Goal: Information Seeking & Learning: Check status

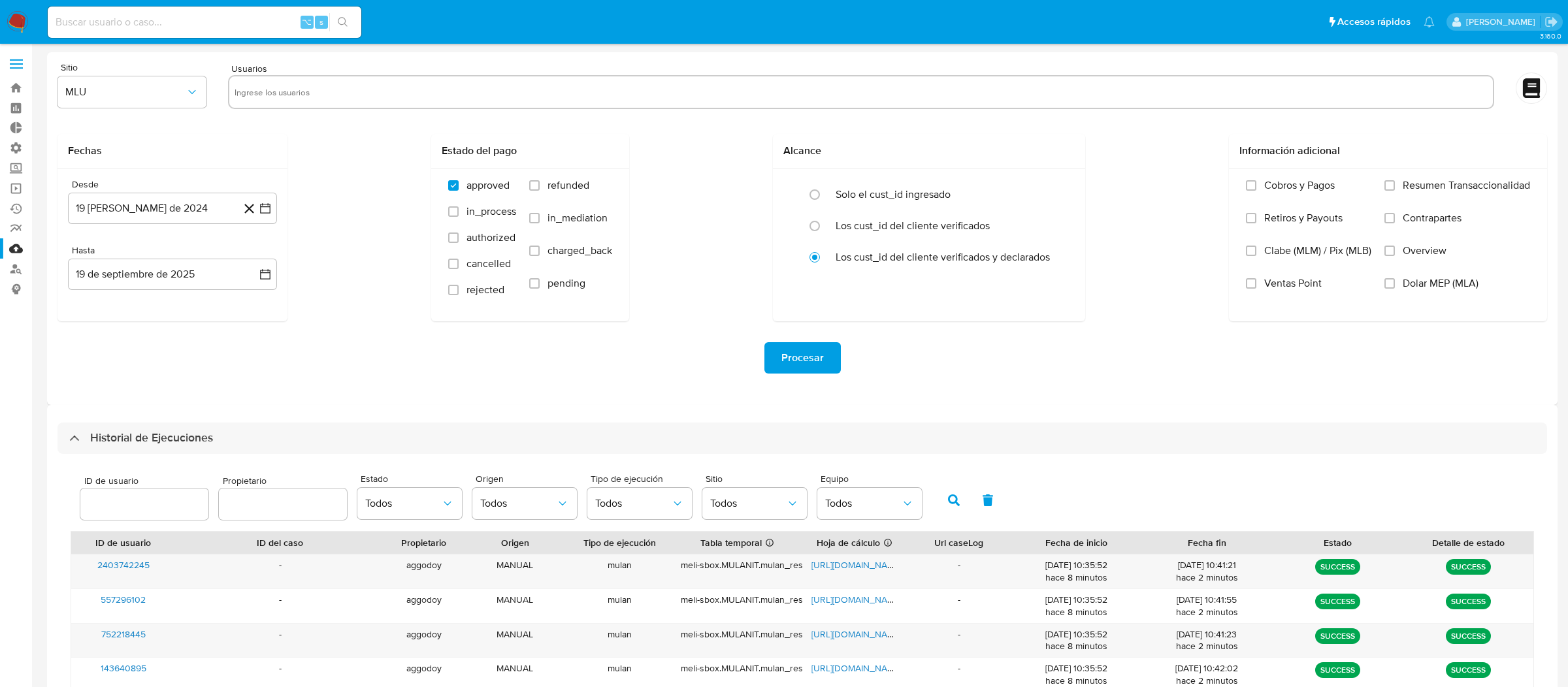
select select "10"
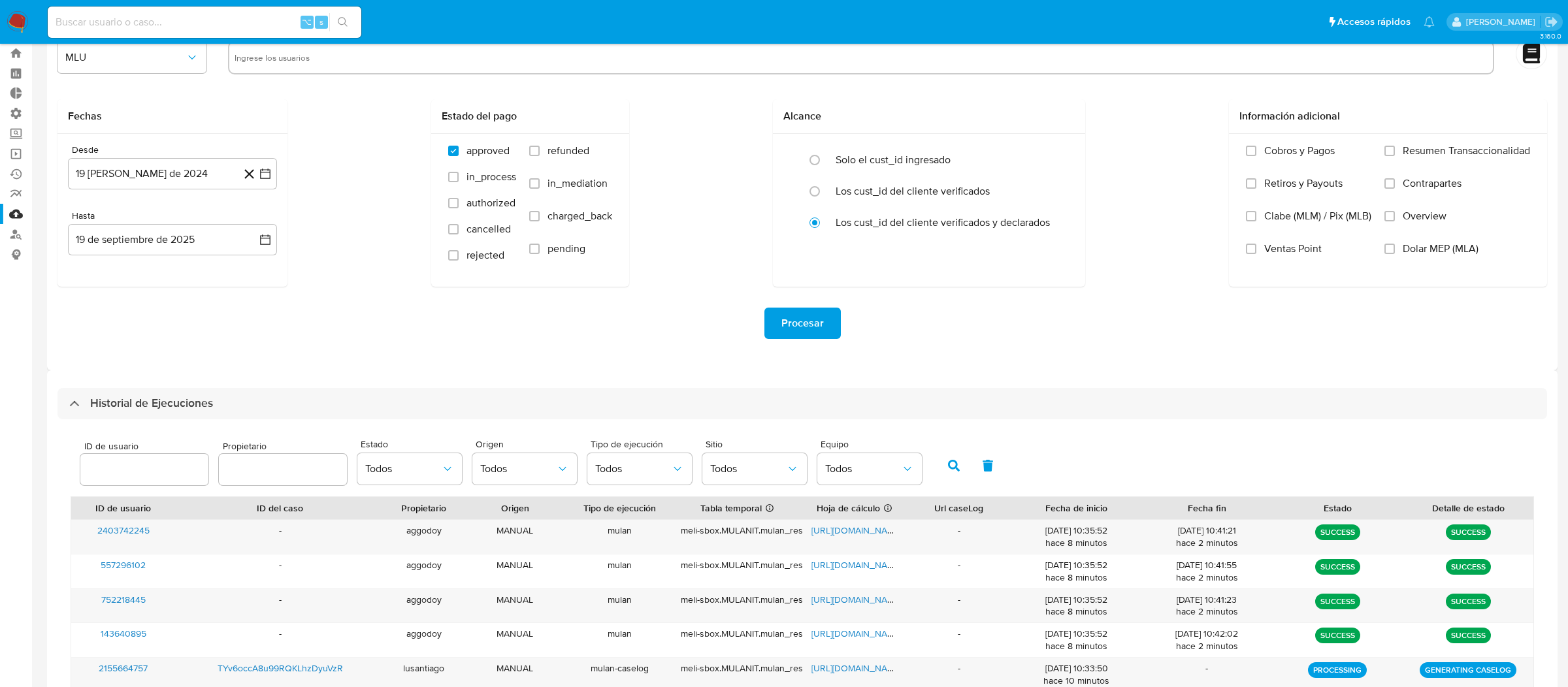
click at [264, 17] on input at bounding box center [204, 22] width 314 height 17
paste input "2466636273"
type input "2466636273"
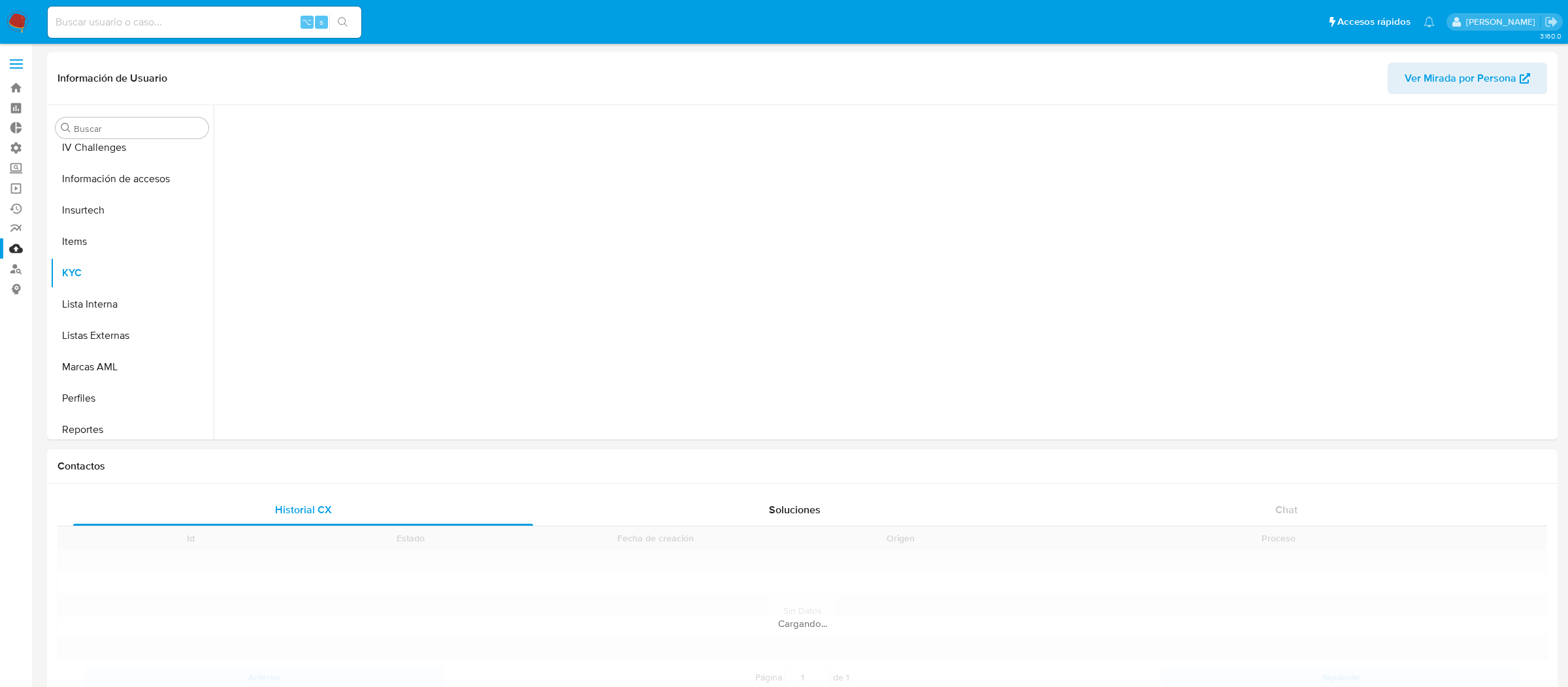
scroll to position [582, 0]
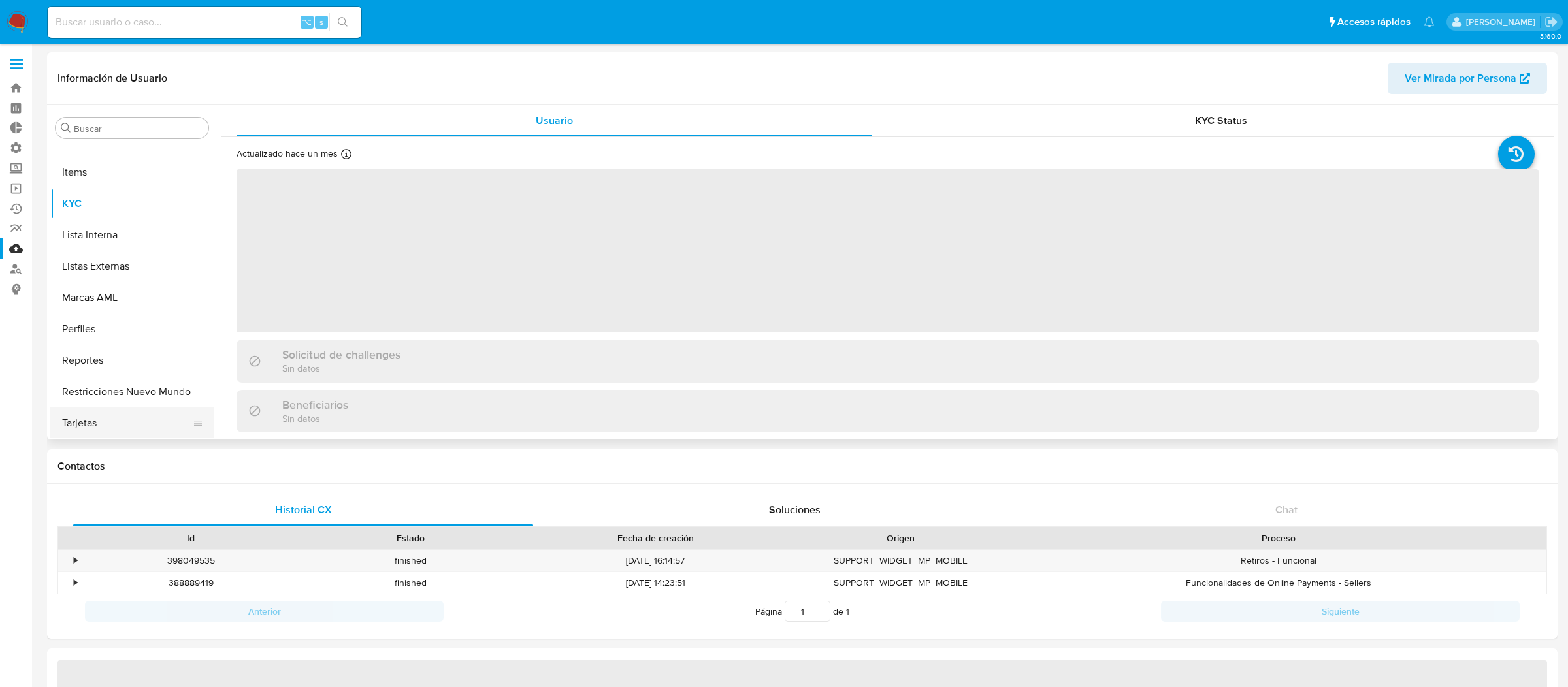
select select "10"
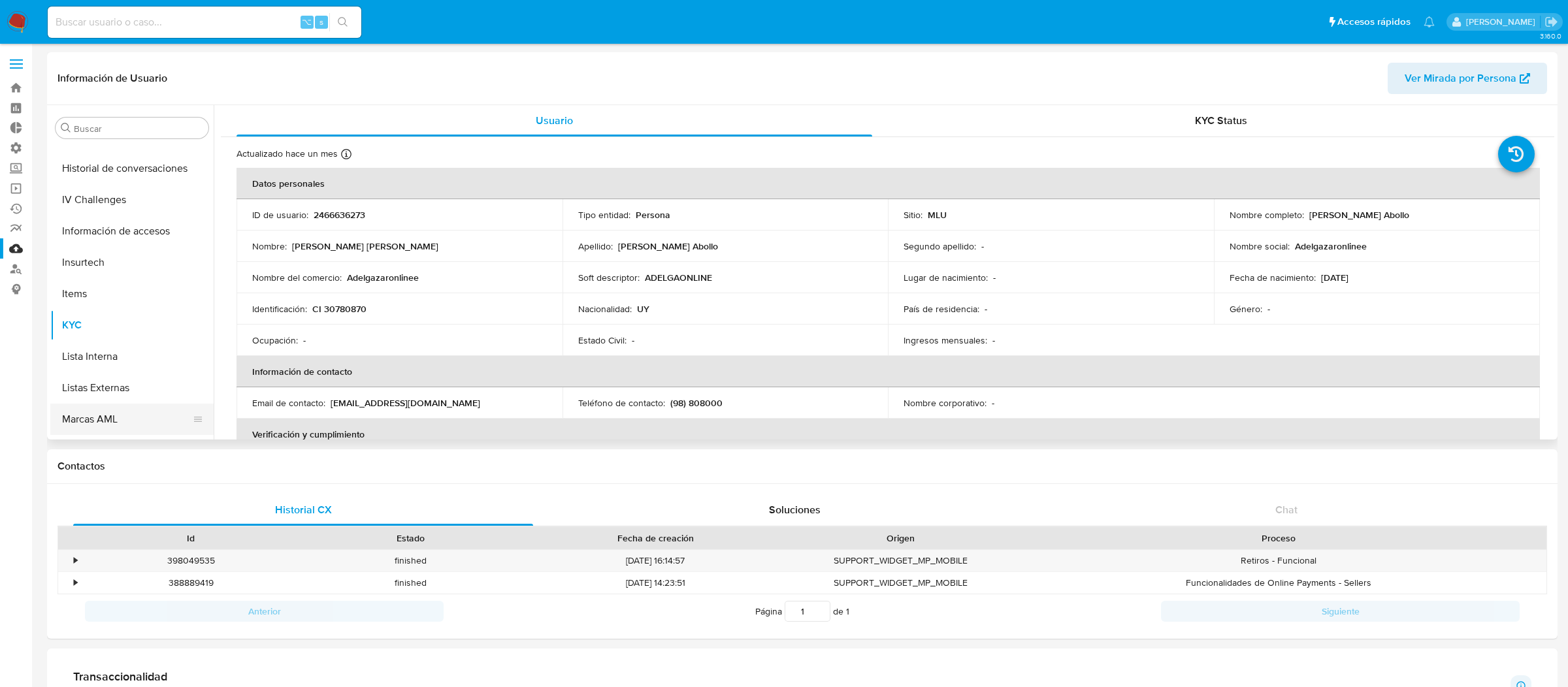
scroll to position [413, 0]
click at [131, 186] on button "Historial Riesgo PLD" at bounding box center [127, 185] width 153 height 32
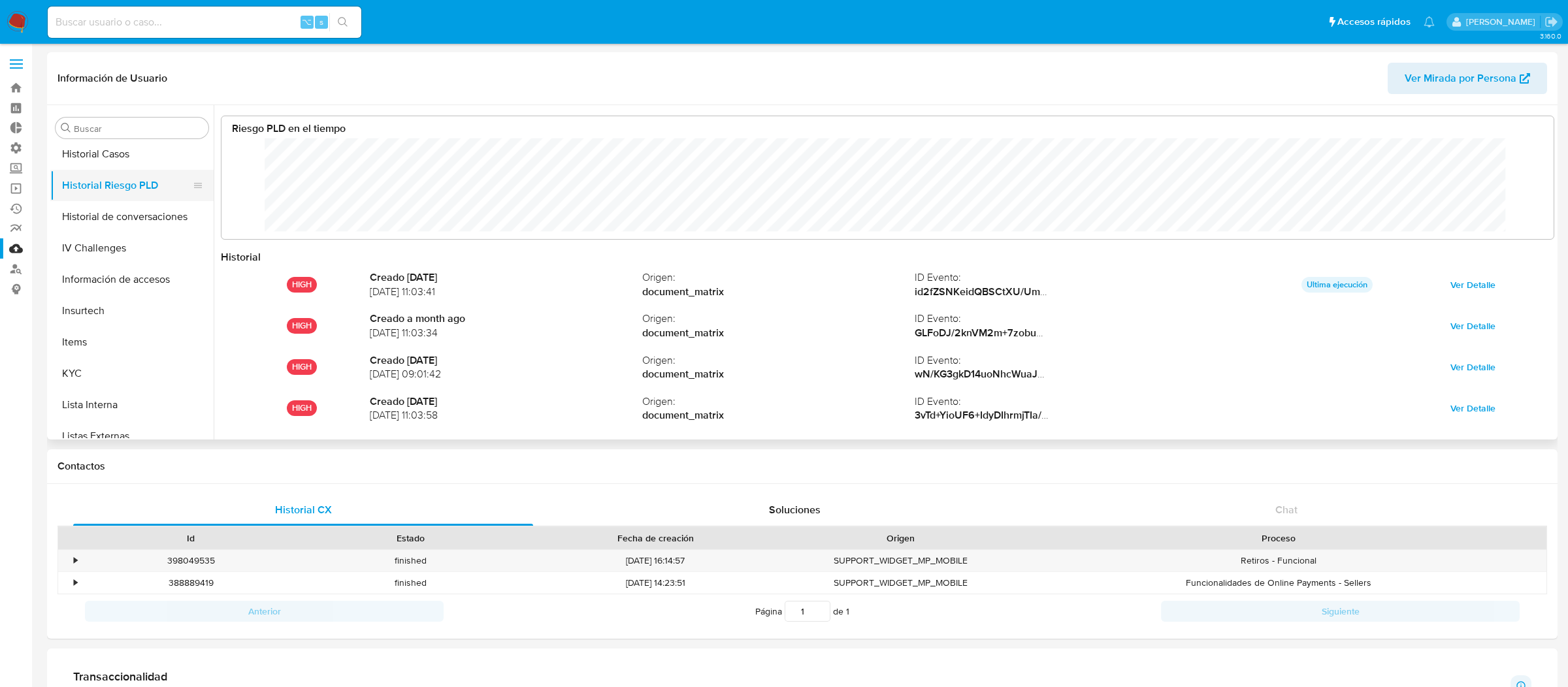
scroll to position [98, 1305]
click at [260, 22] on input at bounding box center [204, 22] width 314 height 17
paste input "1095984292"
type input "1095984292"
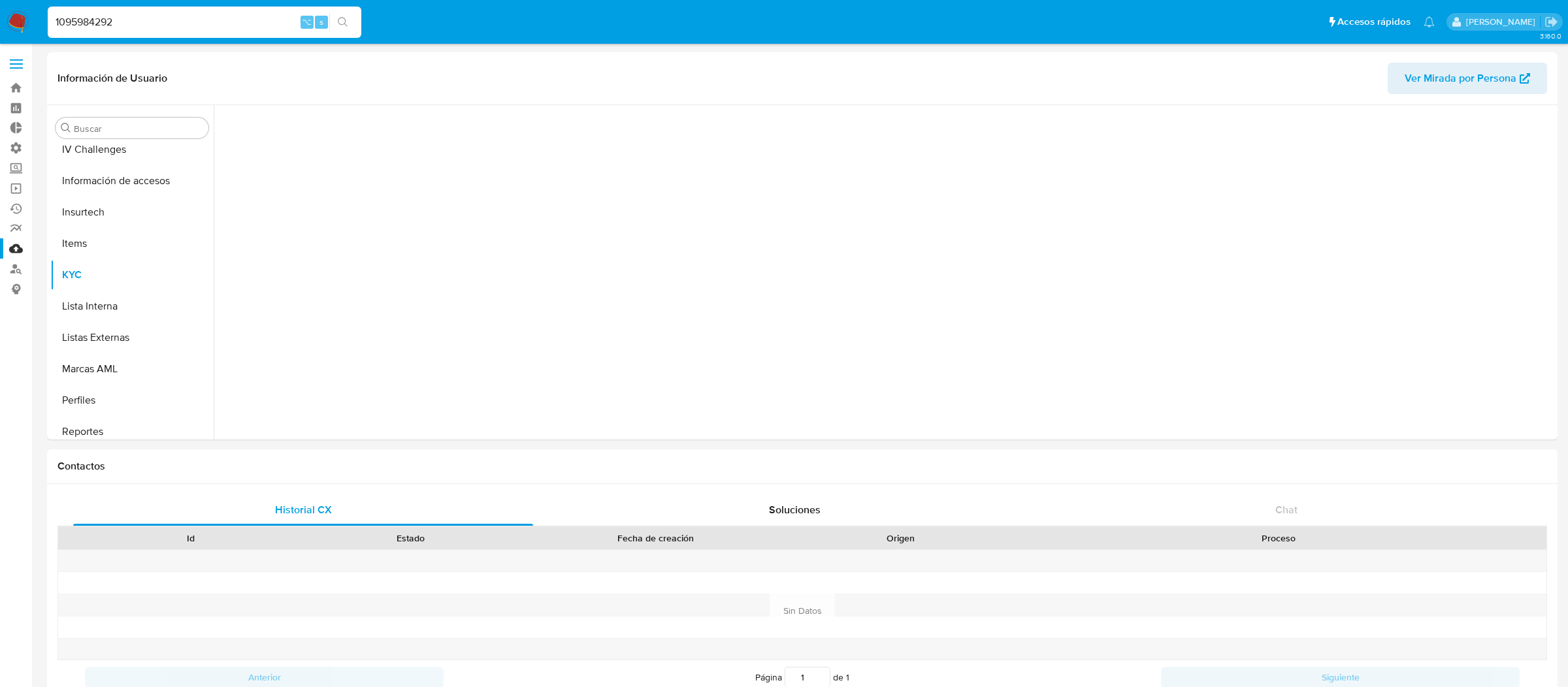
scroll to position [582, 0]
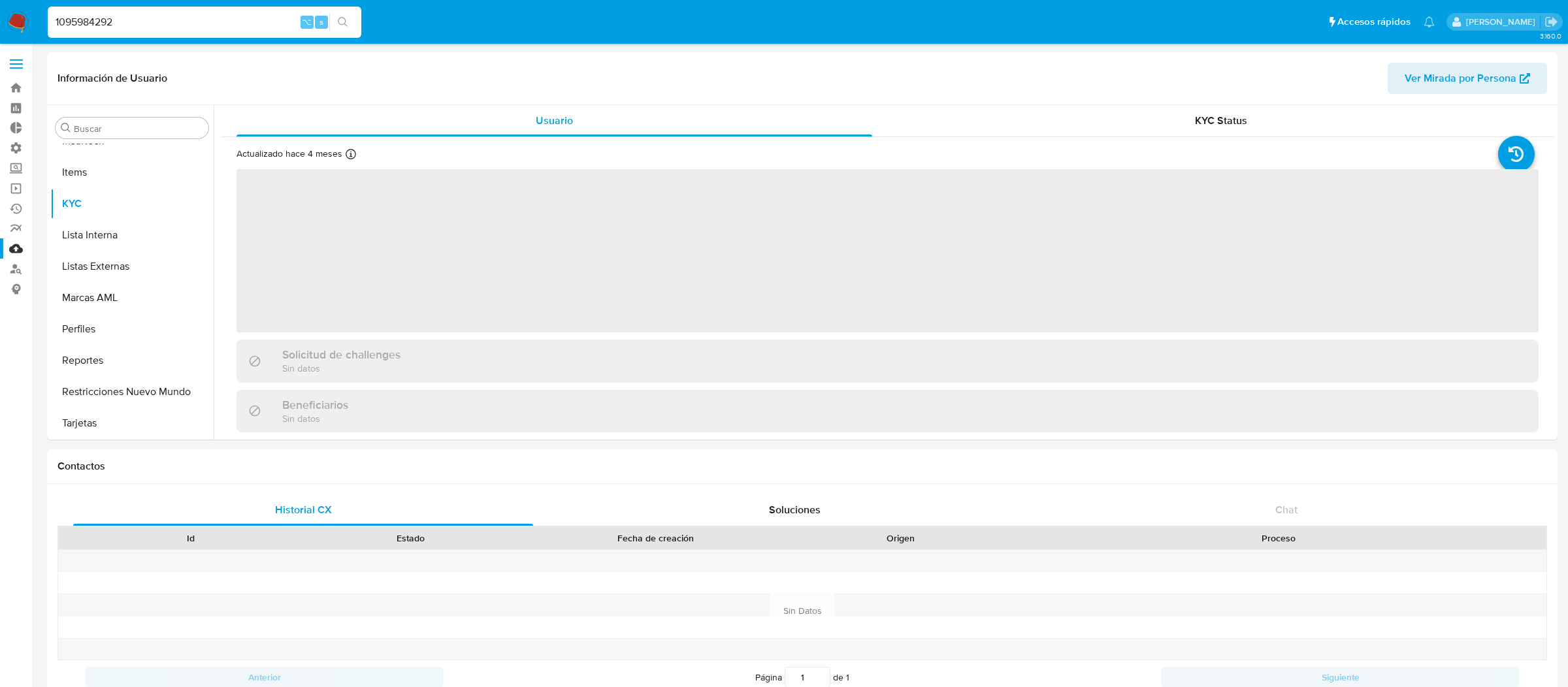
select select "10"
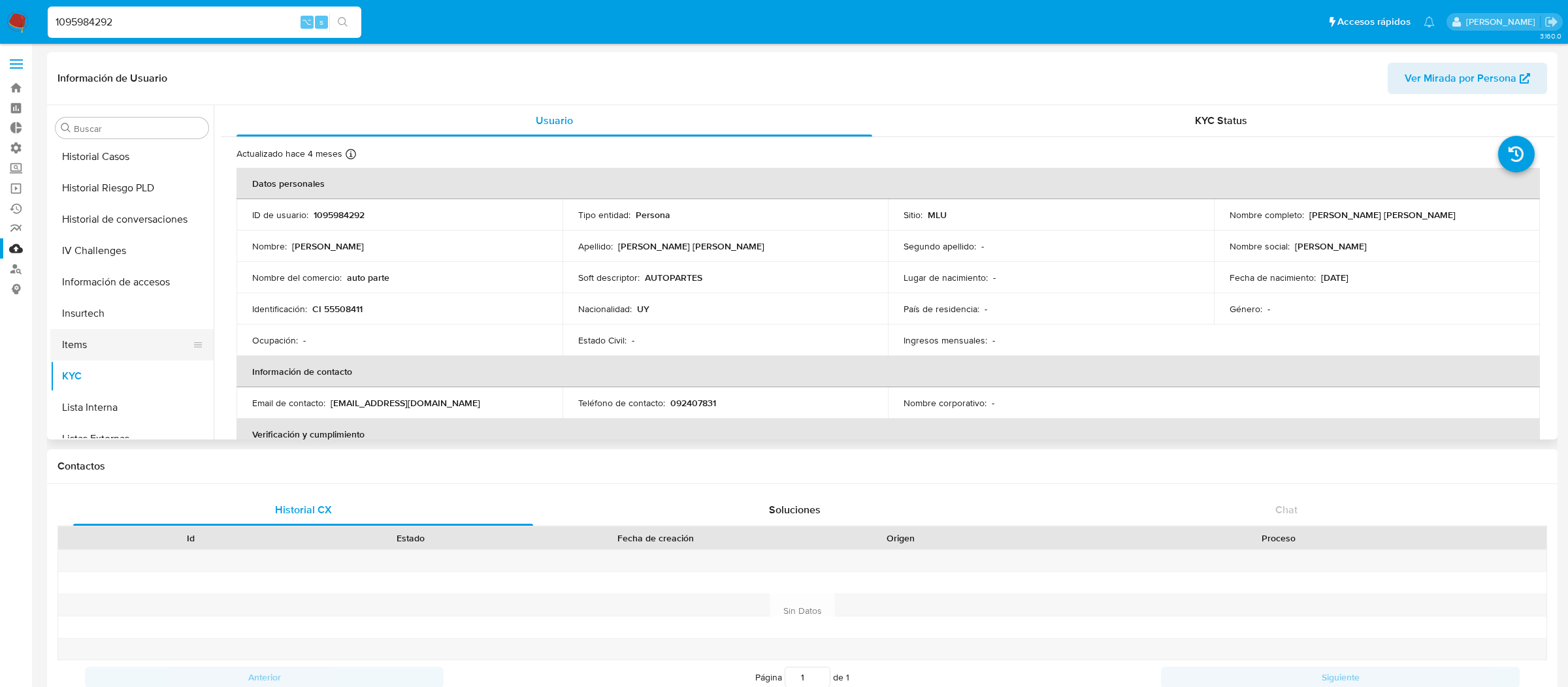
scroll to position [399, 0]
click at [144, 209] on button "Historial Riesgo PLD" at bounding box center [127, 200] width 153 height 32
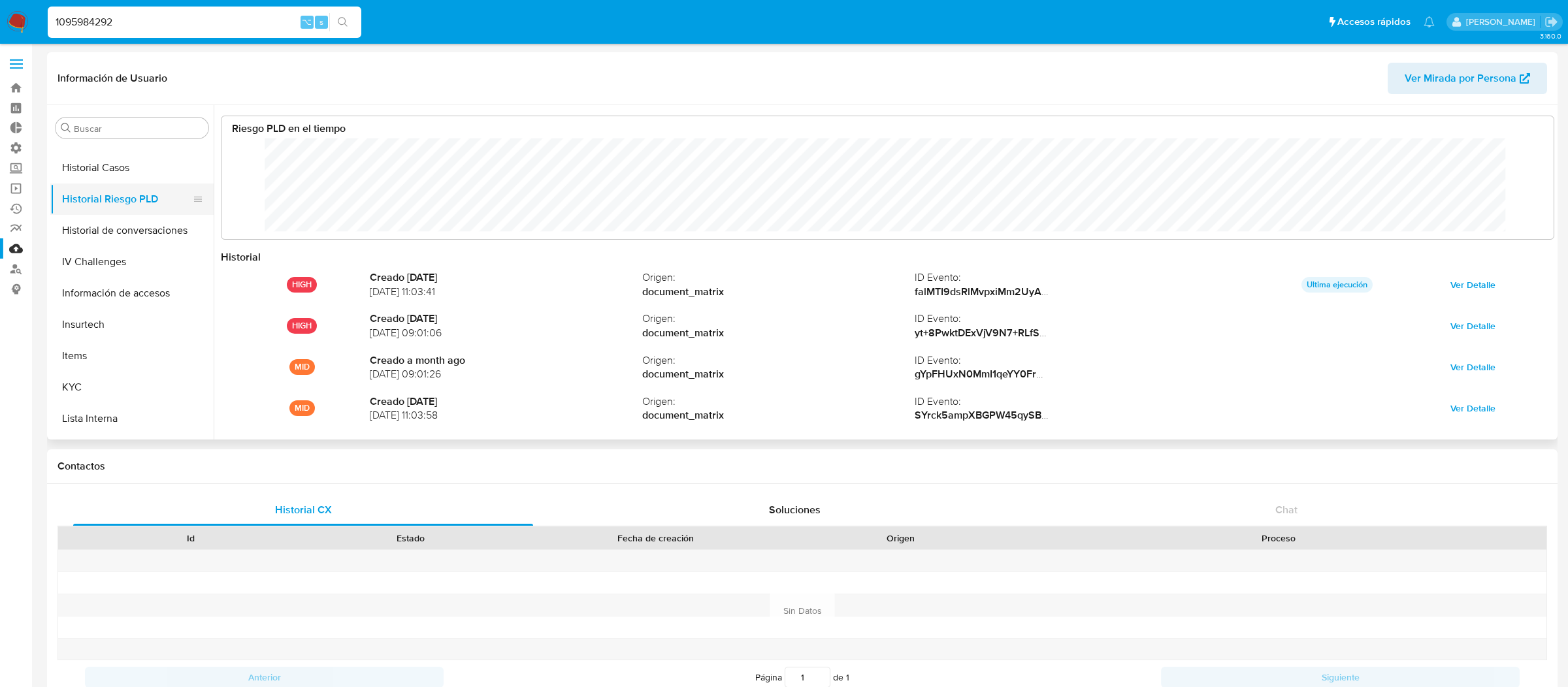
scroll to position [98, 1305]
click at [259, 7] on div "1095984292 ⌥ s" at bounding box center [204, 22] width 314 height 32
click at [258, 20] on input "1095984292" at bounding box center [204, 22] width 314 height 17
paste input "2645806859"
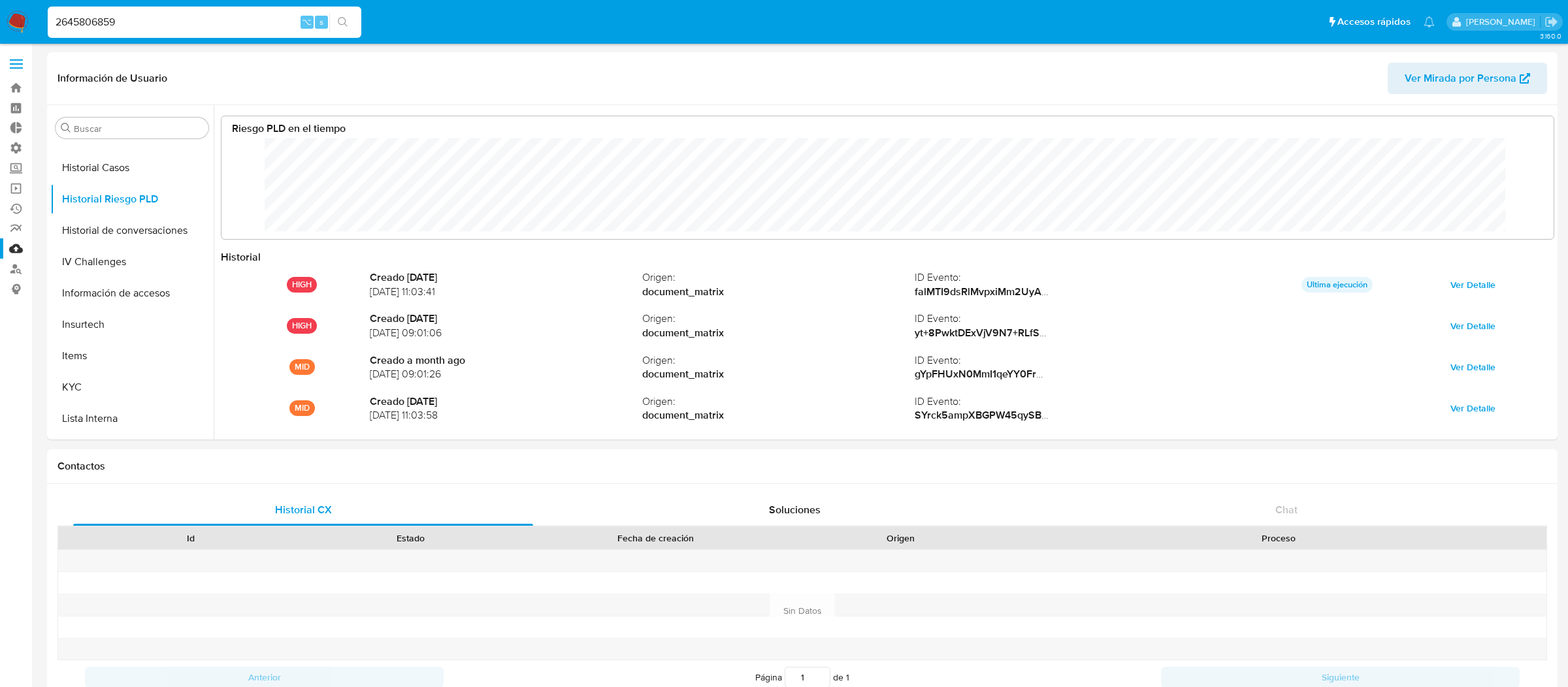
type input "2645806859"
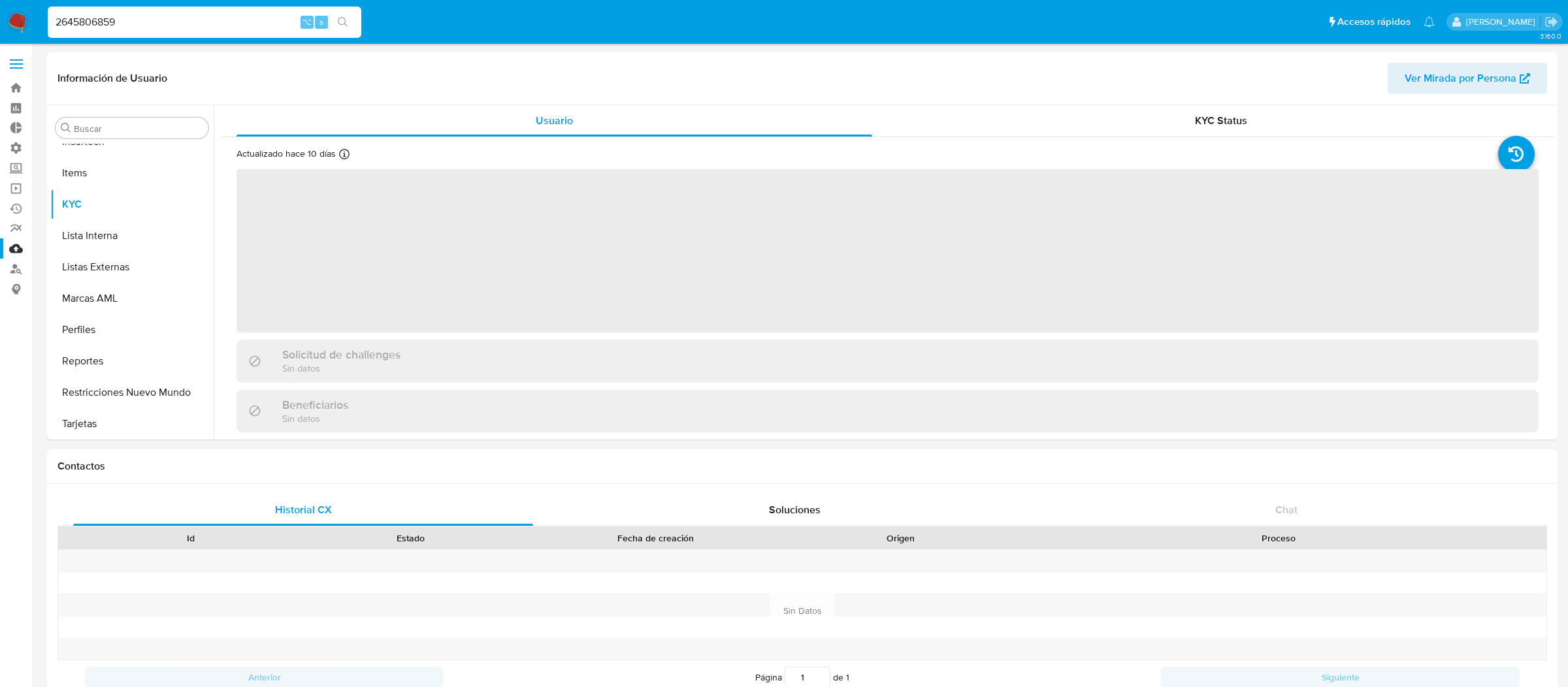
scroll to position [582, 0]
select select "10"
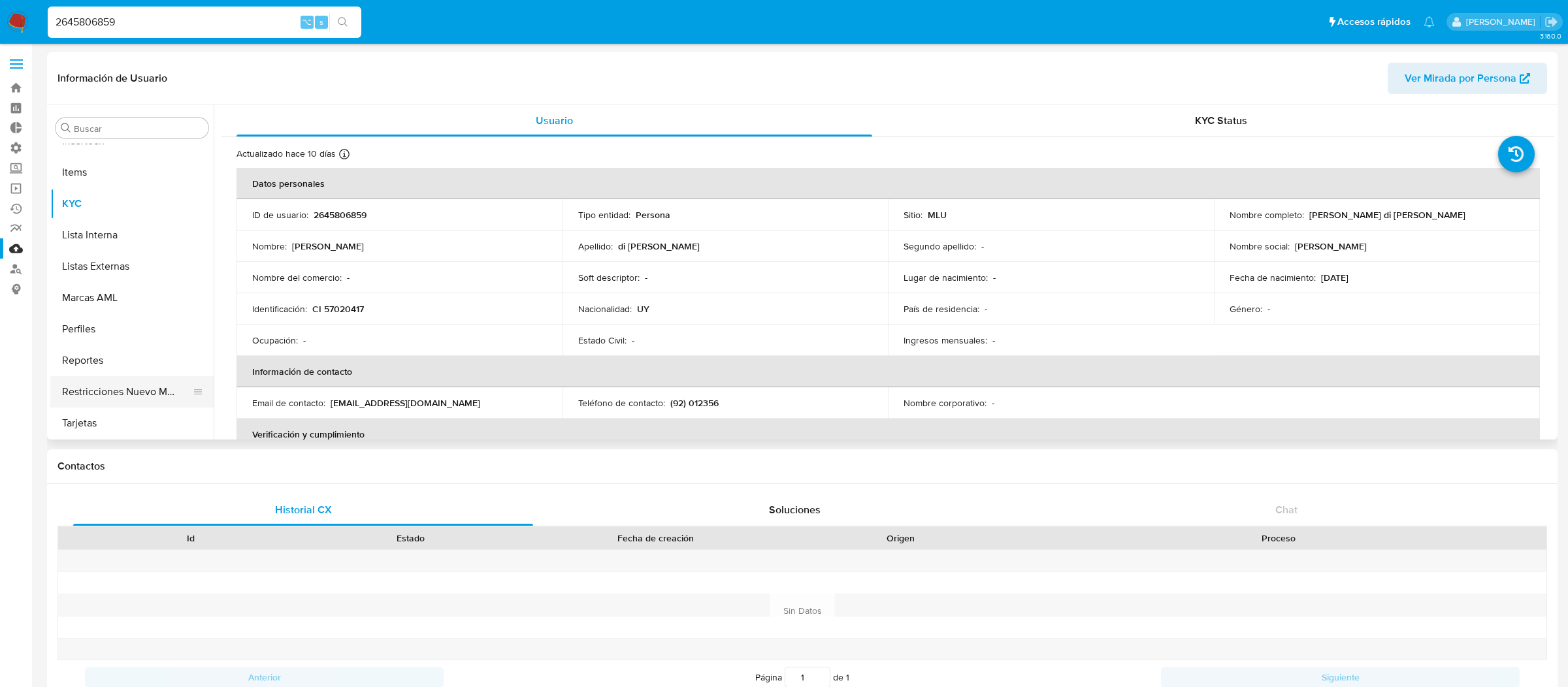
click at [135, 378] on button "Restricciones Nuevo Mundo" at bounding box center [127, 392] width 153 height 32
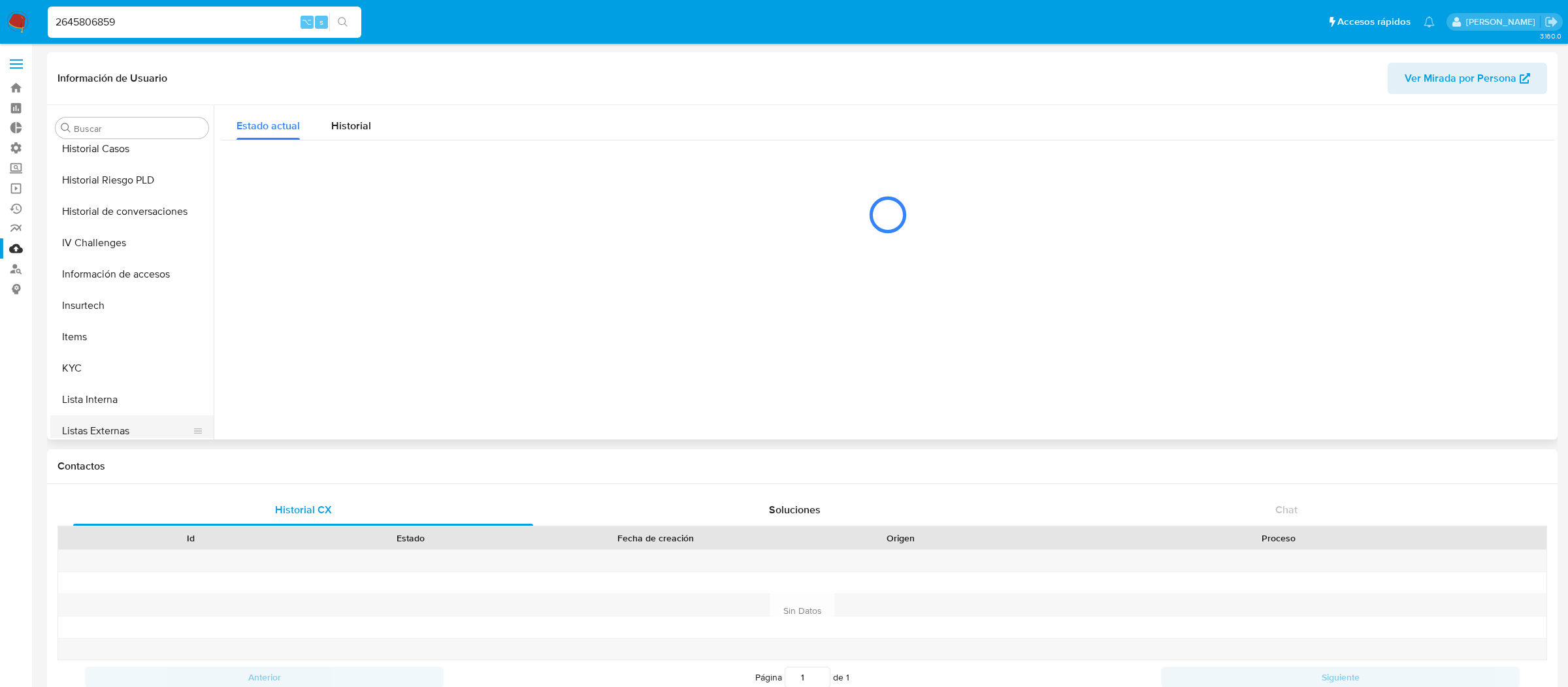
scroll to position [405, 0]
click at [139, 204] on button "Historial Riesgo PLD" at bounding box center [127, 194] width 153 height 32
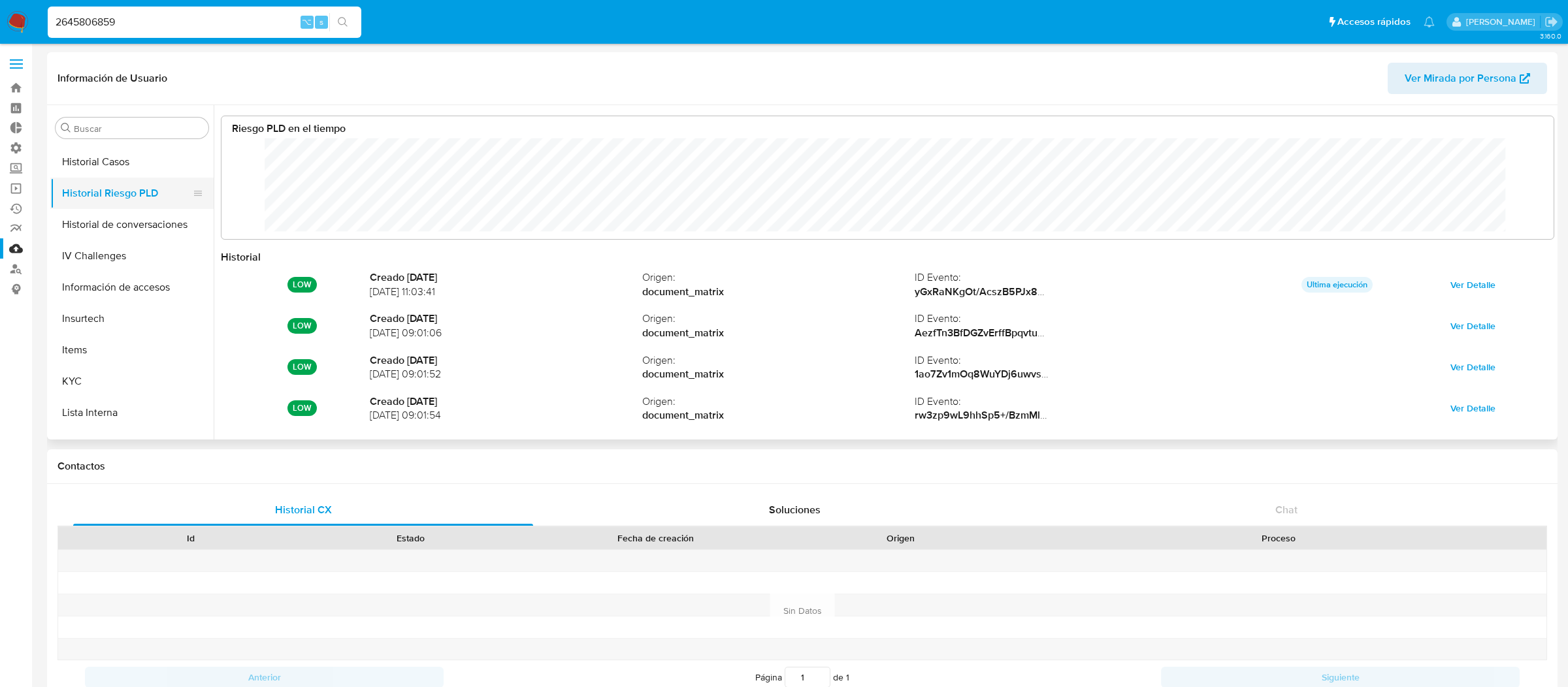
scroll to position [98, 1305]
click at [260, 17] on input "2645806859" at bounding box center [204, 22] width 314 height 17
paste input "60380158"
type input "60380158"
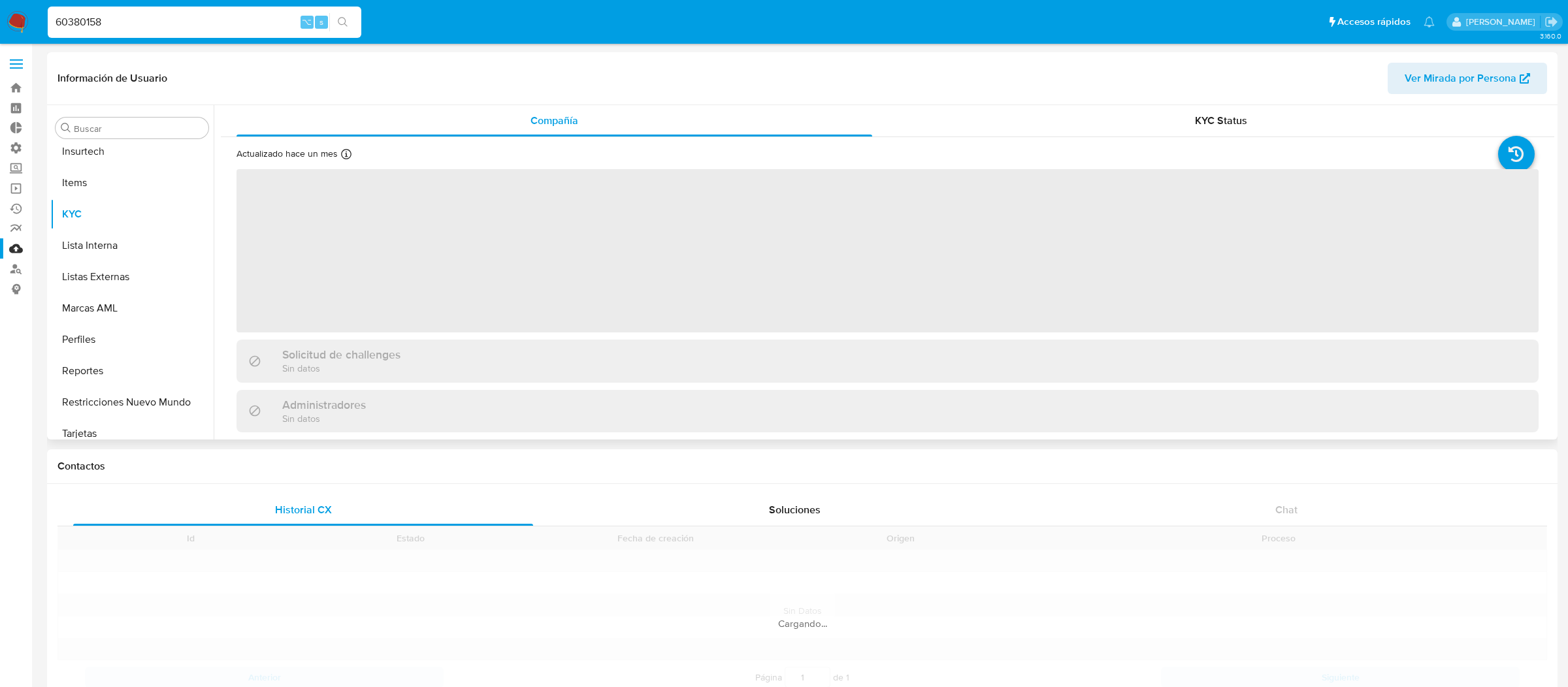
scroll to position [582, 0]
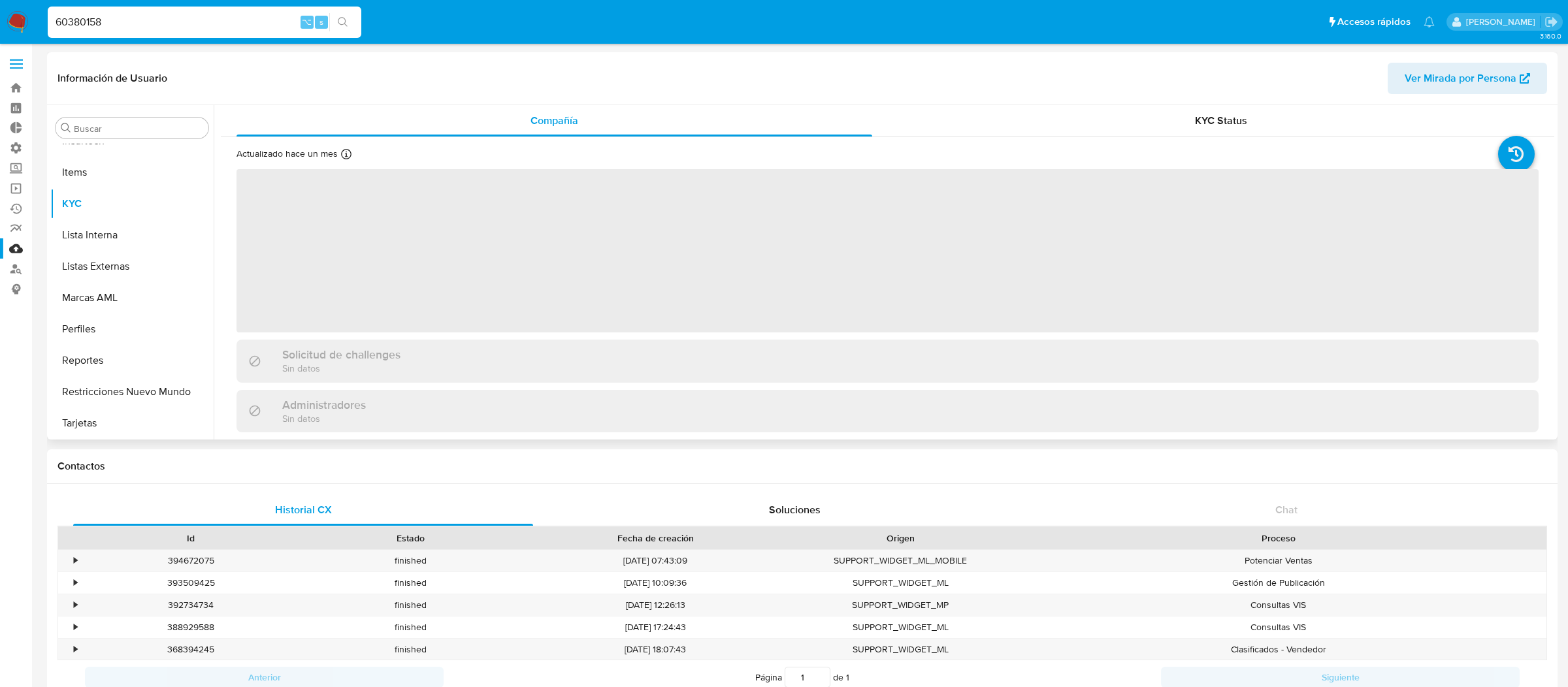
select select "10"
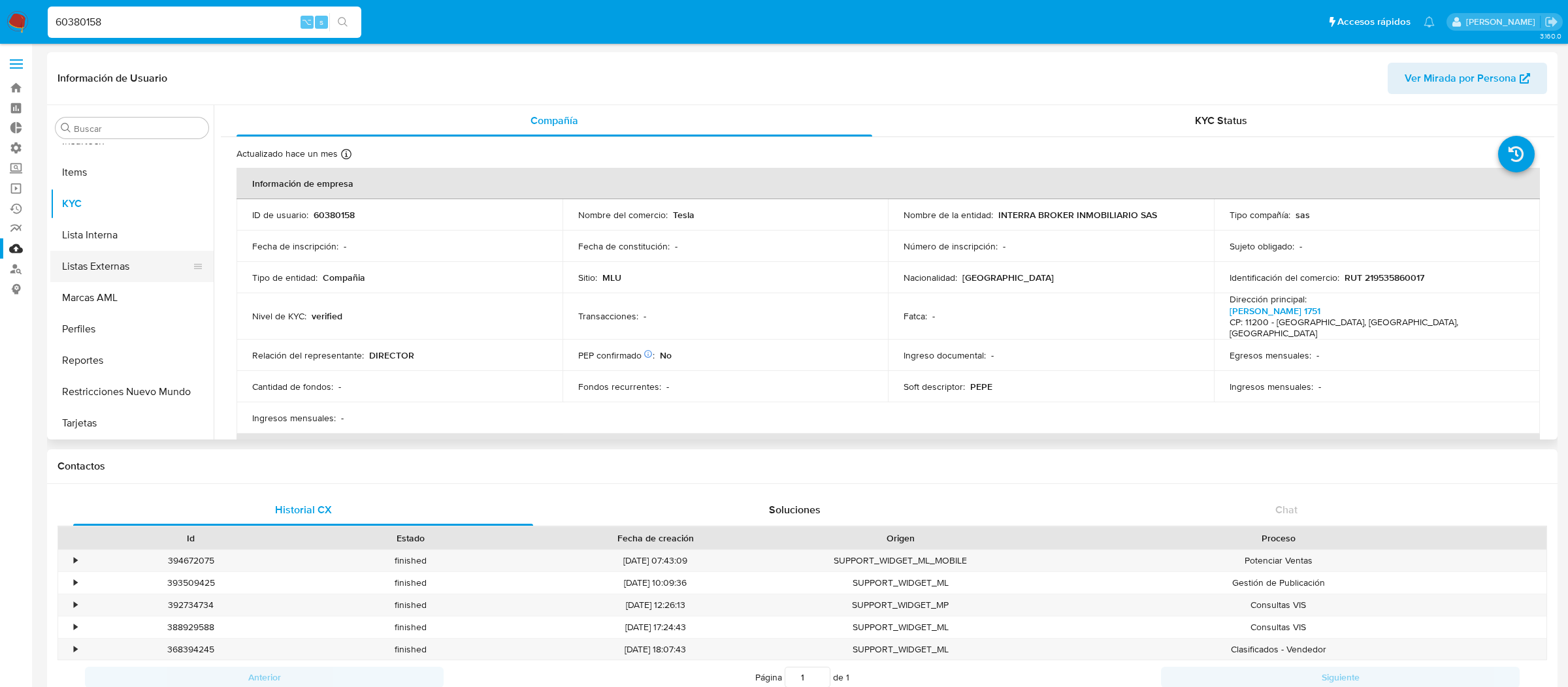
scroll to position [426, 0]
click at [147, 172] on button "Historial Riesgo PLD" at bounding box center [127, 172] width 153 height 32
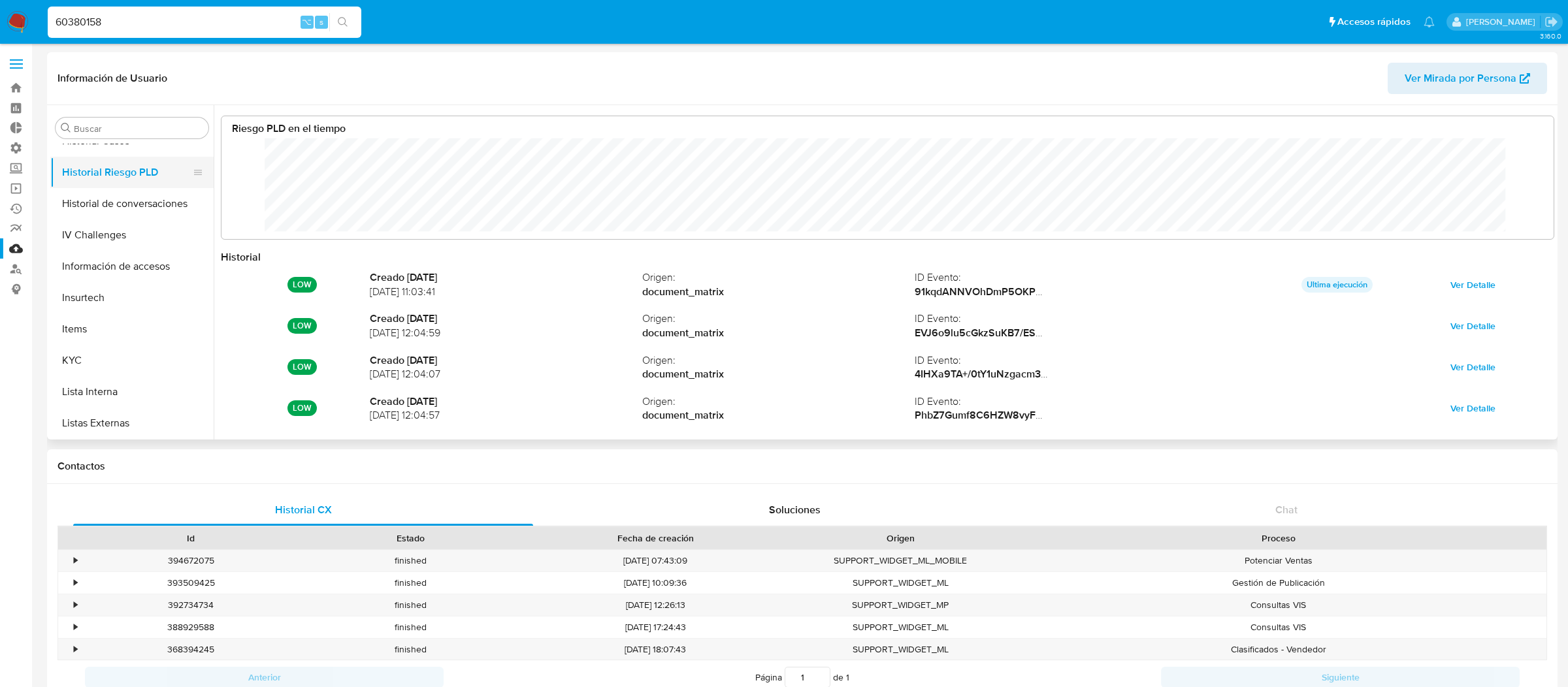
scroll to position [98, 1305]
click at [241, 22] on input "60380158" at bounding box center [204, 22] width 314 height 17
paste input "27865281"
type input "27865281"
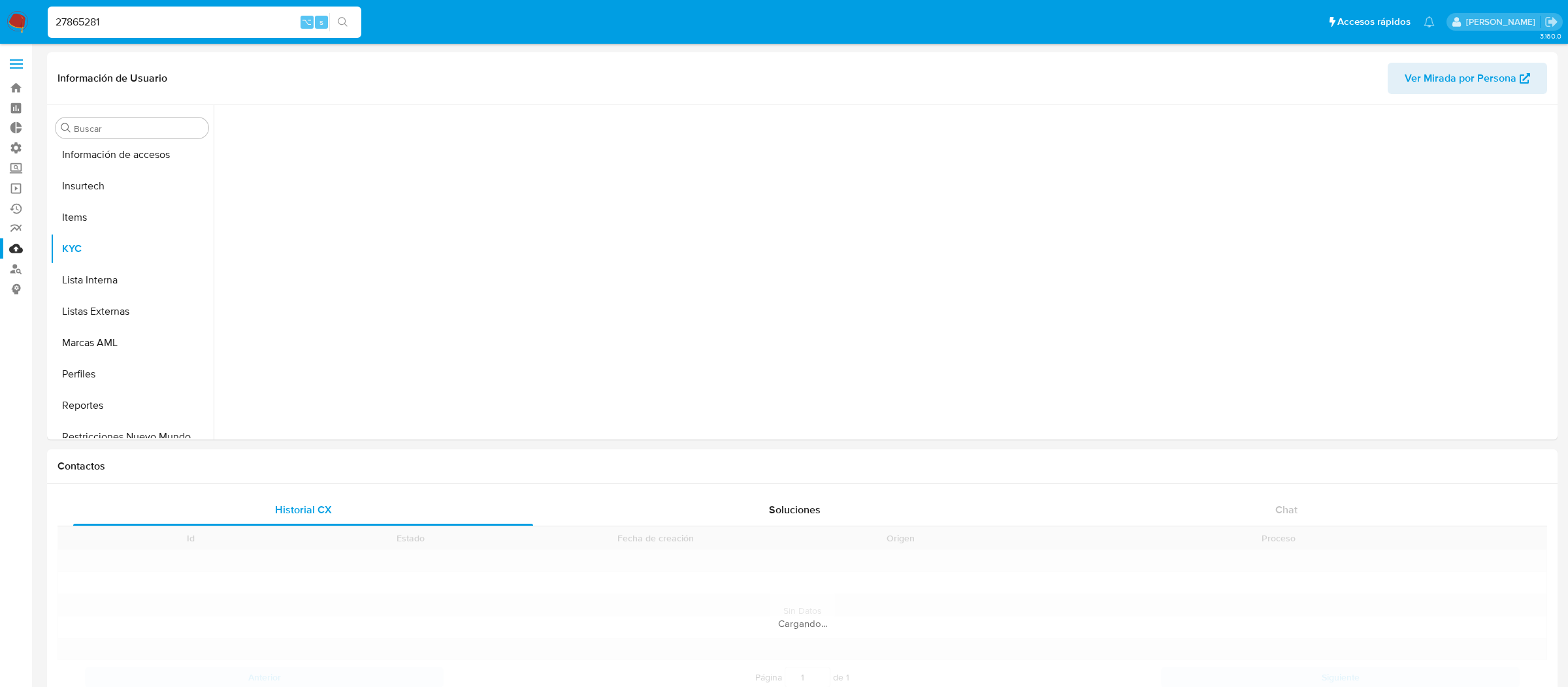
scroll to position [582, 0]
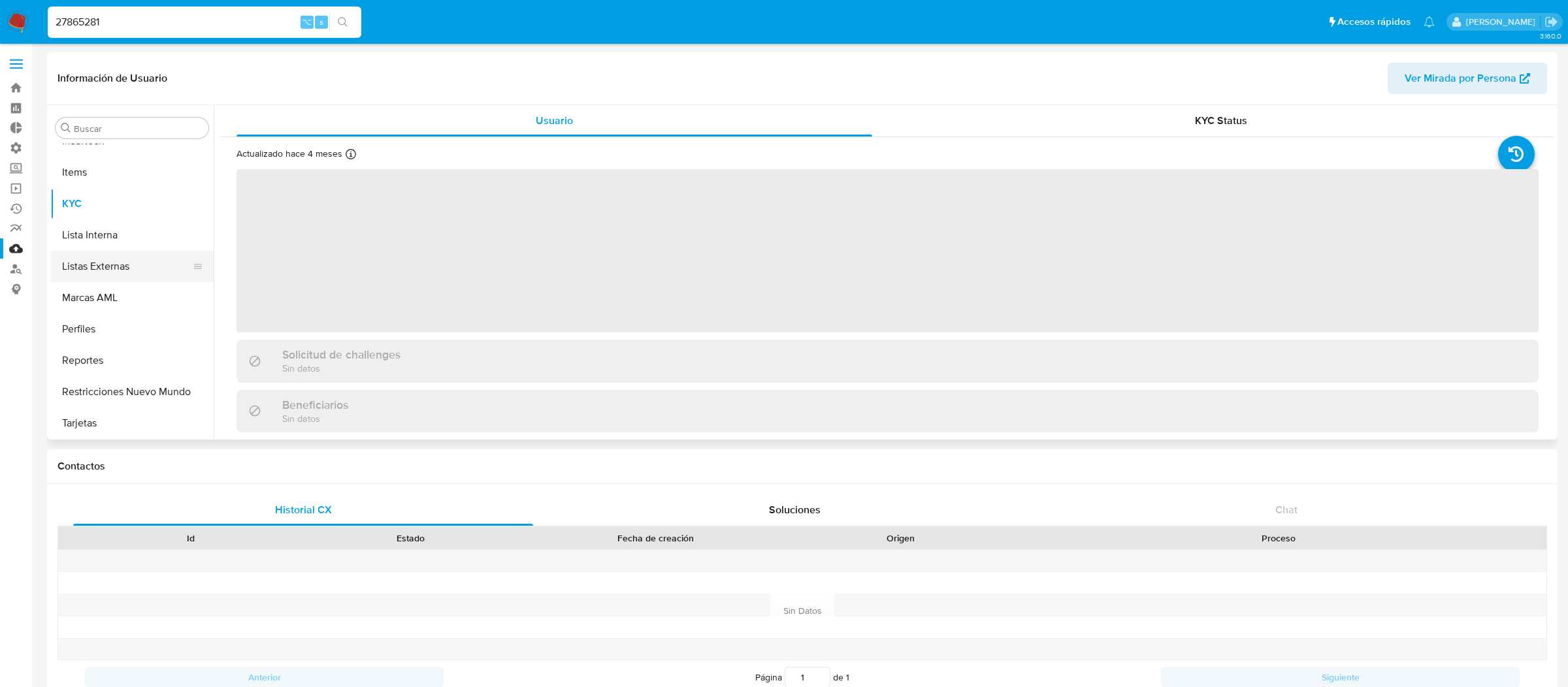
select select "10"
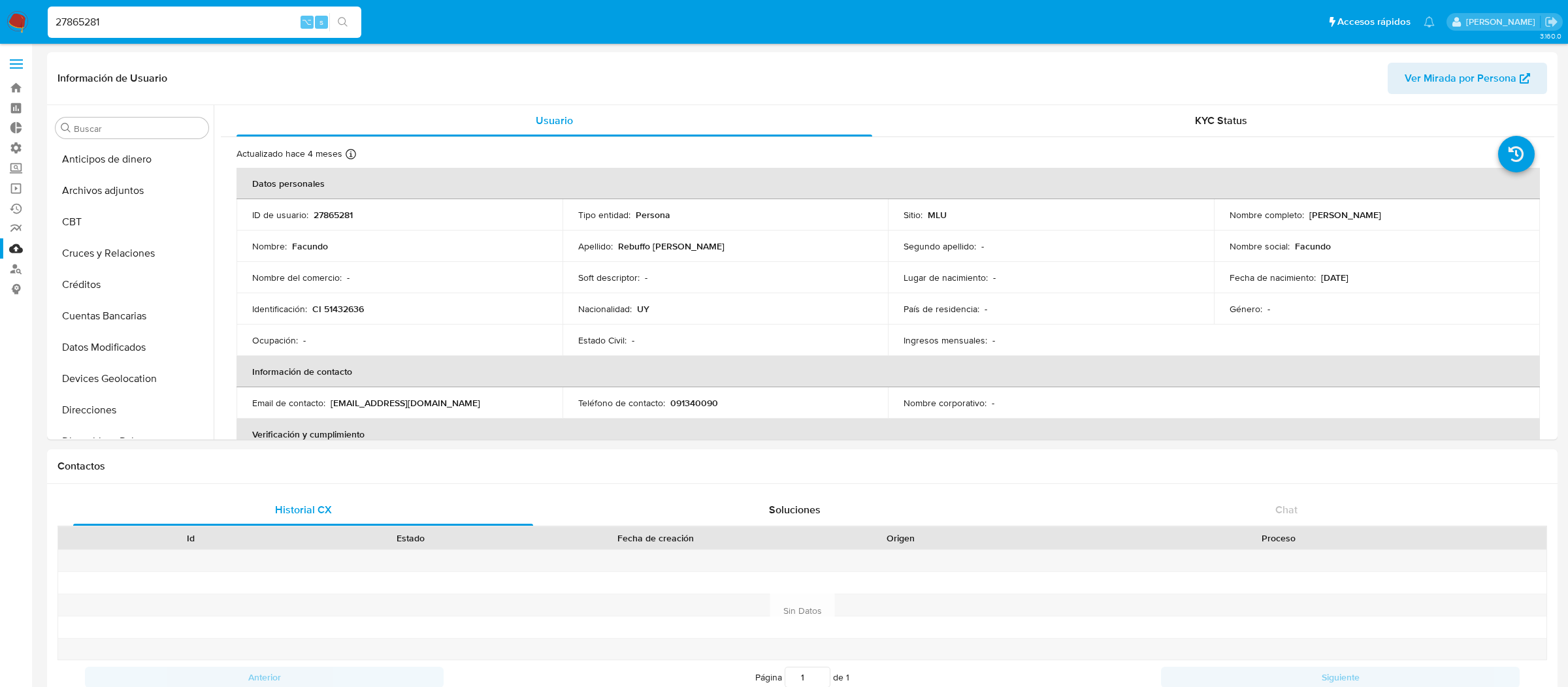
select select "10"
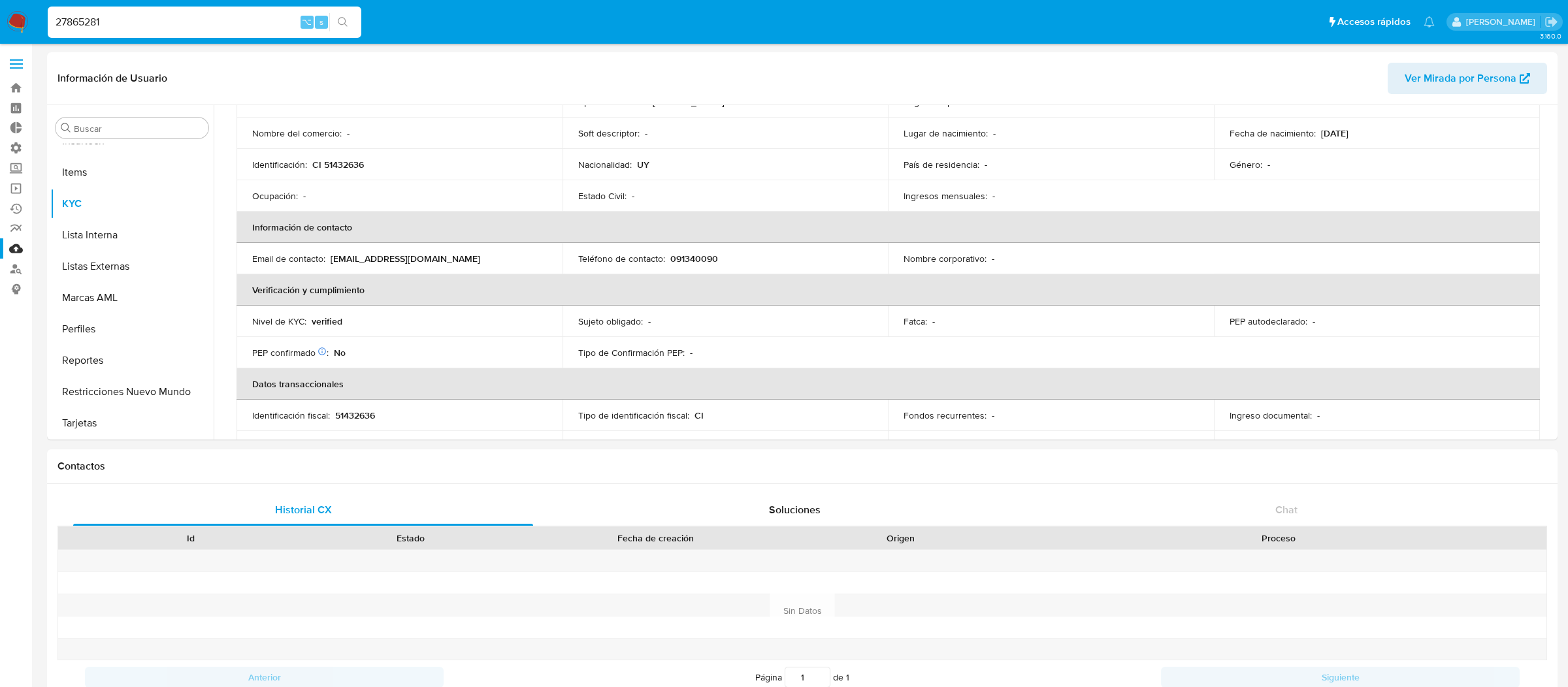
click at [273, 18] on input "27865281" at bounding box center [204, 22] width 314 height 17
paste input "76300563"
type input "76300563"
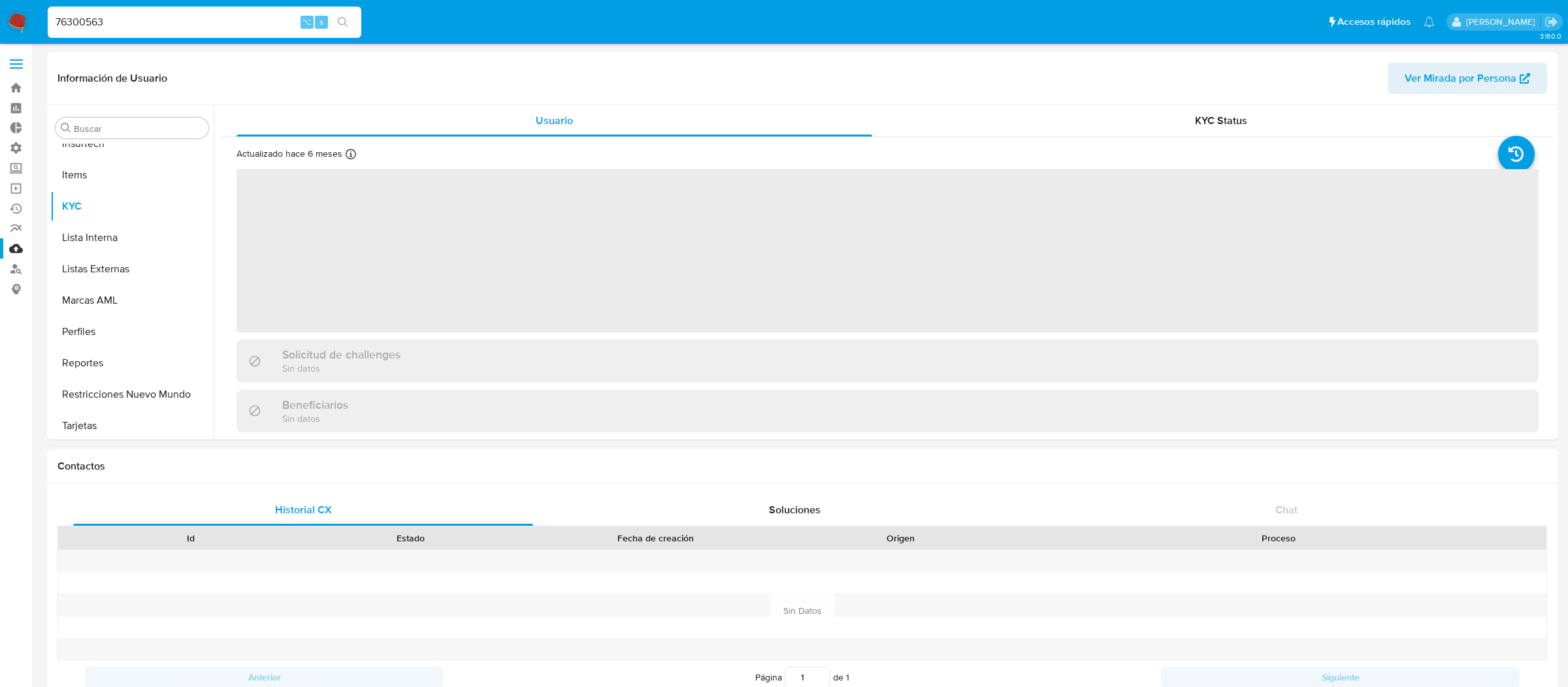
scroll to position [582, 0]
select select "10"
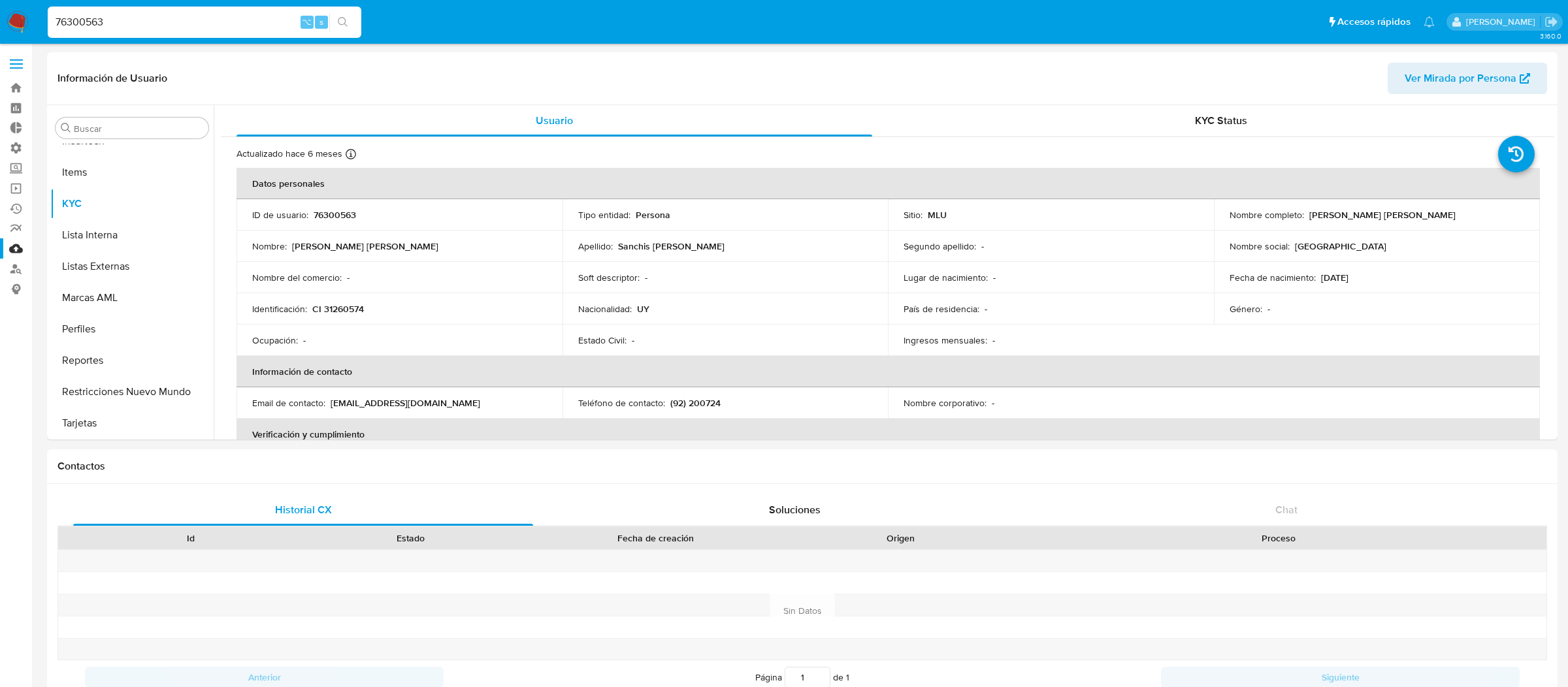
click at [260, 18] on input "76300563" at bounding box center [204, 22] width 314 height 17
paste input "CUS_CUST_ID ="
drag, startPoint x: 134, startPoint y: 19, endPoint x: 72, endPoint y: 15, distance: 62.1
click at [74, 17] on input "CUS_CUST_ID = 76300563" at bounding box center [204, 22] width 314 height 17
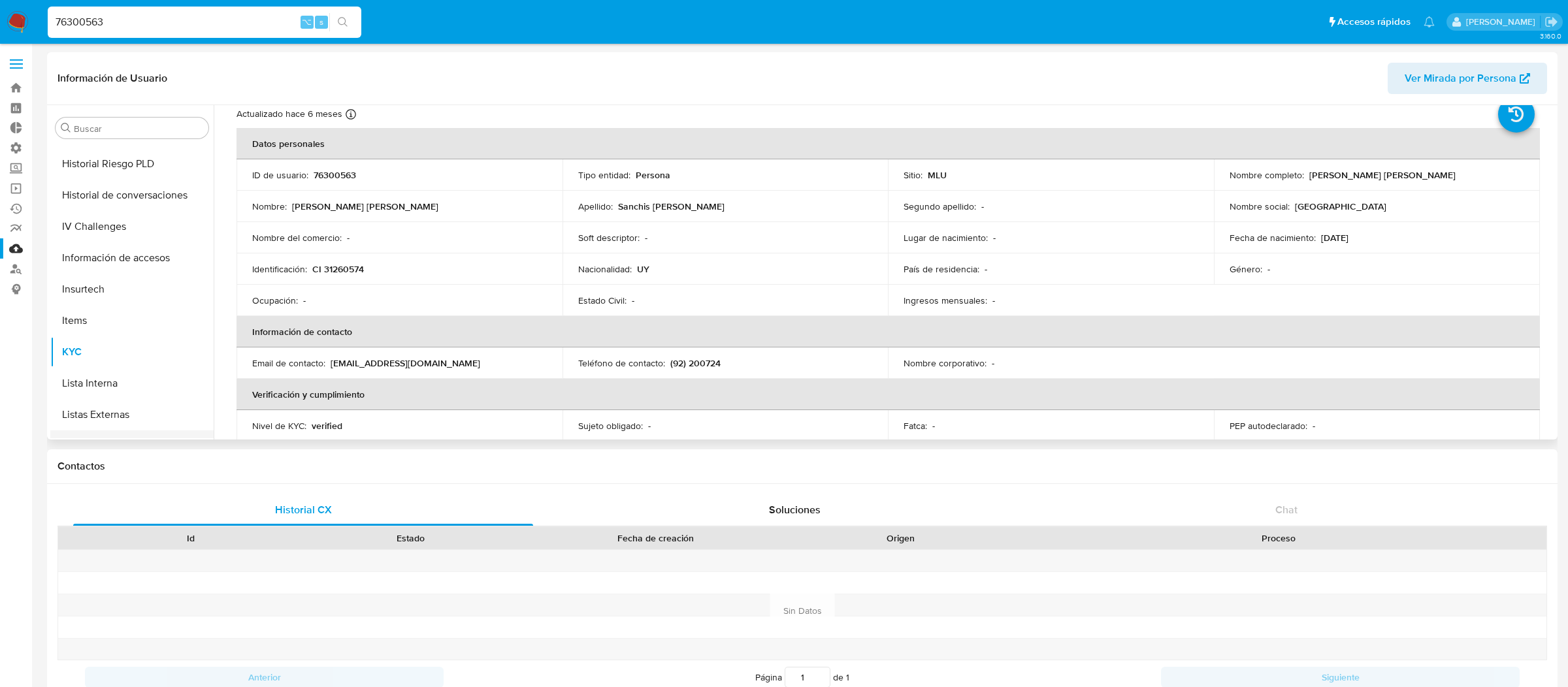
scroll to position [356, 0]
click at [147, 187] on button "General" at bounding box center [127, 180] width 153 height 32
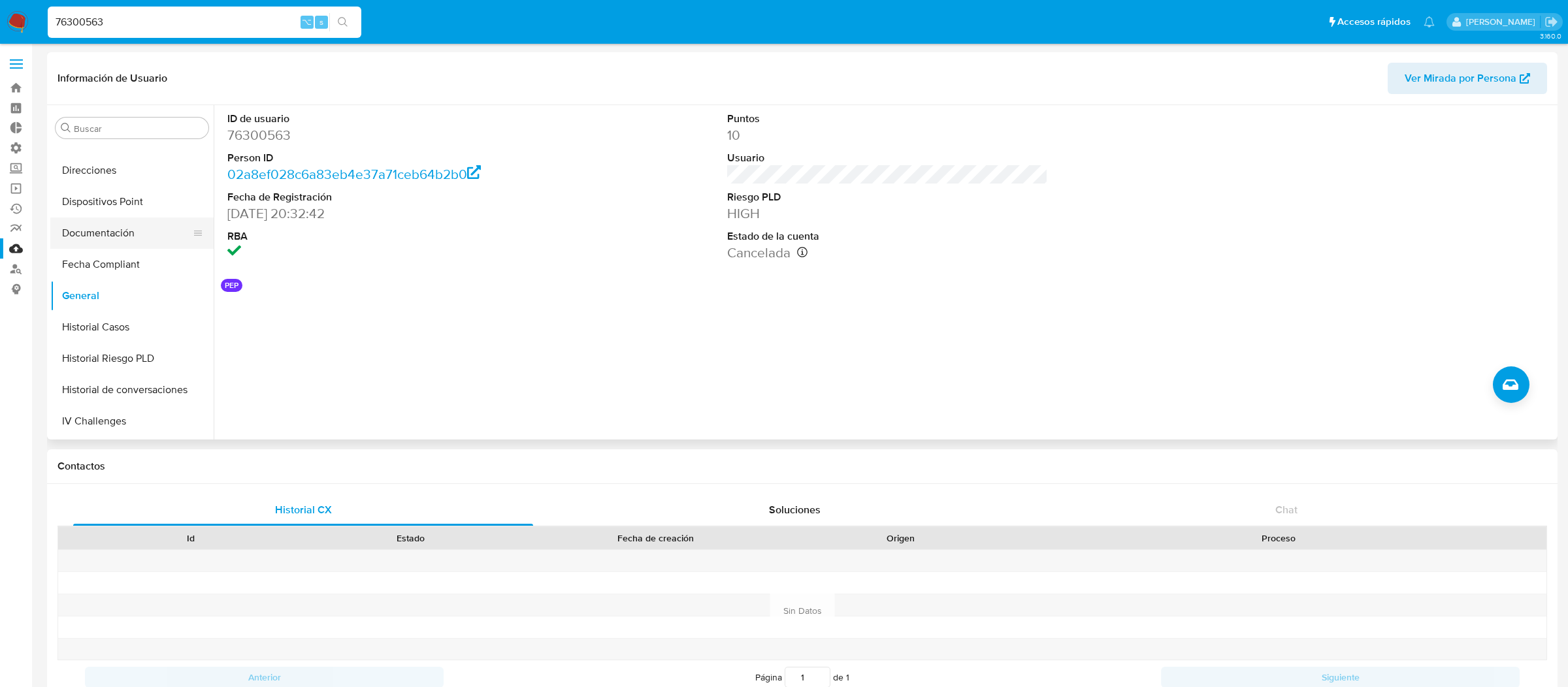
scroll to position [257, 0]
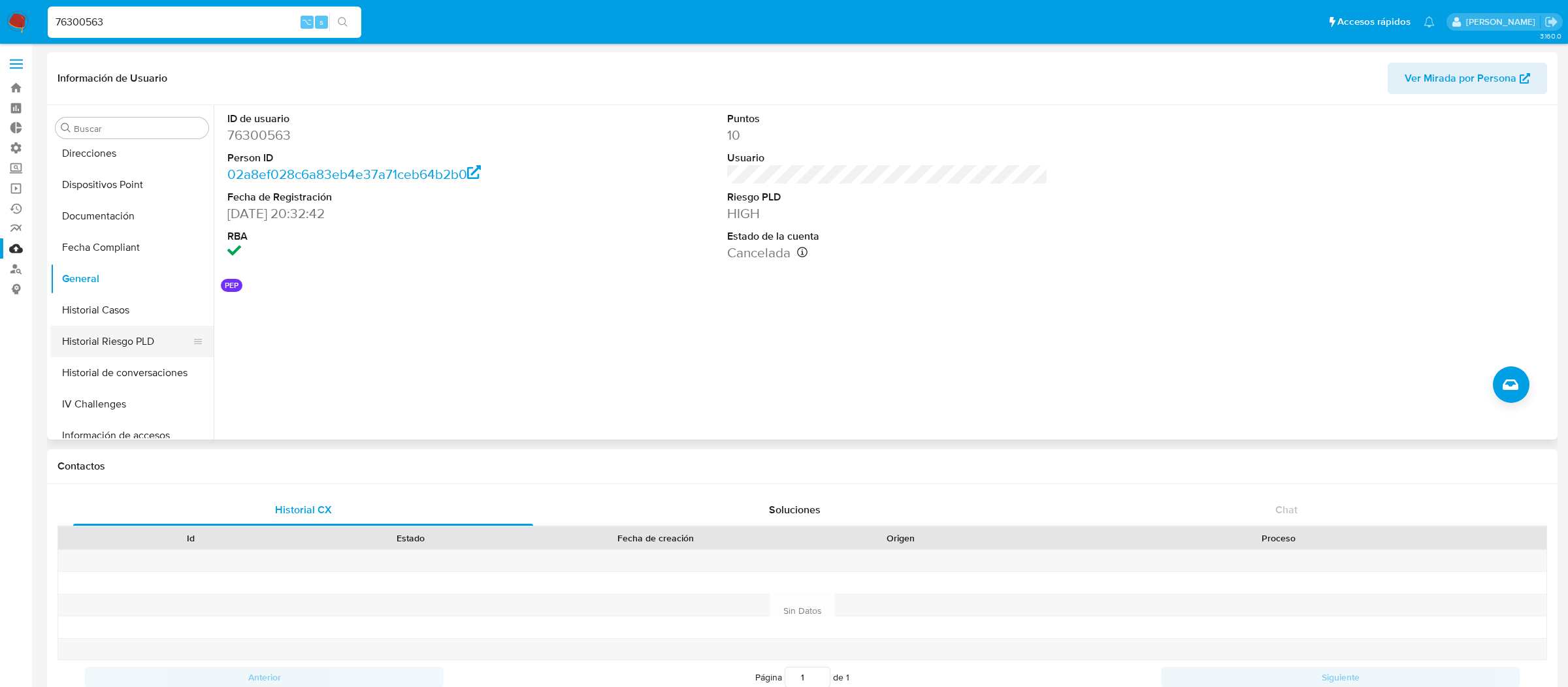
click at [129, 350] on button "Historial Riesgo PLD" at bounding box center [127, 342] width 153 height 32
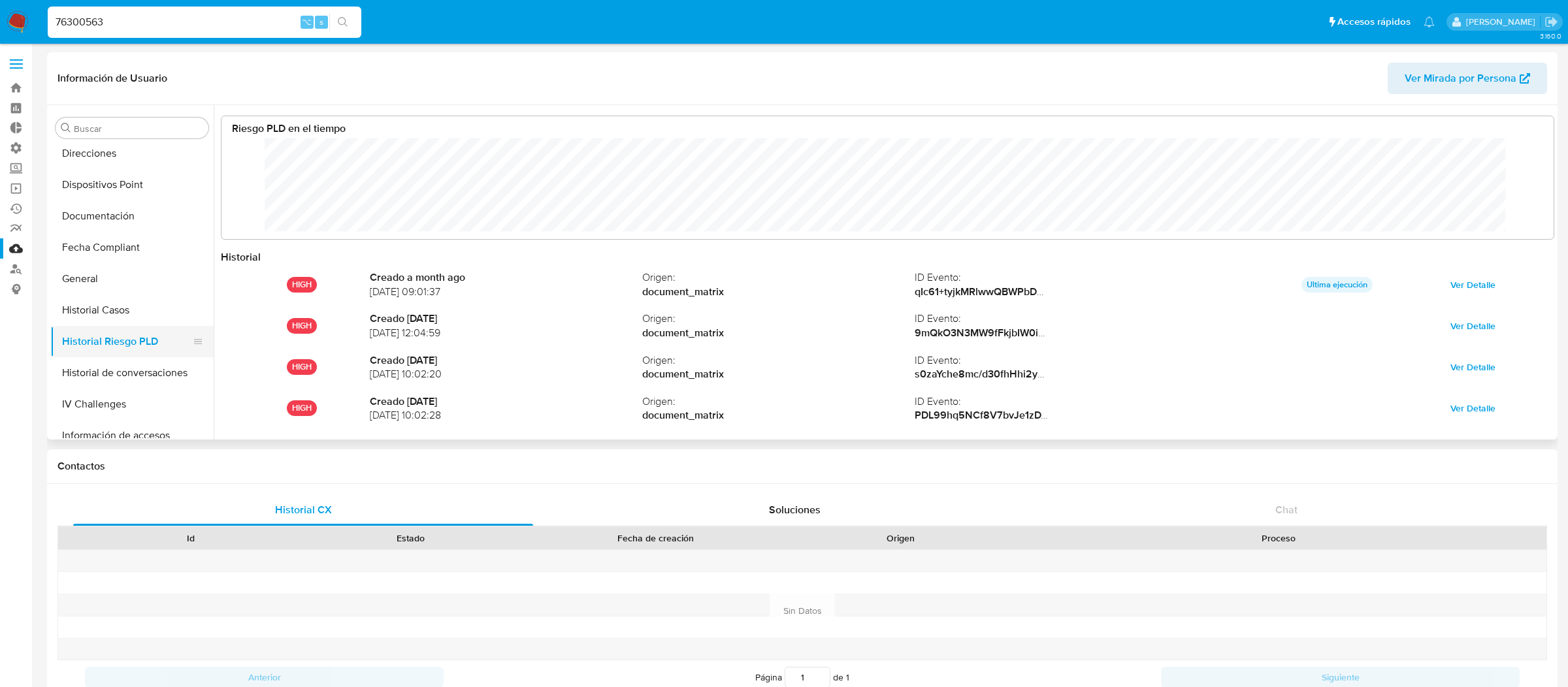
scroll to position [98, 1305]
click at [205, 27] on input "76300563" at bounding box center [204, 22] width 314 height 17
paste input "246663627"
type input "2466636273"
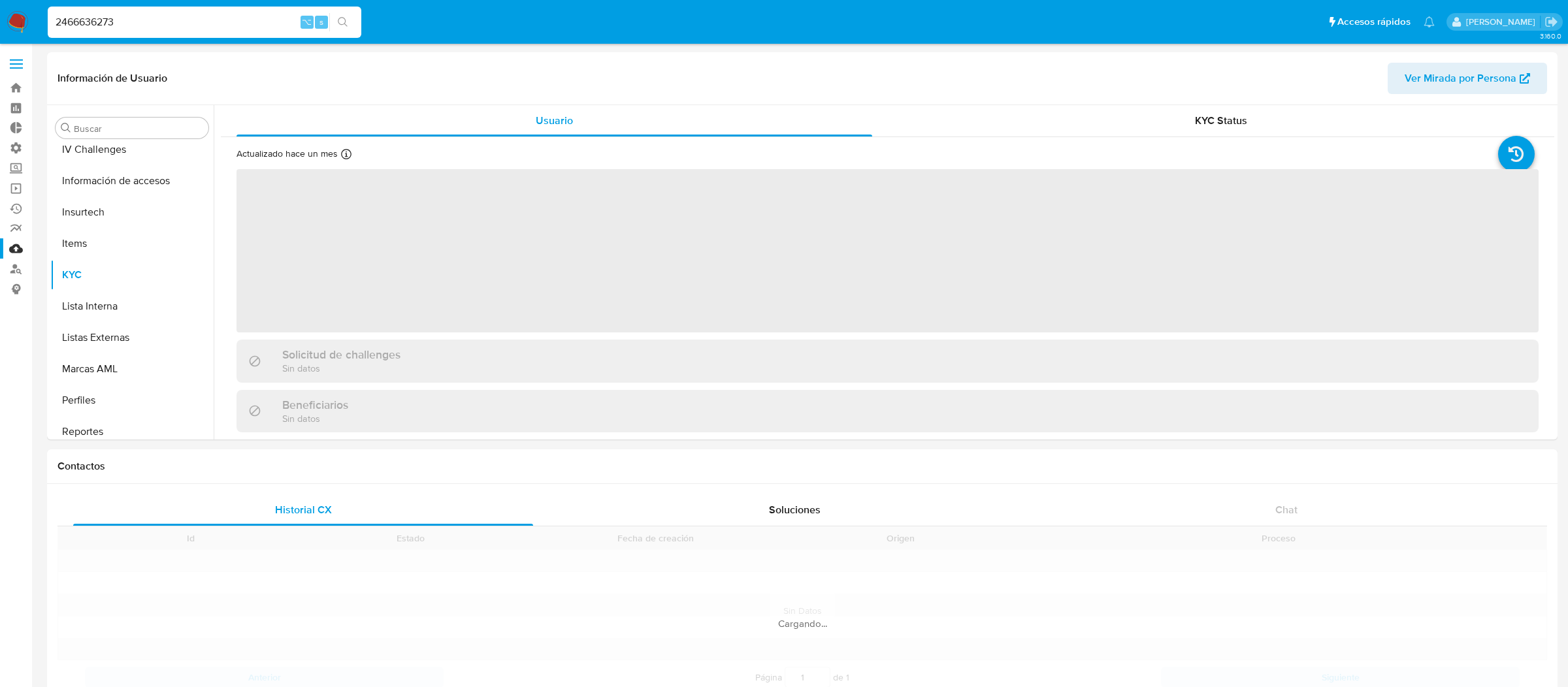
scroll to position [582, 0]
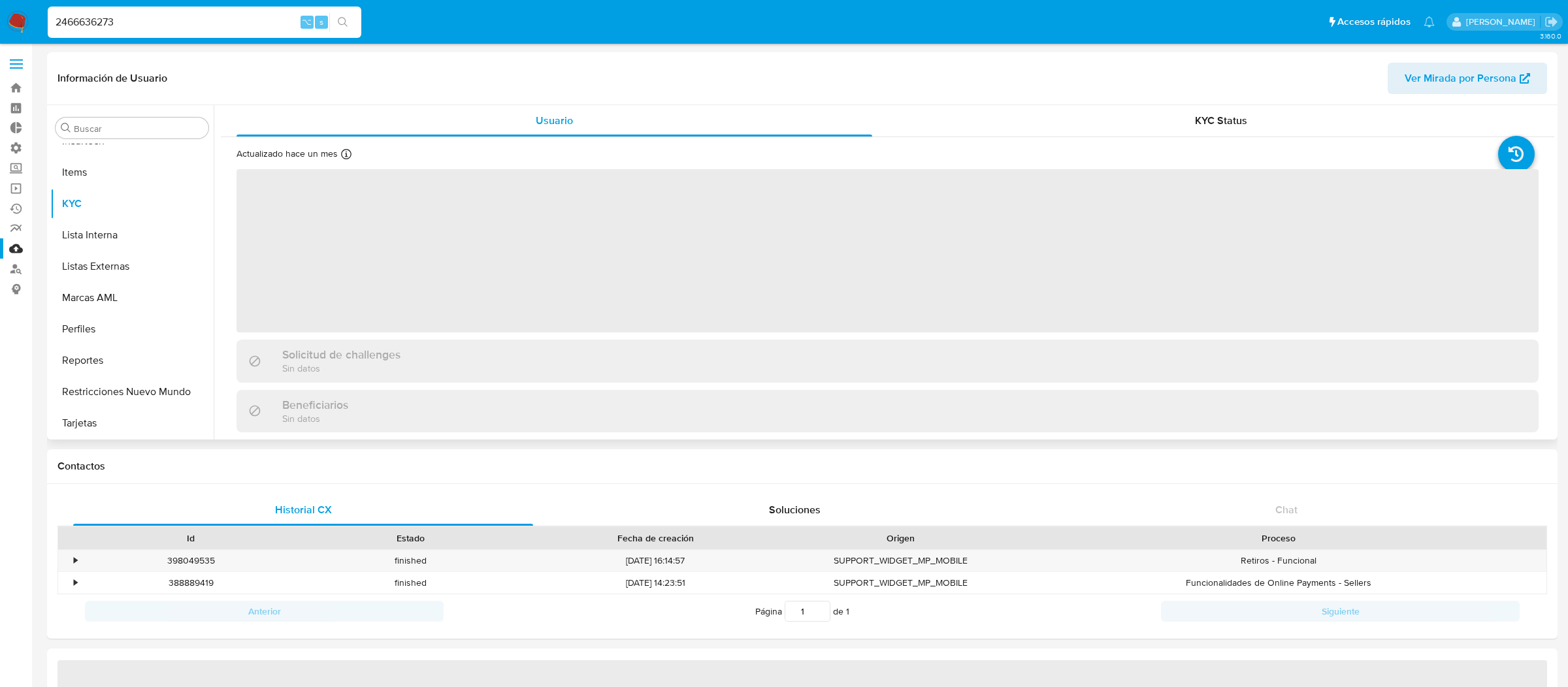
select select "10"
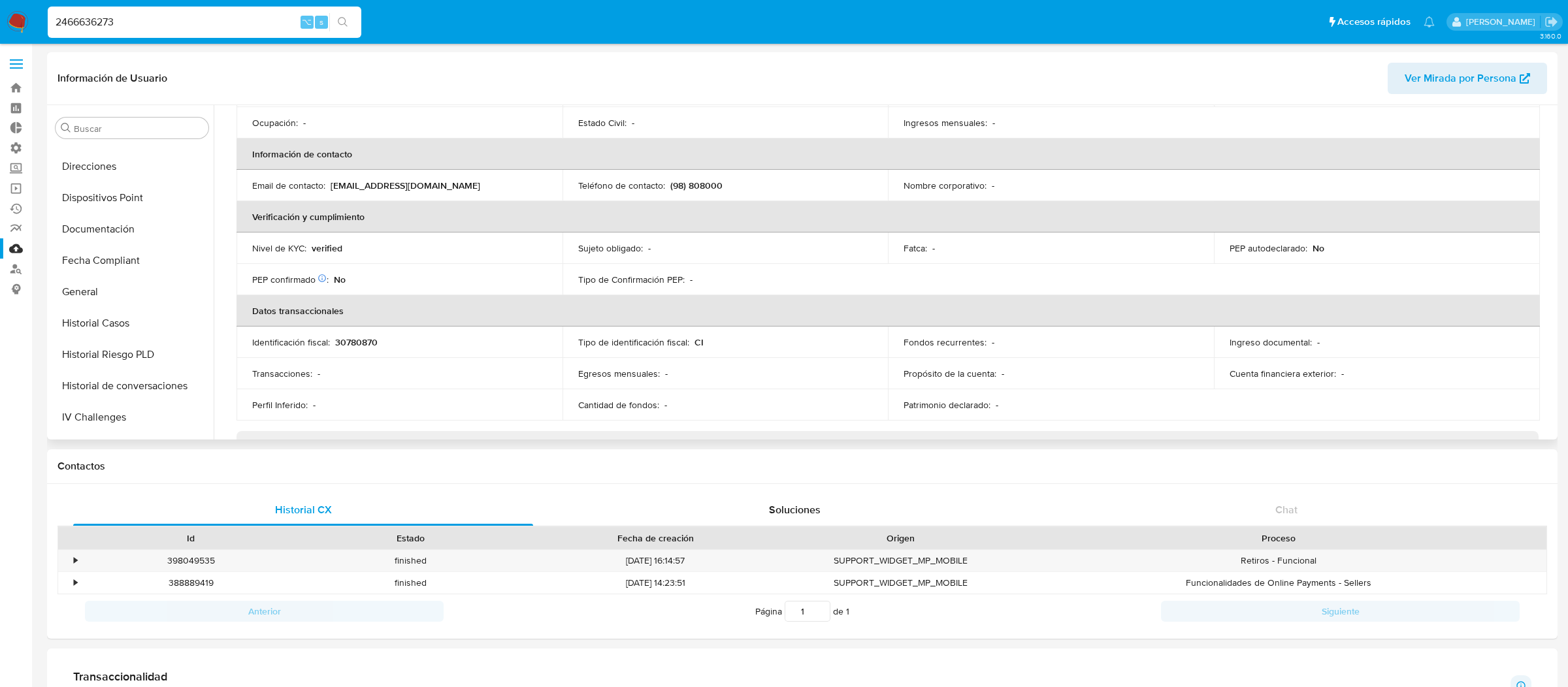
scroll to position [138, 0]
click at [102, 388] on button "General" at bounding box center [127, 398] width 153 height 32
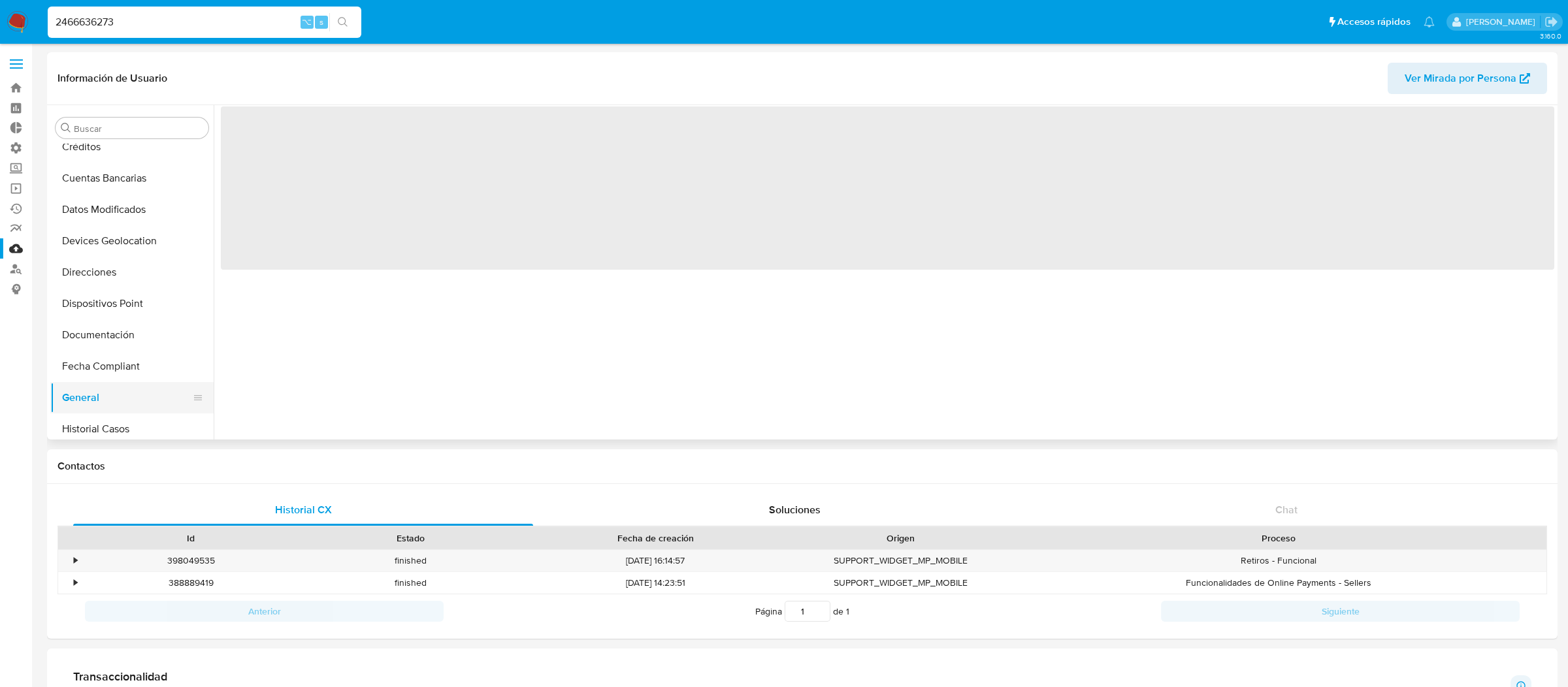
scroll to position [0, 0]
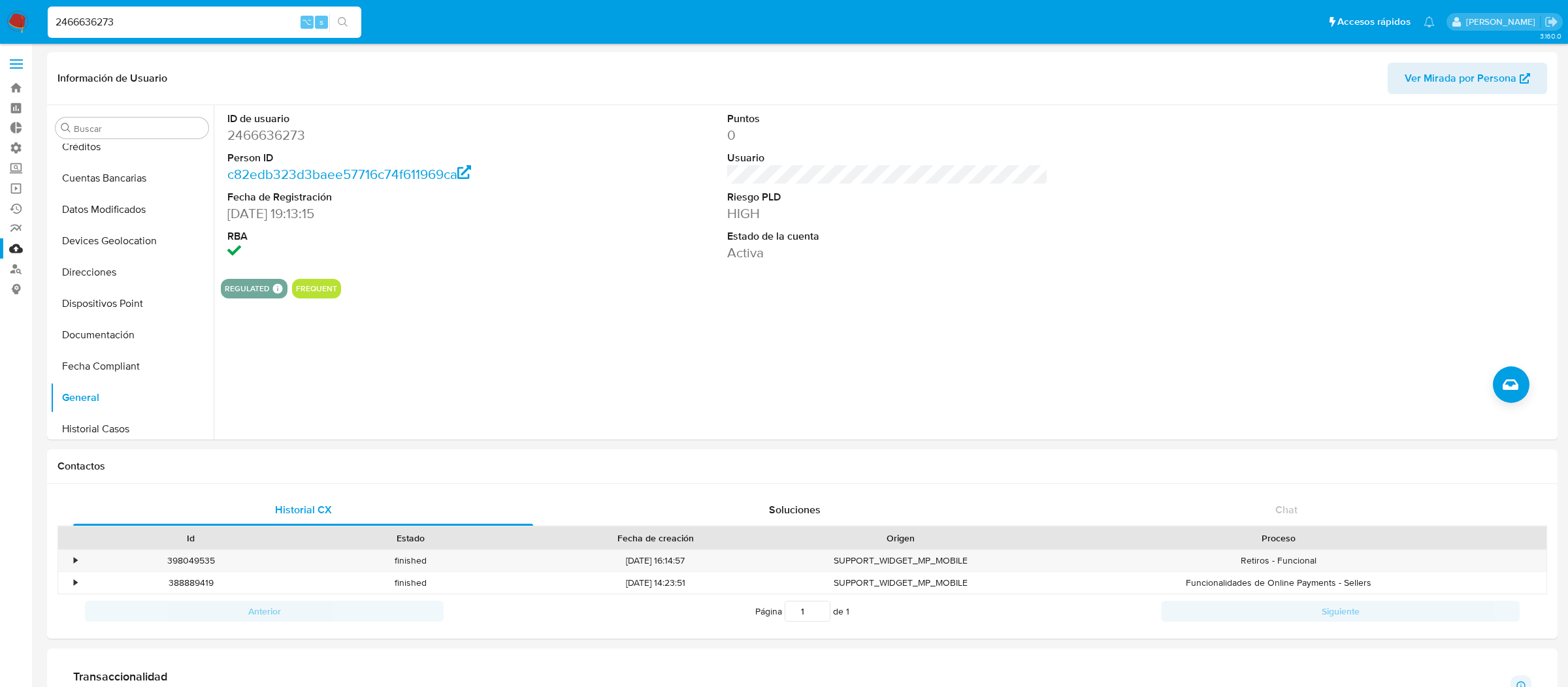
click at [206, 28] on input "2466636273" at bounding box center [204, 22] width 314 height 17
paste input "1095984292"
type input "1095984292"
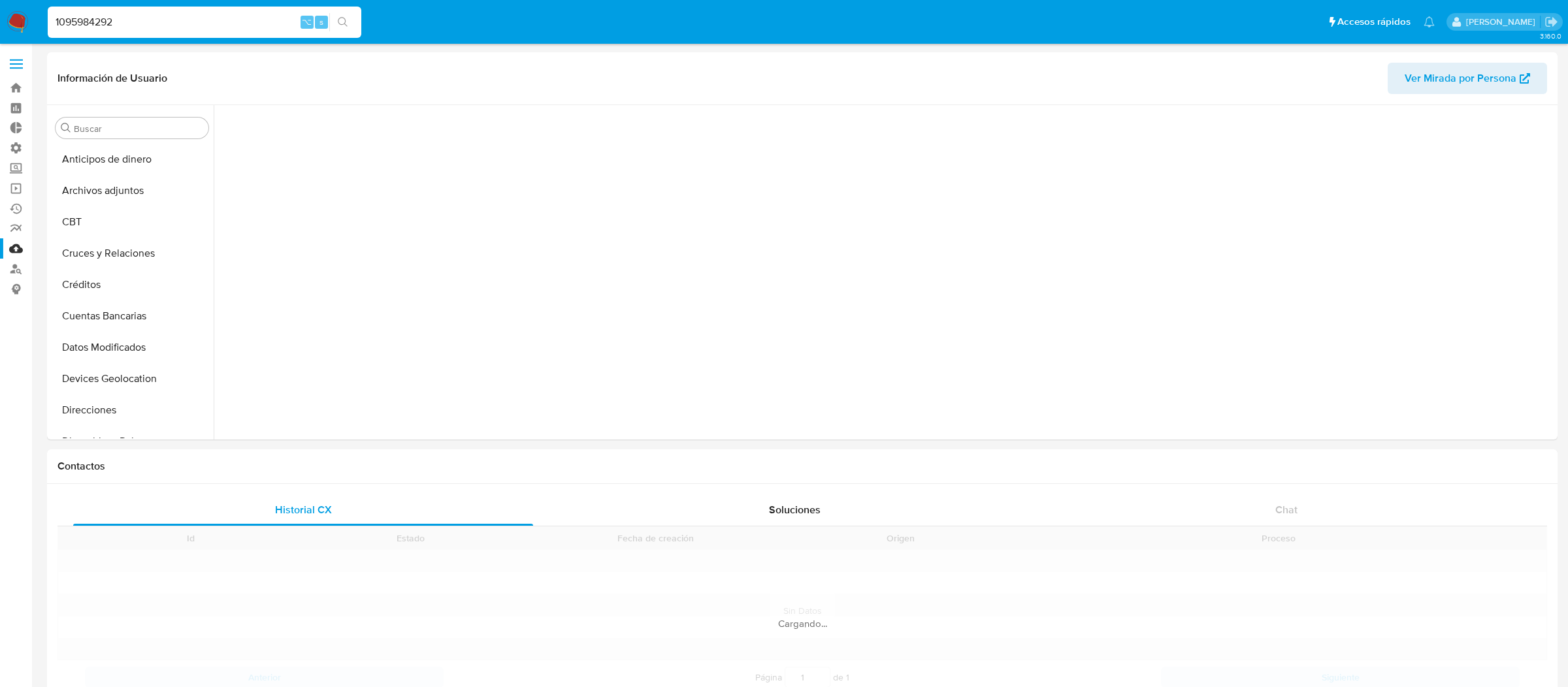
scroll to position [582, 0]
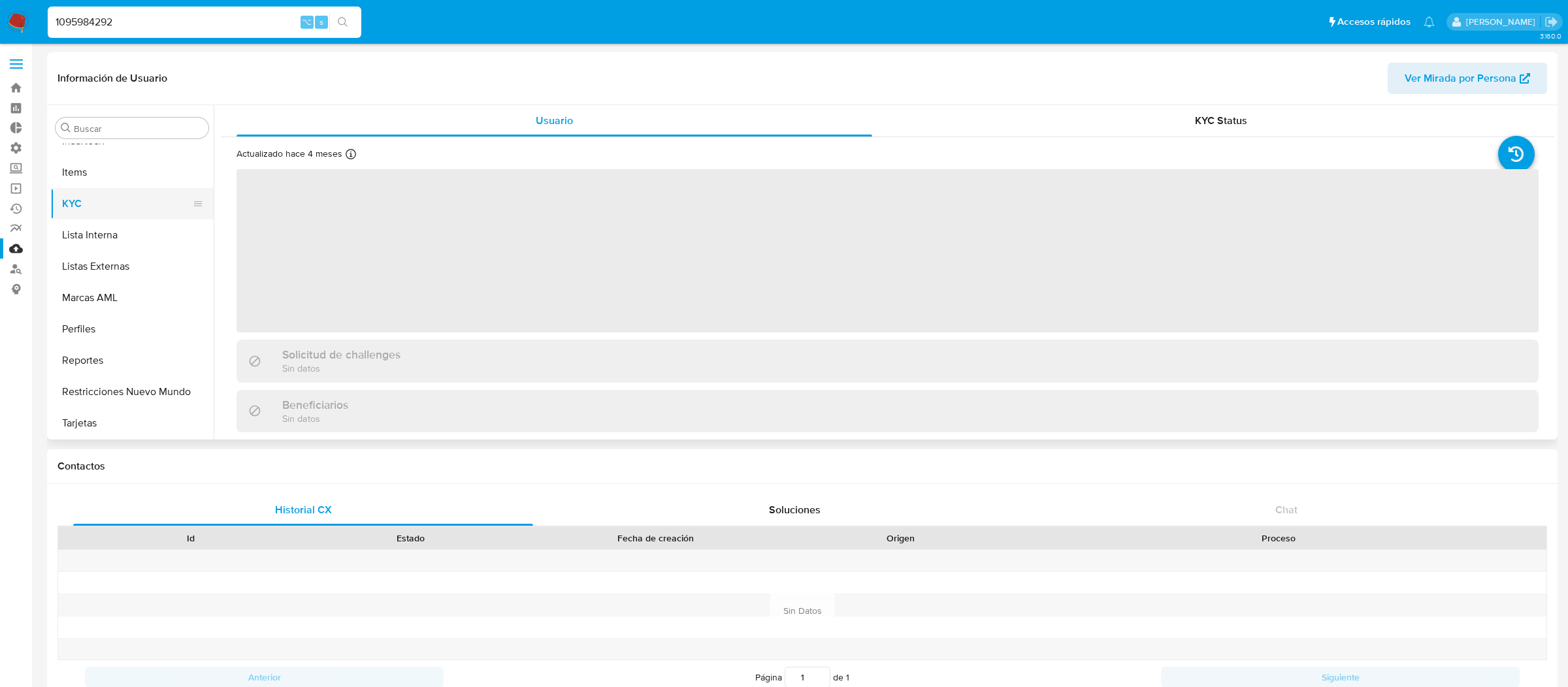
select select "10"
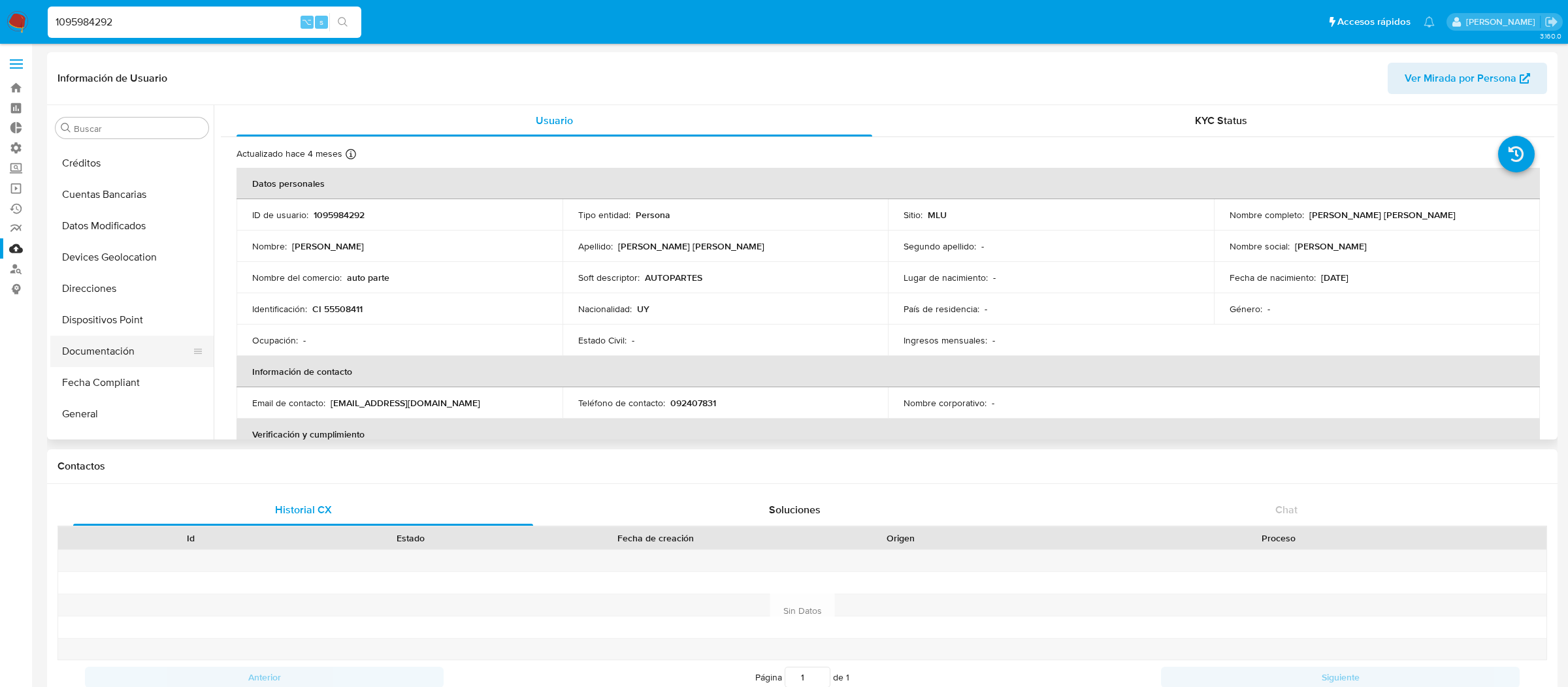
scroll to position [135, 0]
click at [91, 408] on button "General" at bounding box center [131, 401] width 163 height 32
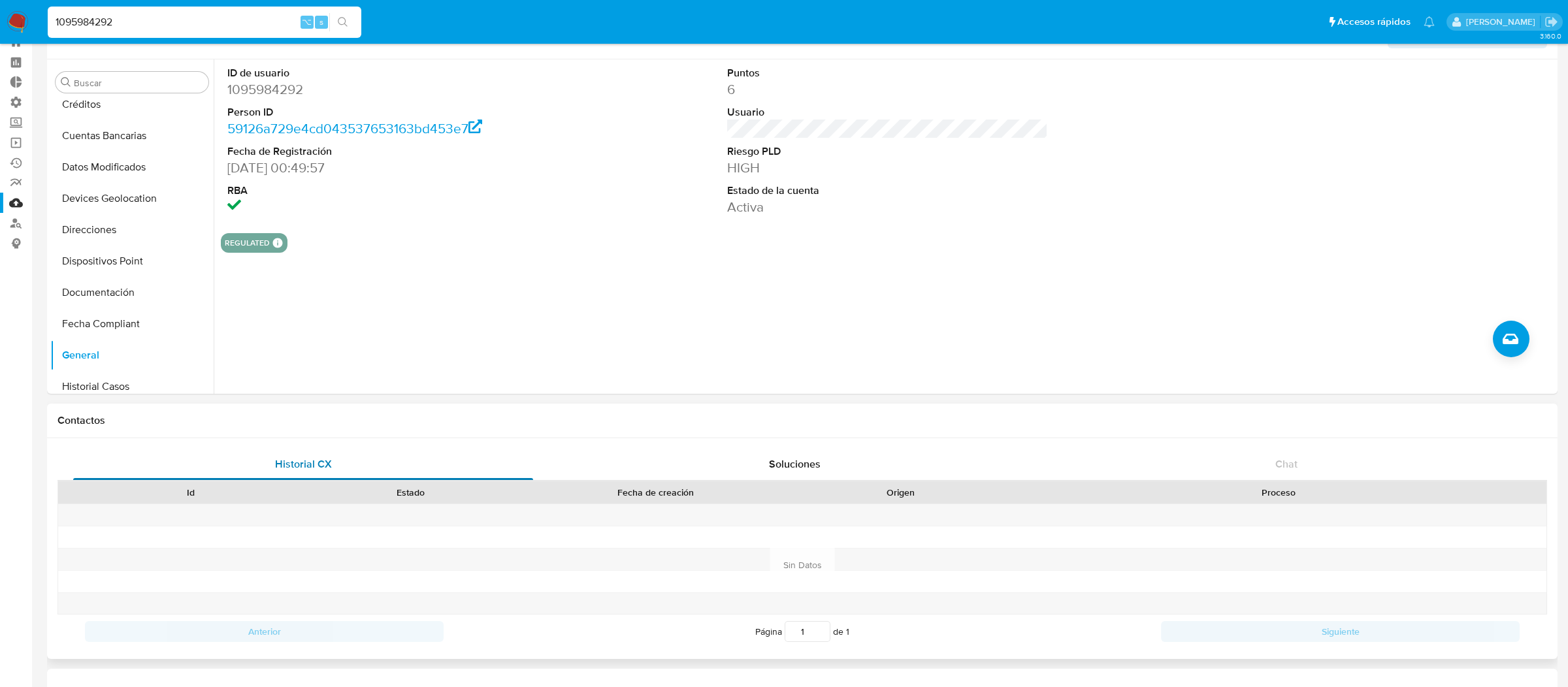
scroll to position [41, 0]
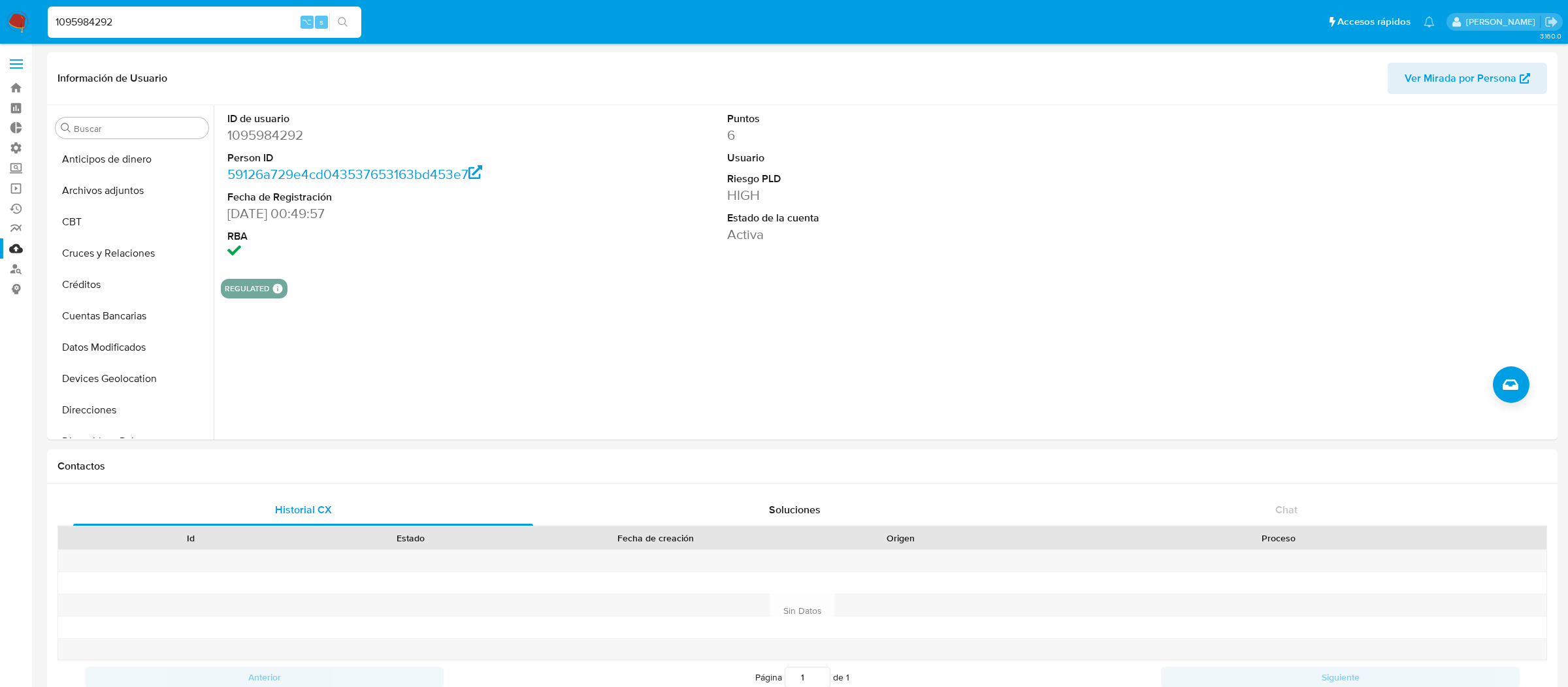
select select "10"
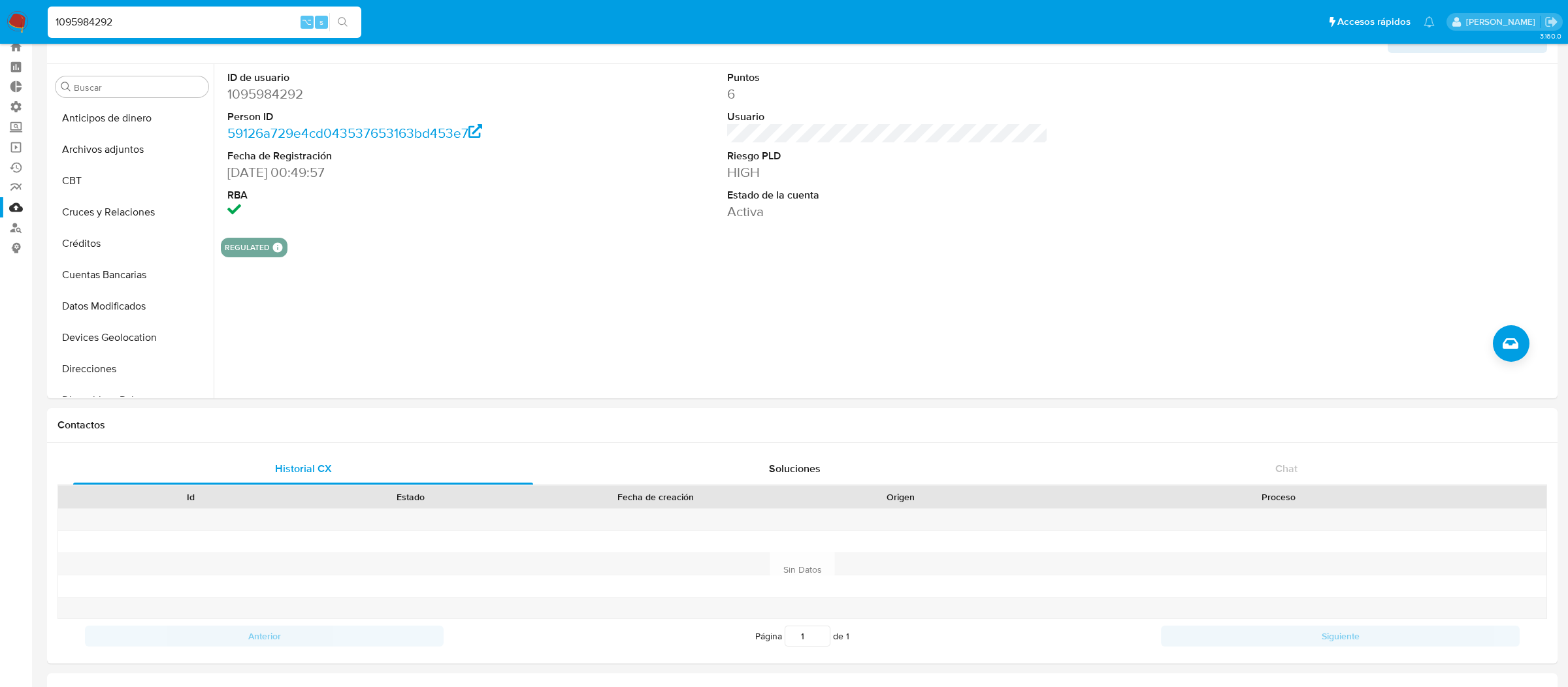
scroll to position [135, 0]
click at [196, 26] on input "1095984292" at bounding box center [204, 22] width 314 height 17
paste input "2645806859"
type input "2645806859"
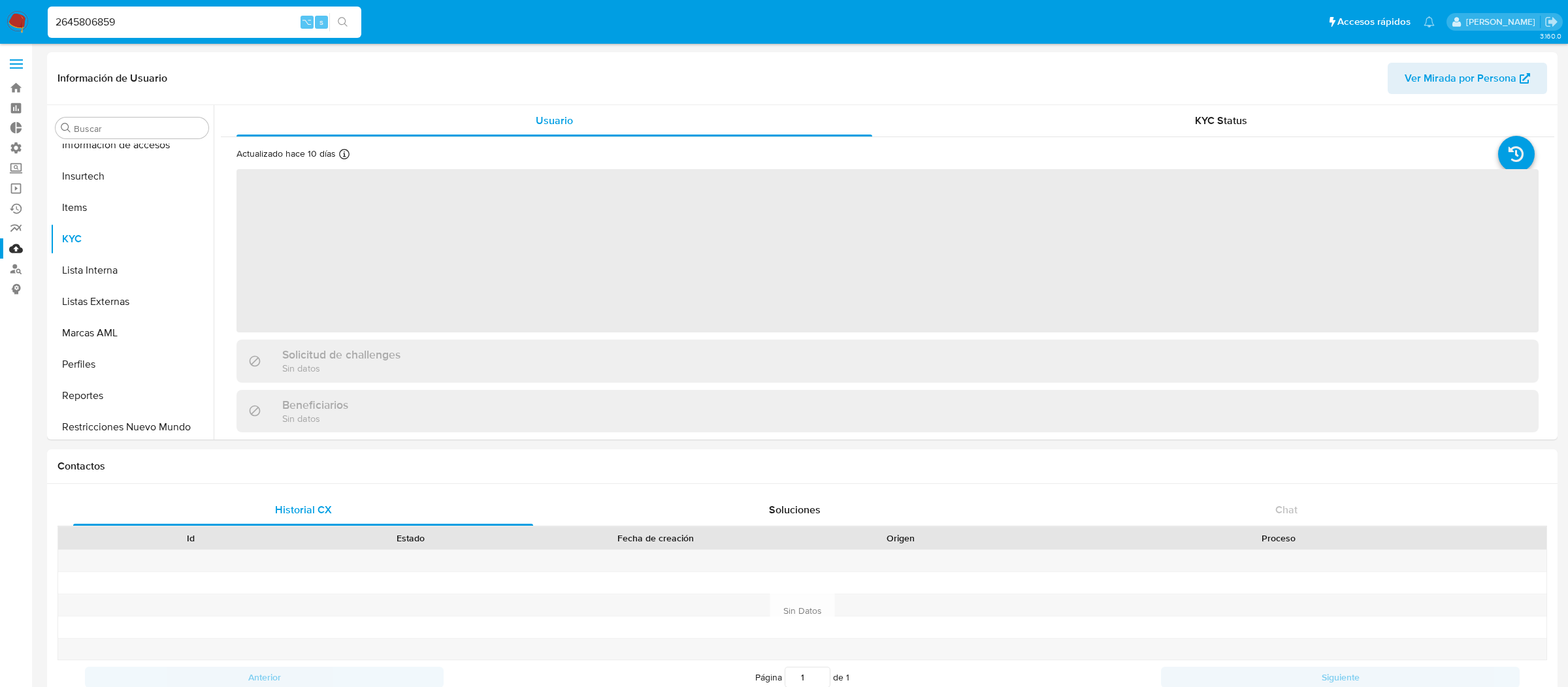
scroll to position [582, 0]
select select "10"
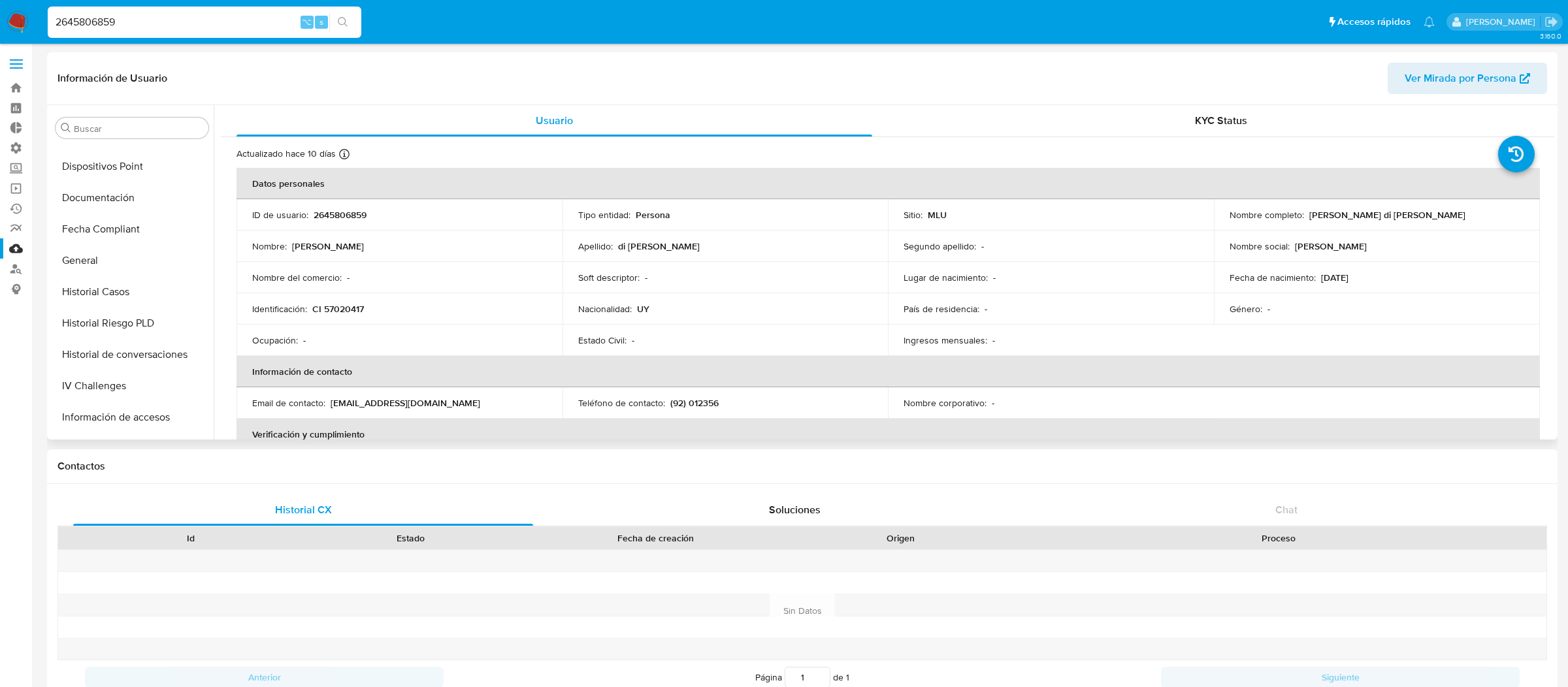
scroll to position [240, 0]
click at [107, 293] on button "General" at bounding box center [127, 295] width 153 height 32
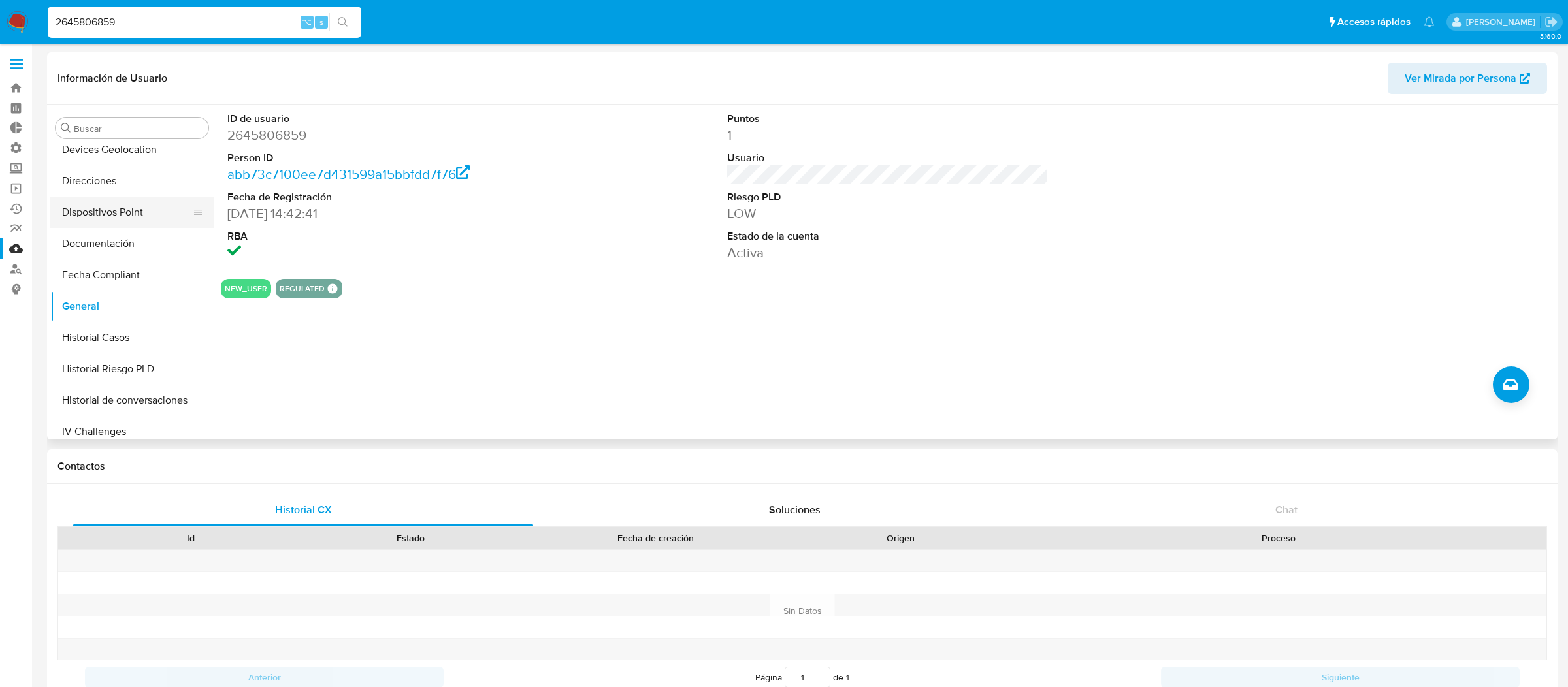
scroll to position [311, 0]
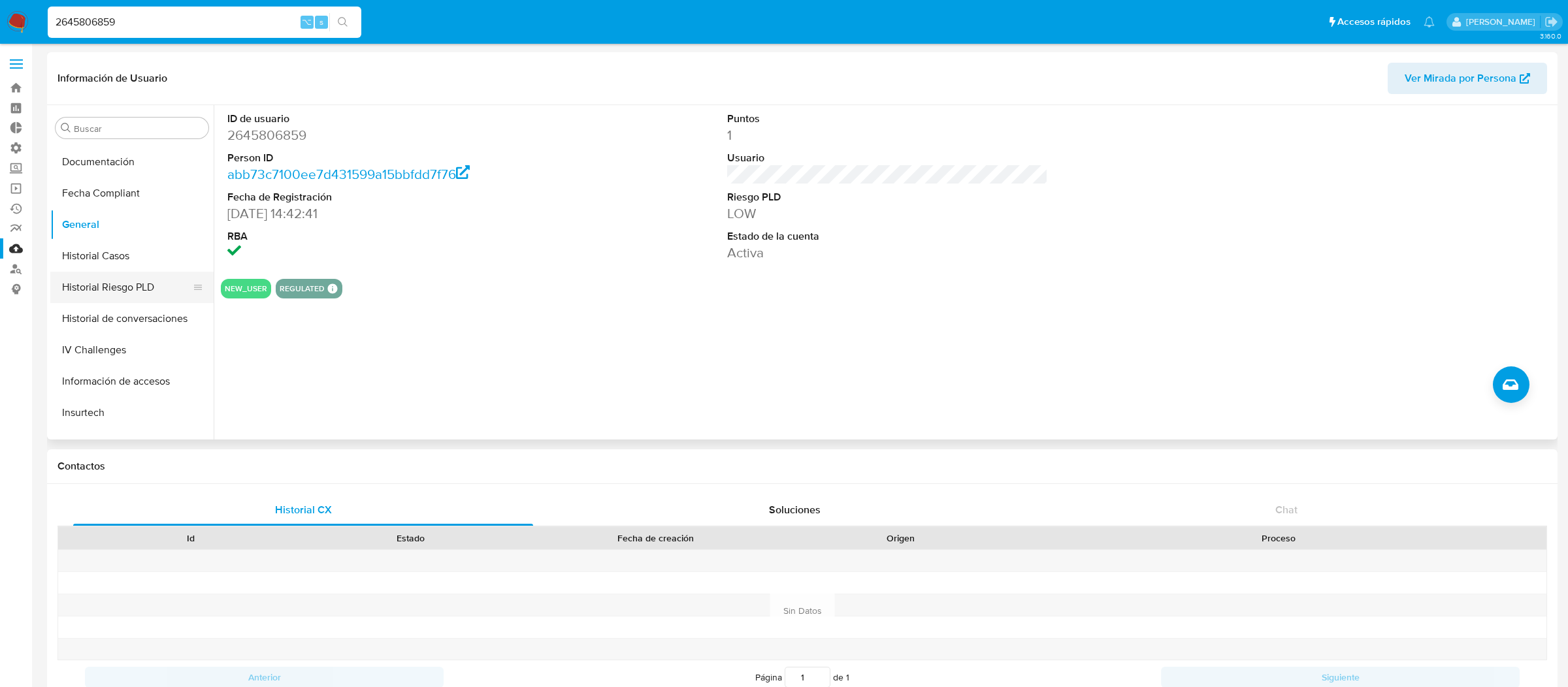
click at [141, 287] on button "Historial Riesgo PLD" at bounding box center [127, 288] width 153 height 32
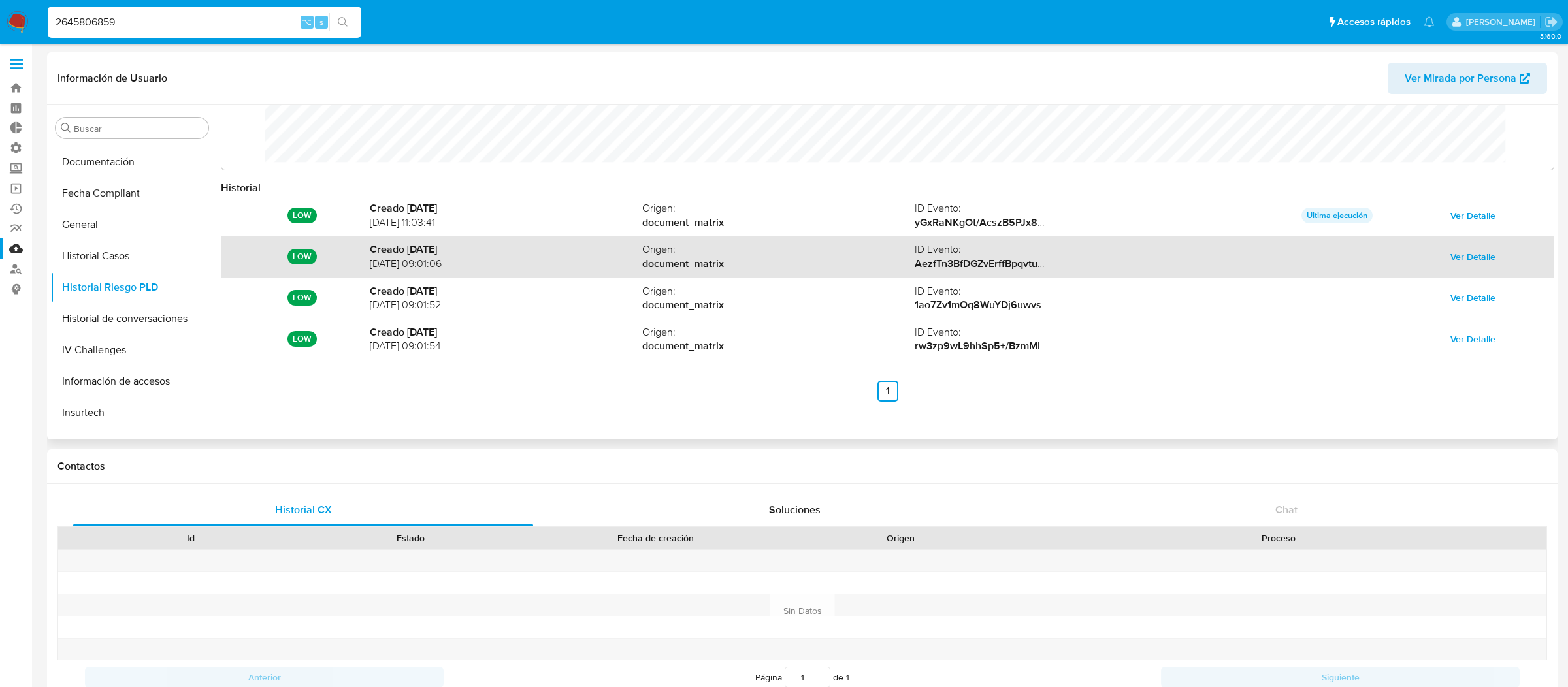
scroll to position [0, 0]
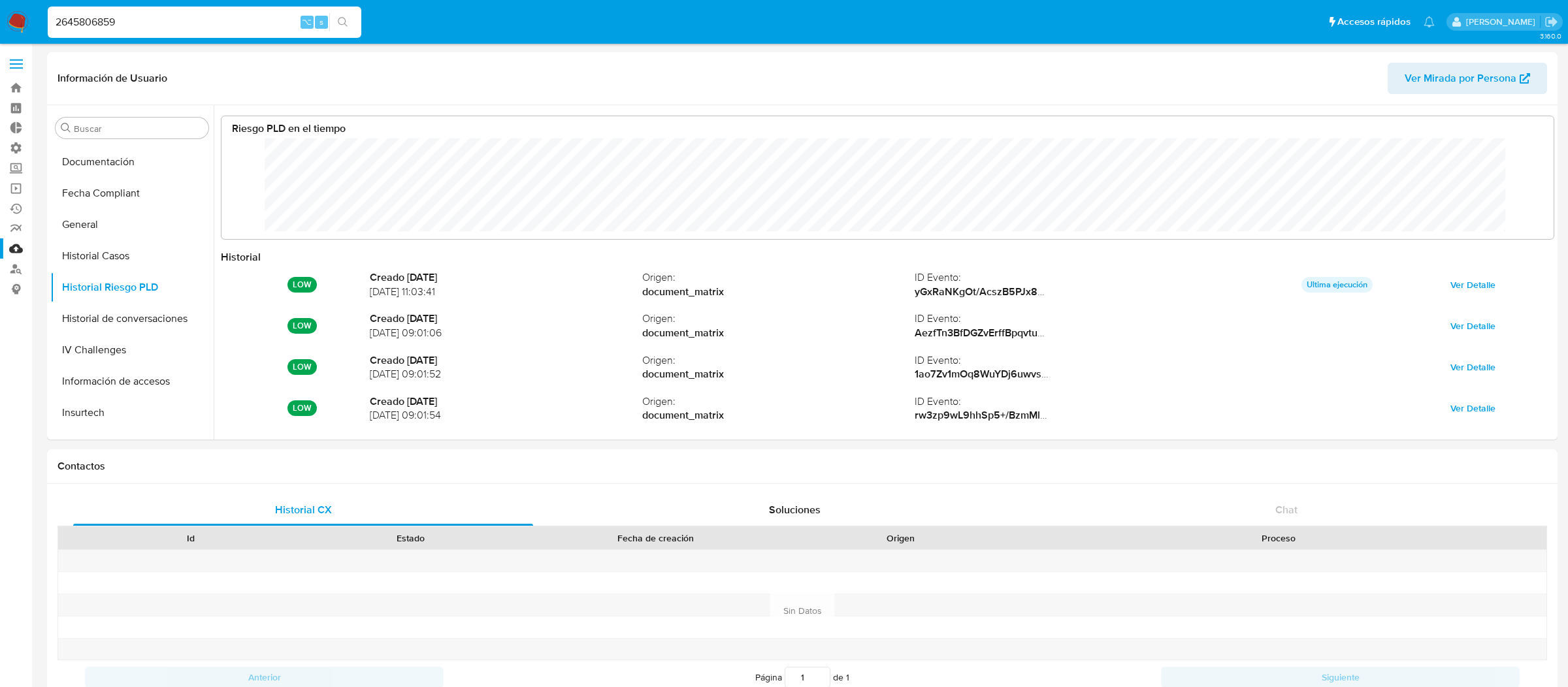
click at [152, 17] on input "2645806859" at bounding box center [204, 22] width 314 height 17
paste input "60380158"
type input "60380158"
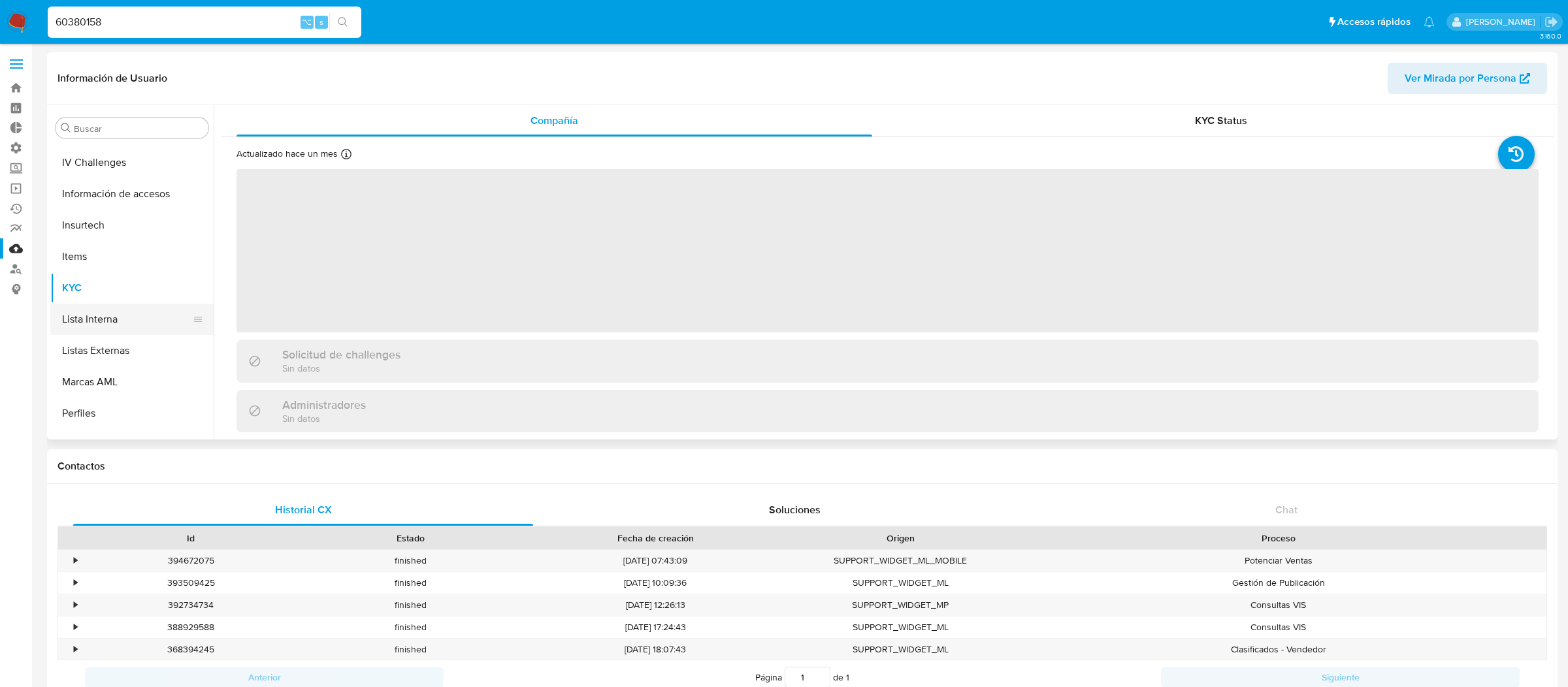
select select "10"
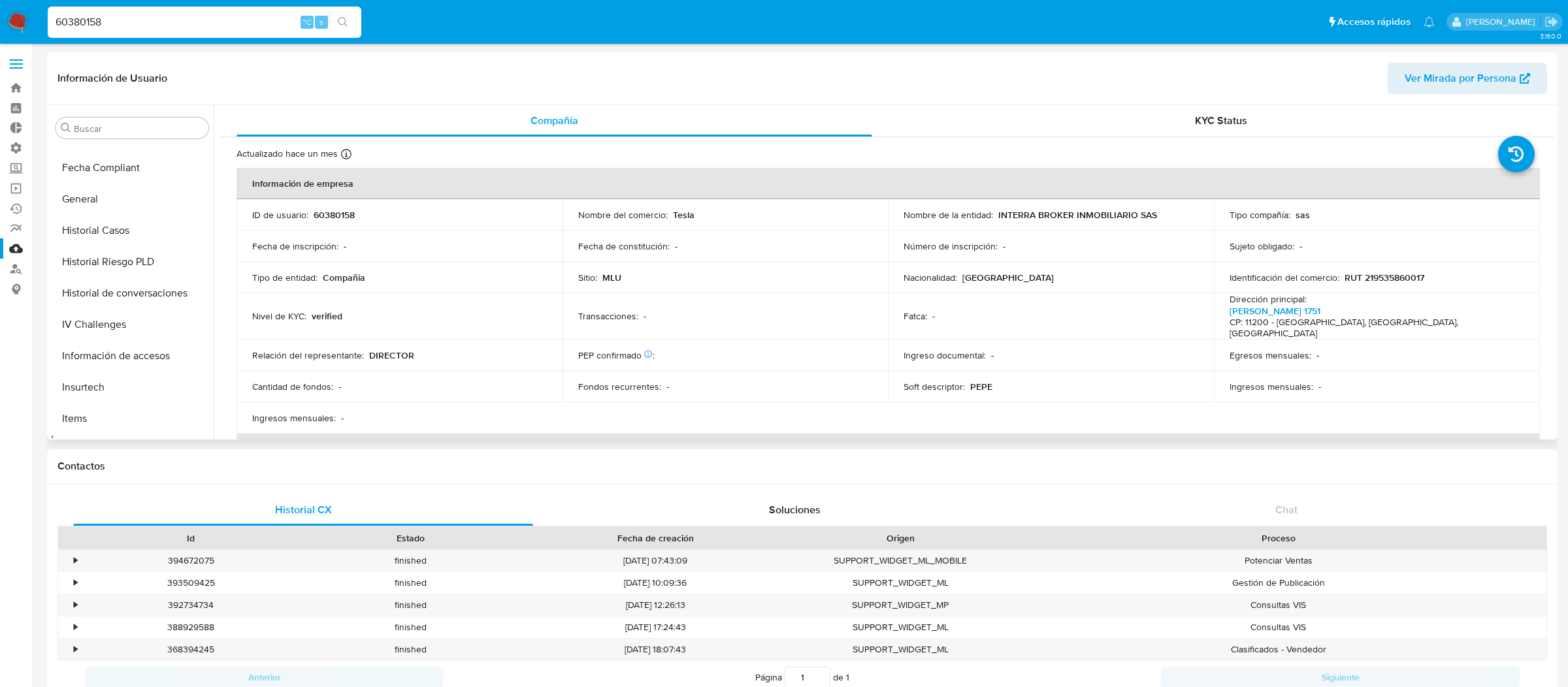
scroll to position [321, 0]
click at [123, 286] on button "Historial Riesgo PLD" at bounding box center [127, 277] width 153 height 32
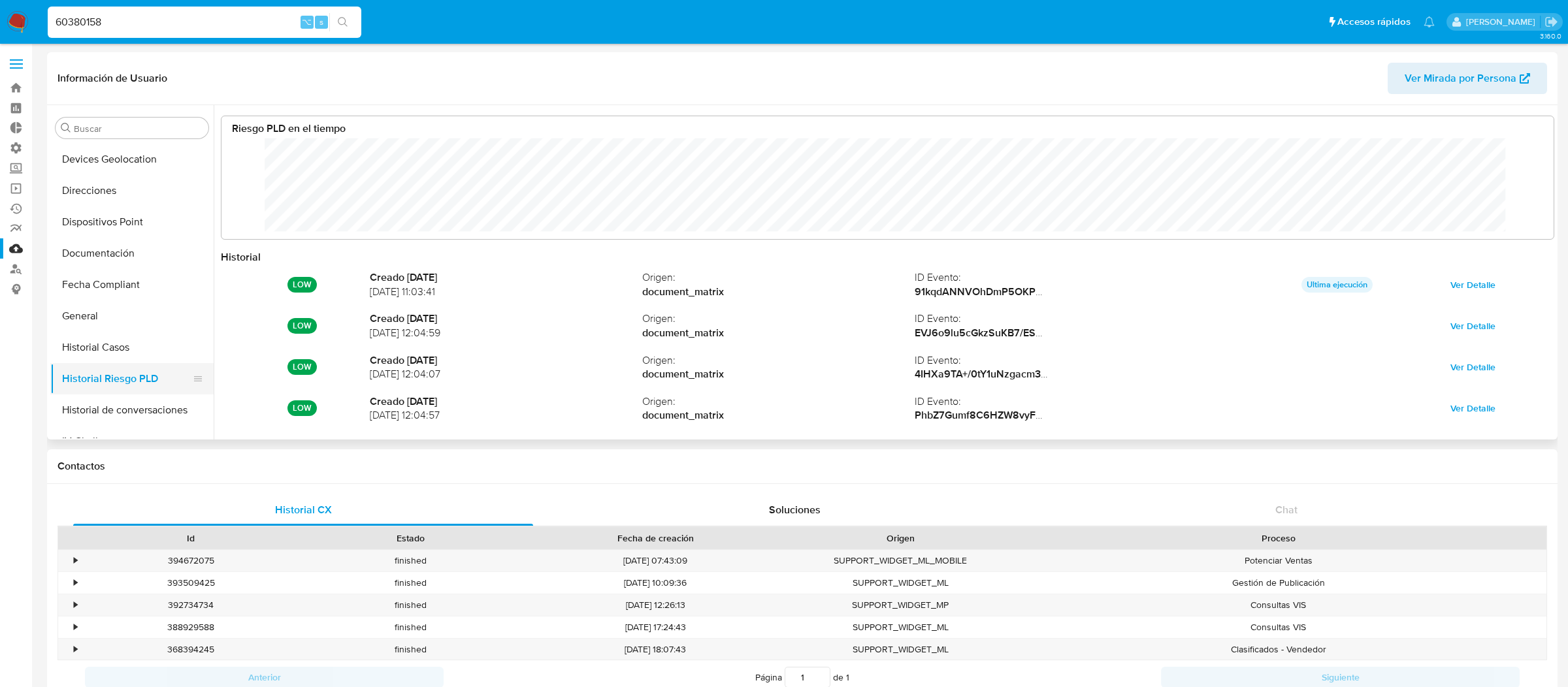
scroll to position [200, 0]
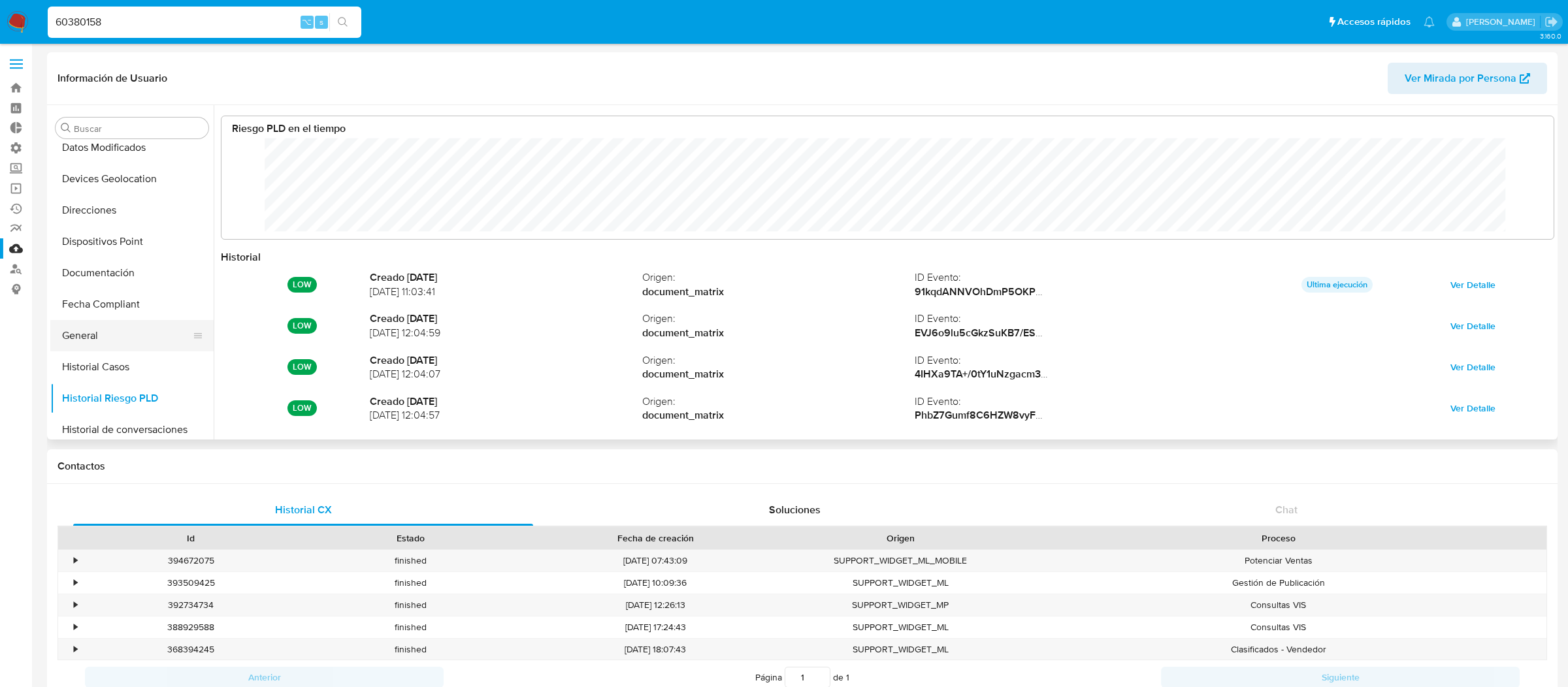
click at [112, 344] on button "General" at bounding box center [127, 336] width 153 height 32
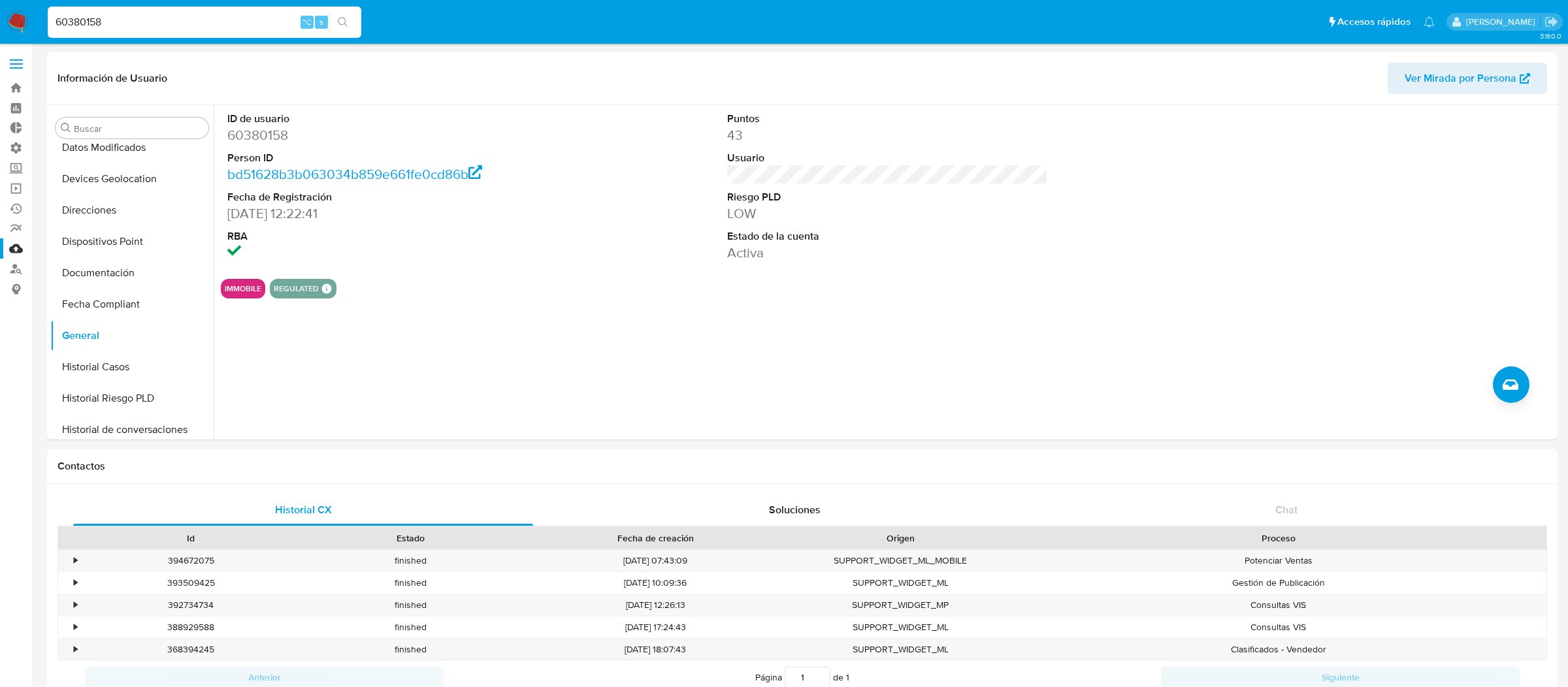
click at [240, 12] on div "60380158 ⌥ s" at bounding box center [204, 22] width 314 height 32
click at [239, 25] on input "60380158" at bounding box center [204, 22] width 314 height 17
paste input "330981406"
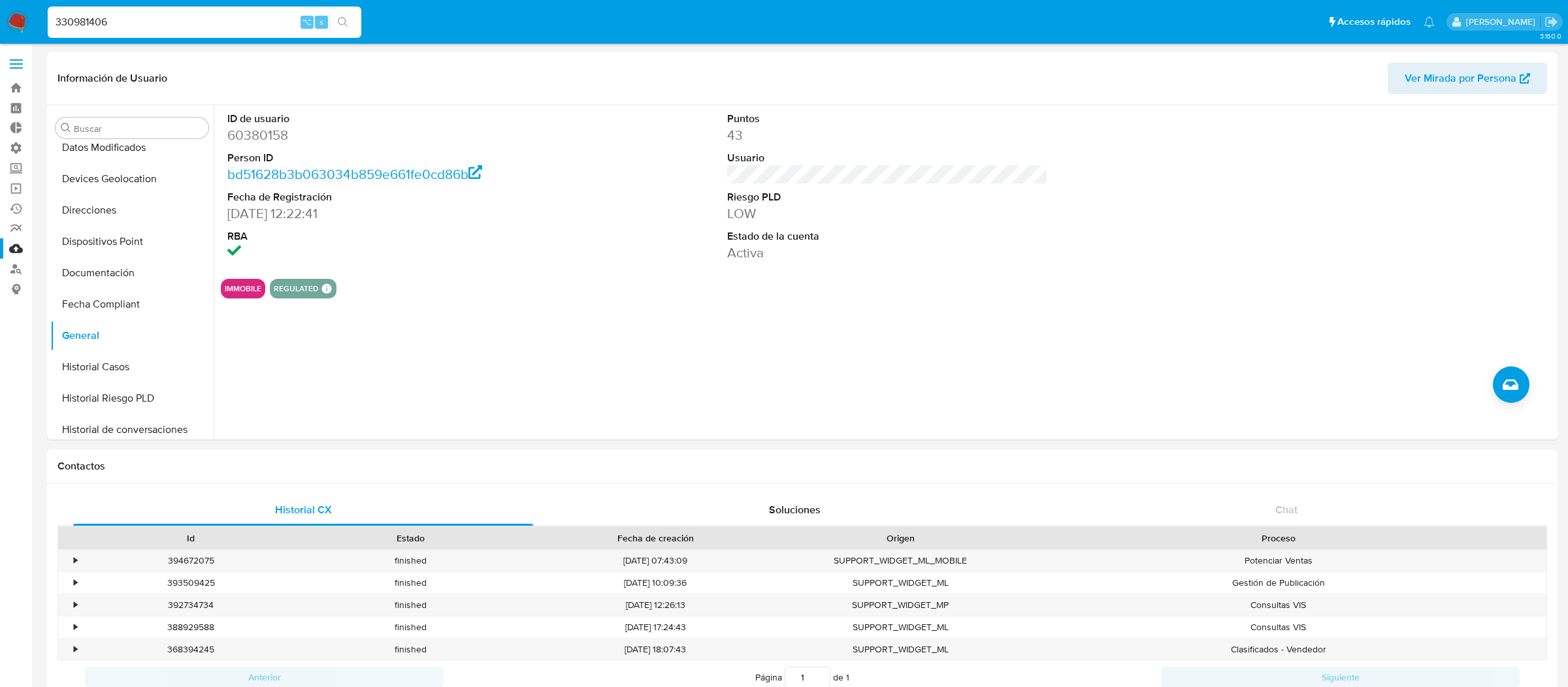
type input "330981406"
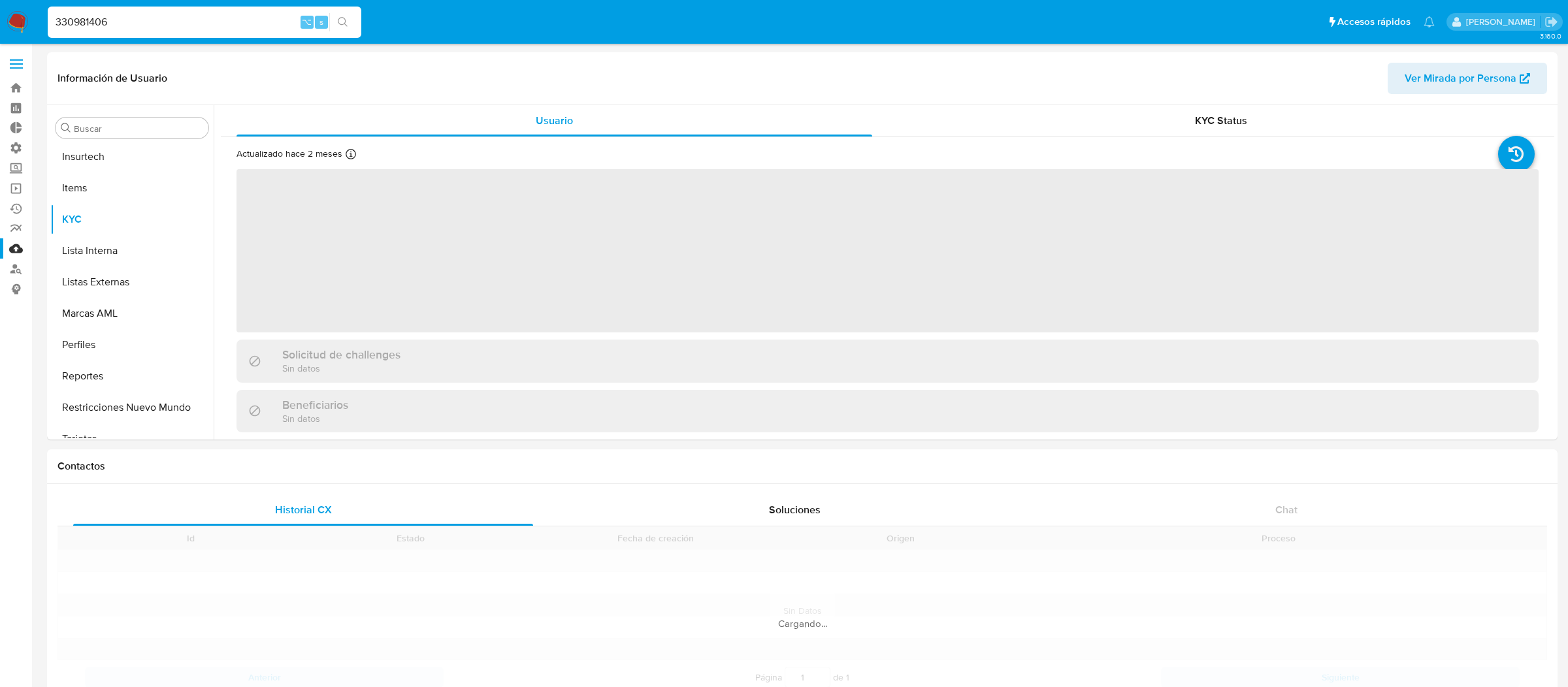
scroll to position [582, 0]
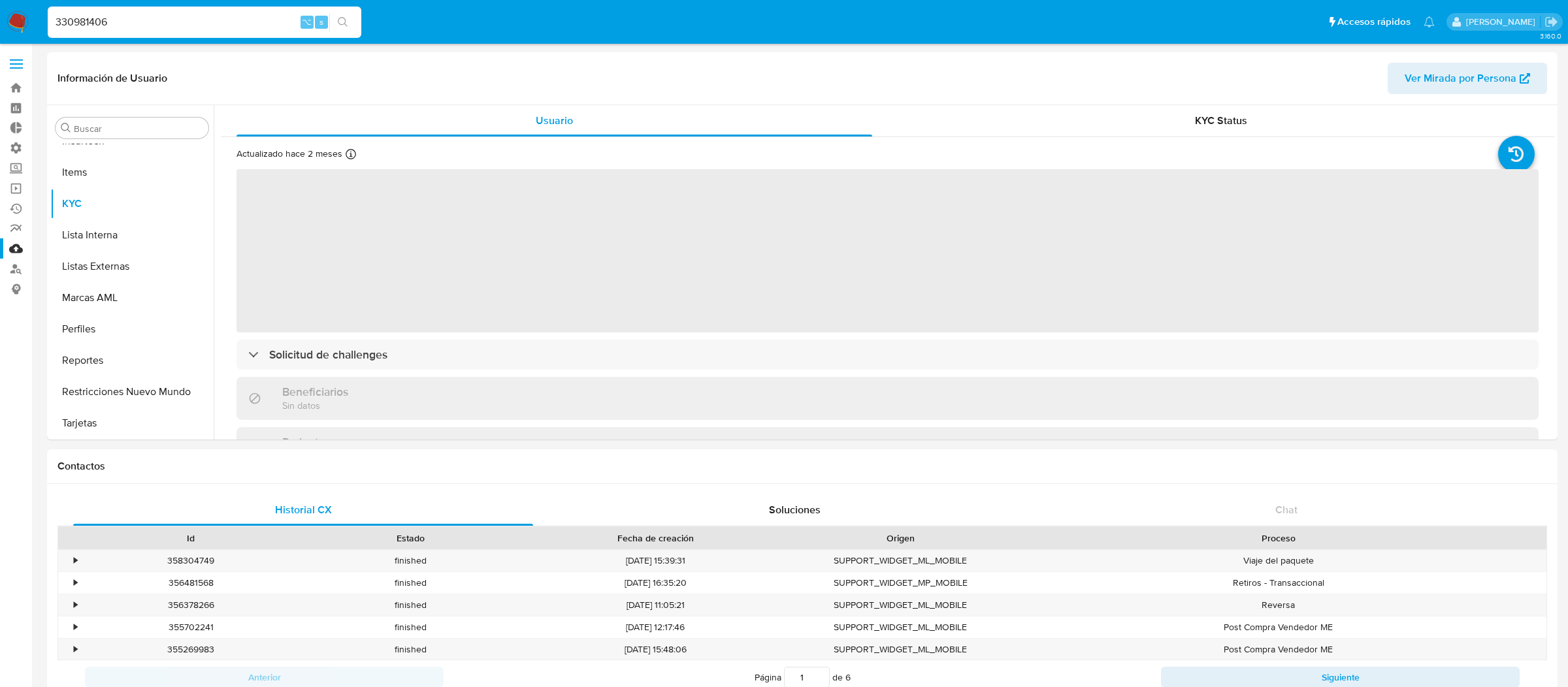
select select "10"
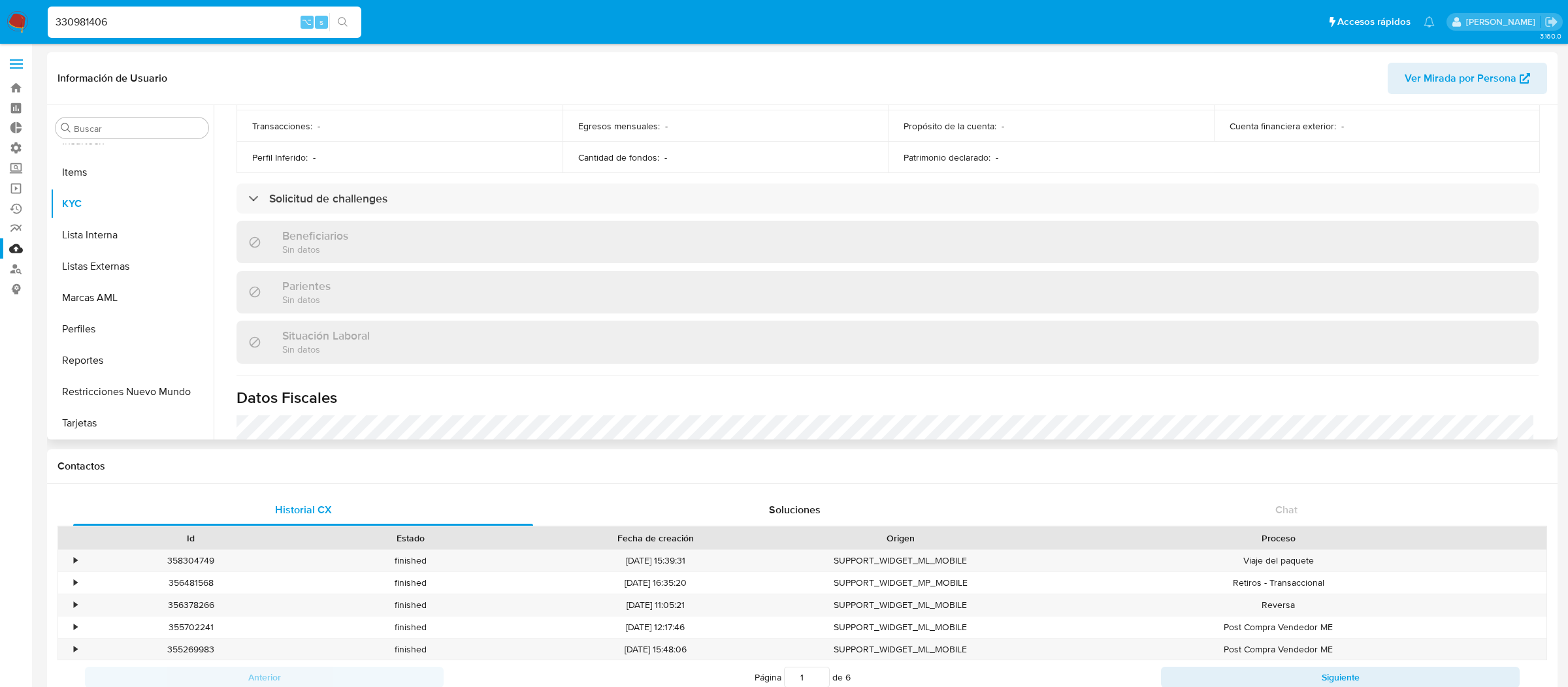
scroll to position [466, 0]
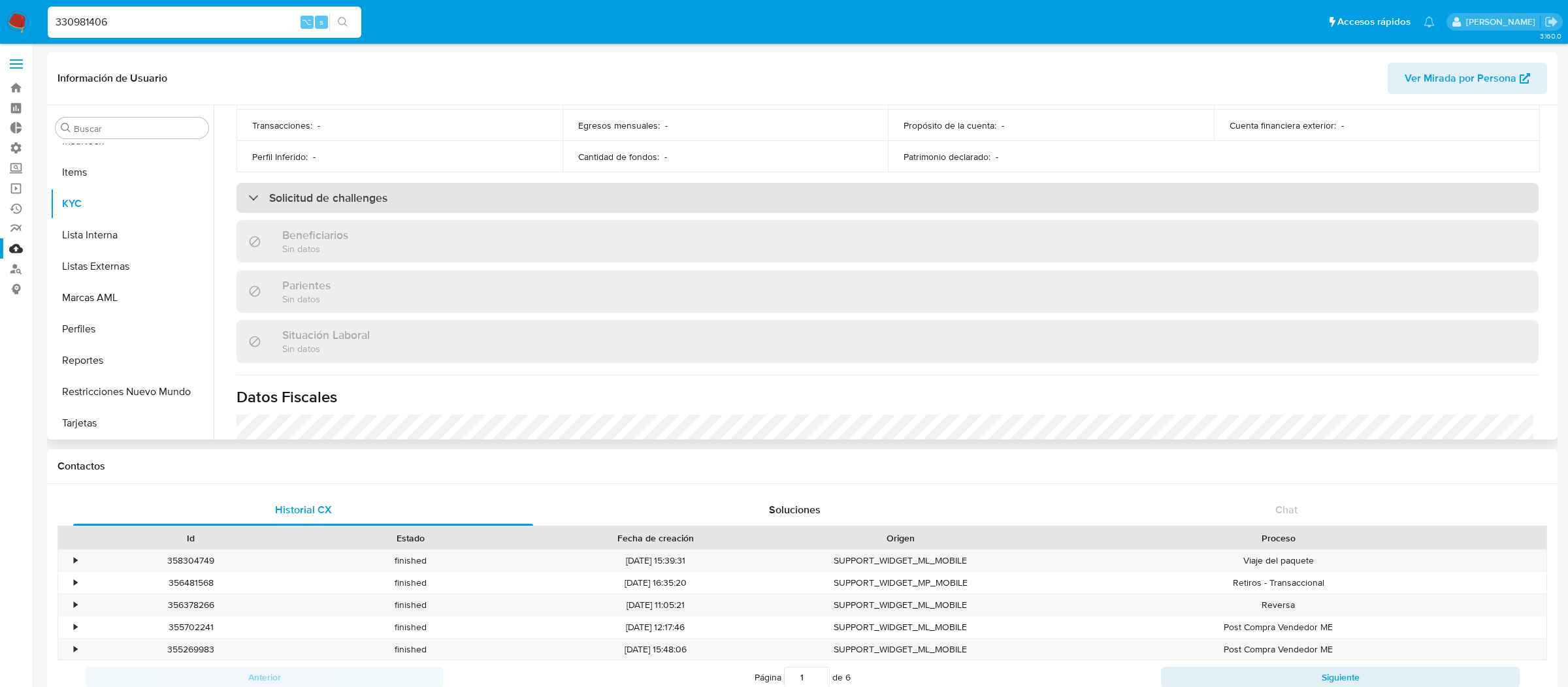
click at [570, 207] on div "Solicitud de challenges" at bounding box center [887, 198] width 1302 height 30
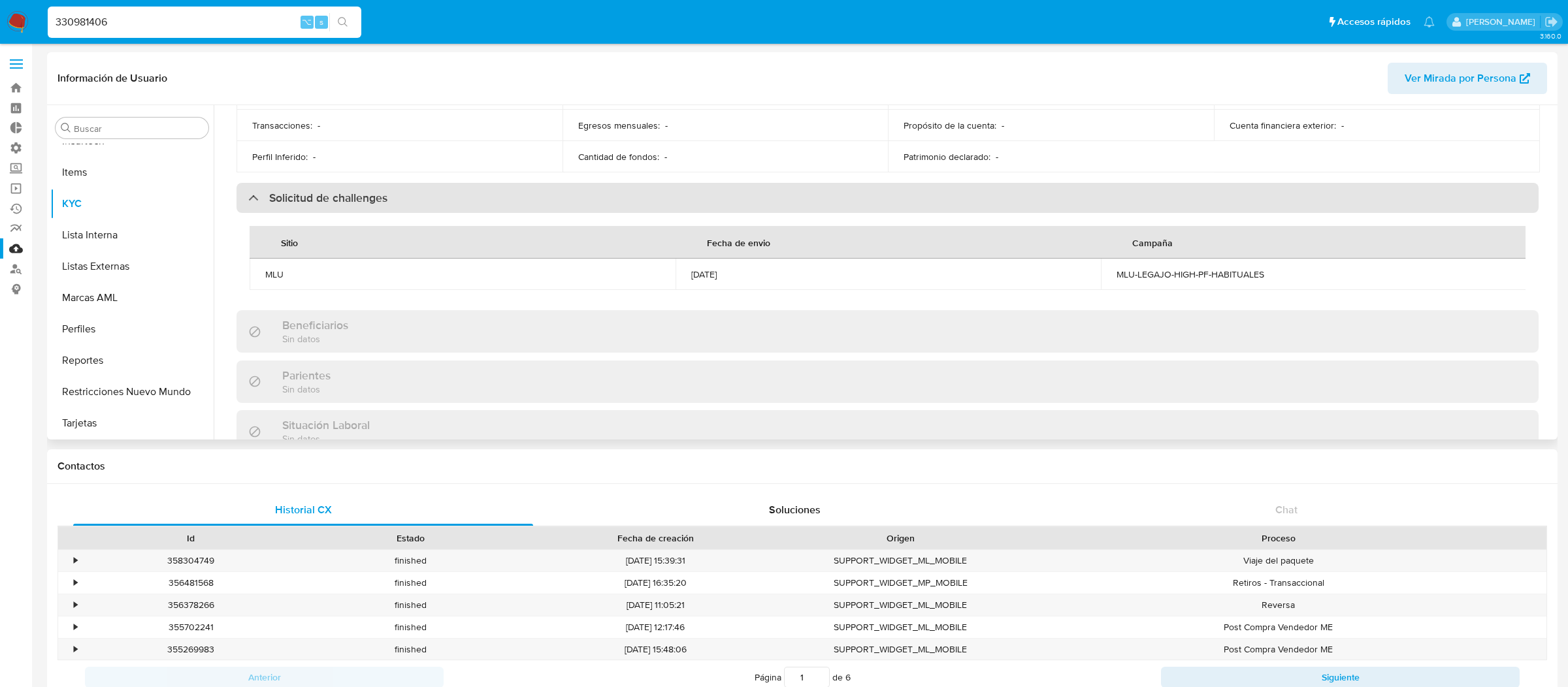
click at [570, 207] on div "Solicitud de challenges" at bounding box center [887, 198] width 1302 height 30
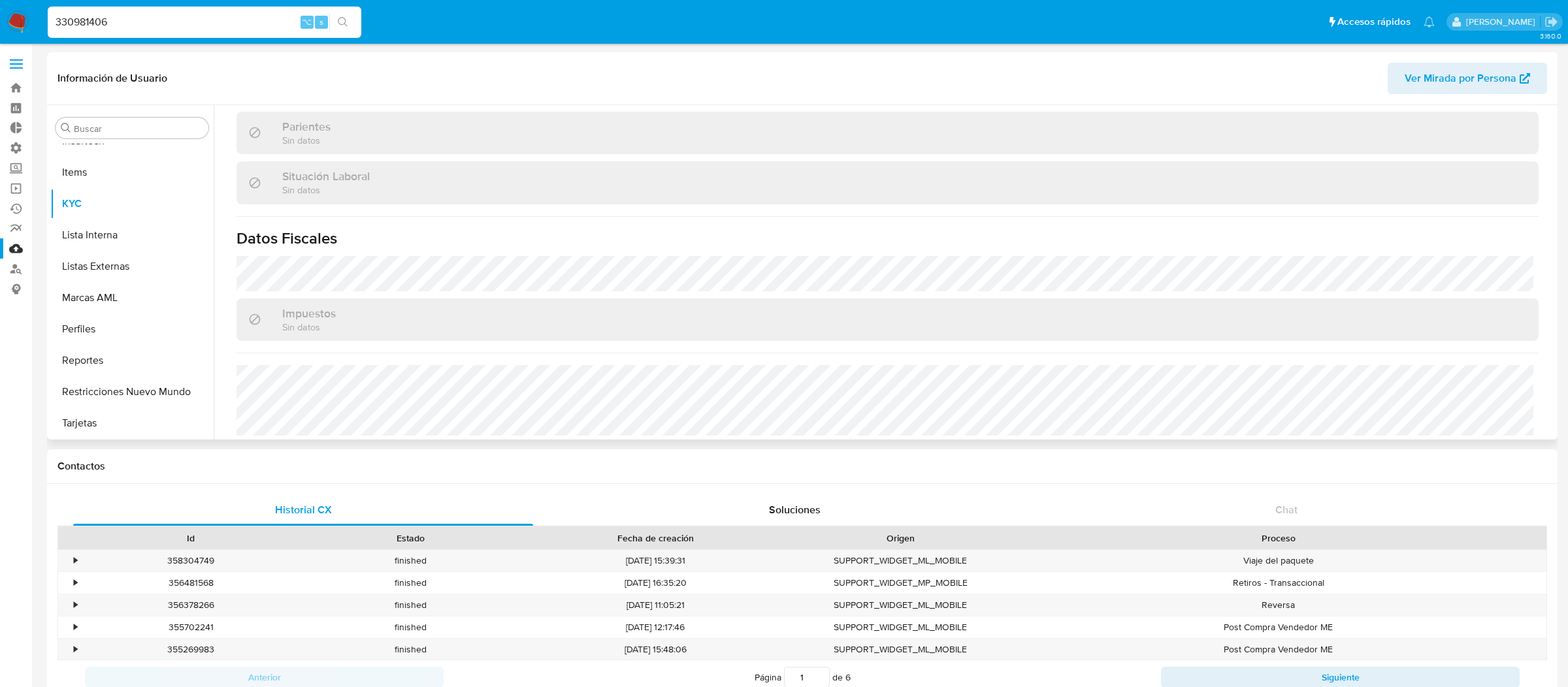
scroll to position [630, 0]
click at [240, 35] on div "330981406 ⌥ s" at bounding box center [204, 22] width 314 height 32
click at [240, 31] on div "330981406 ⌥ s" at bounding box center [204, 22] width 314 height 32
click at [244, 22] on input "330981406" at bounding box center [204, 22] width 314 height 17
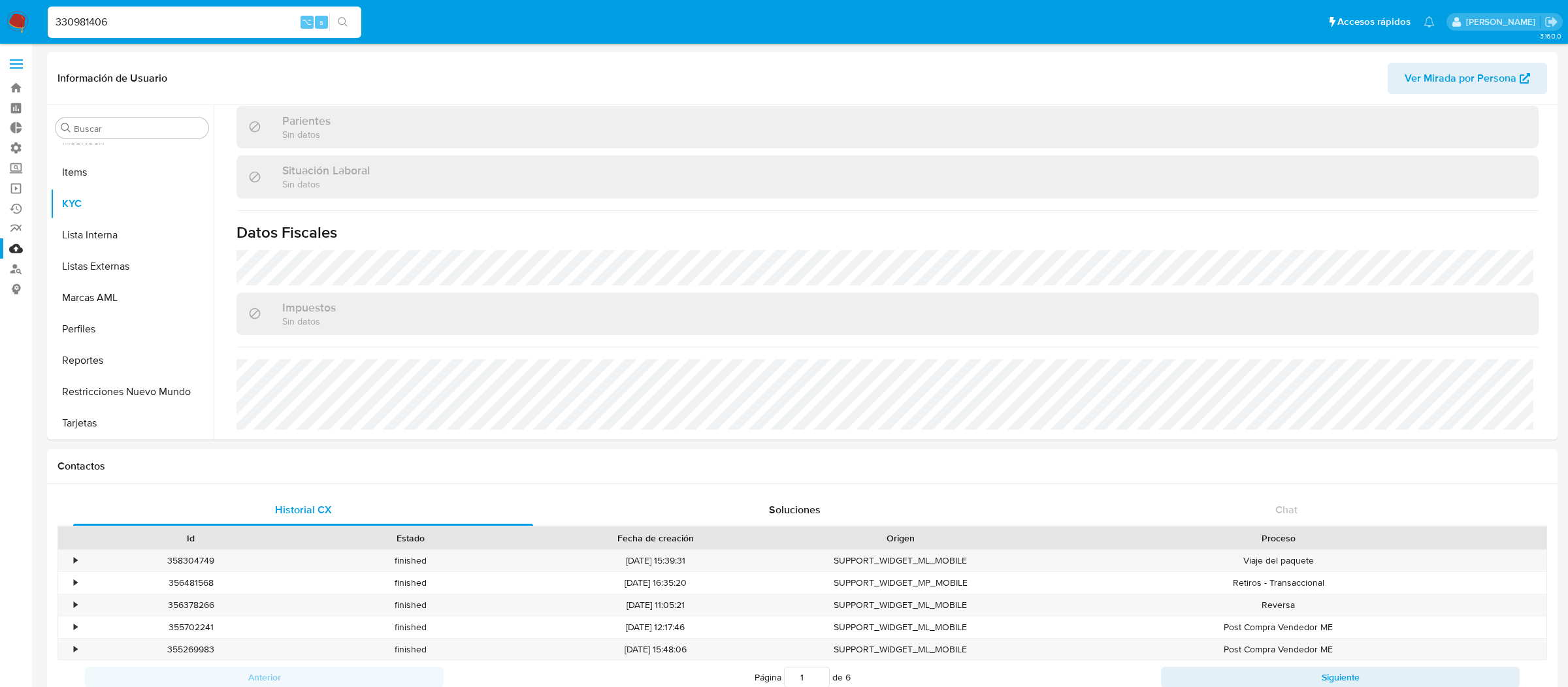
click at [244, 22] on input "330981406" at bounding box center [204, 22] width 314 height 17
paste input "170001724"
type input "170001724"
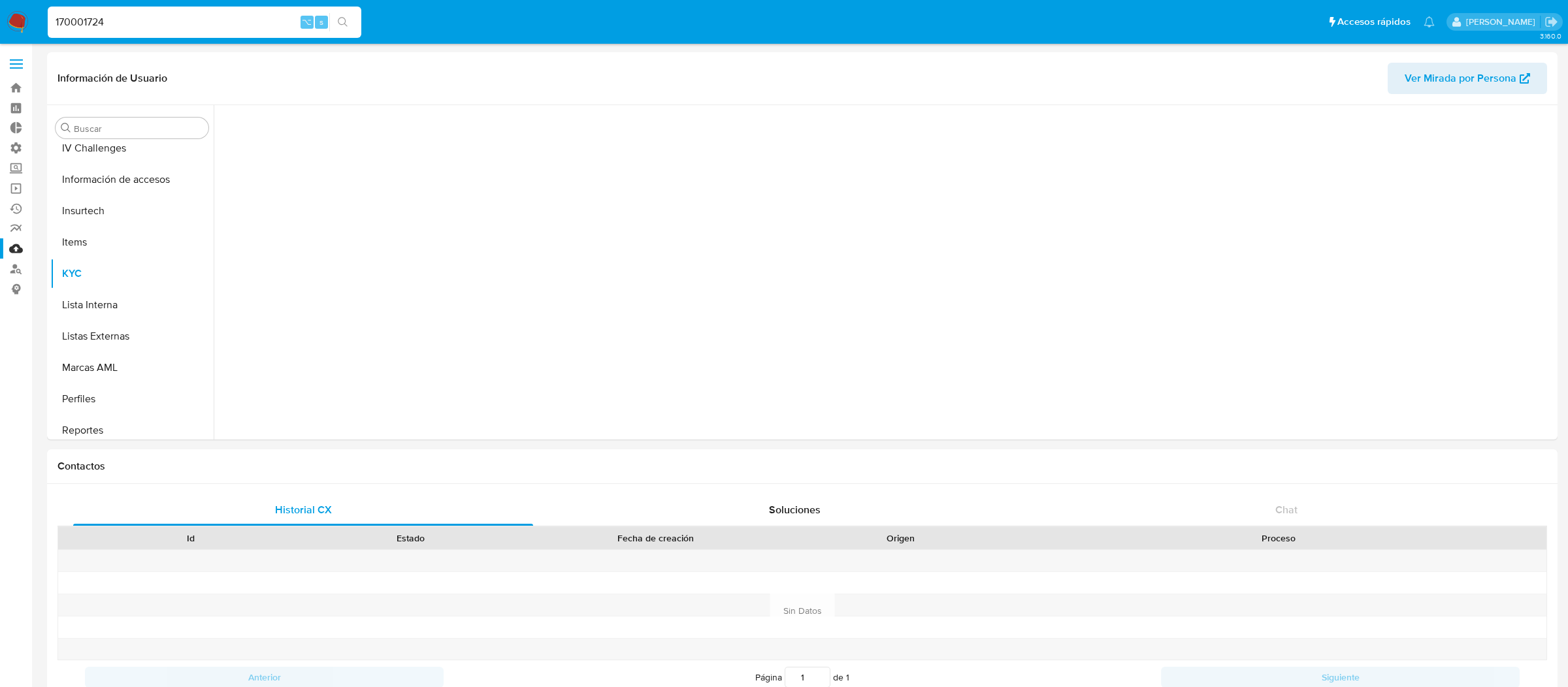
scroll to position [582, 0]
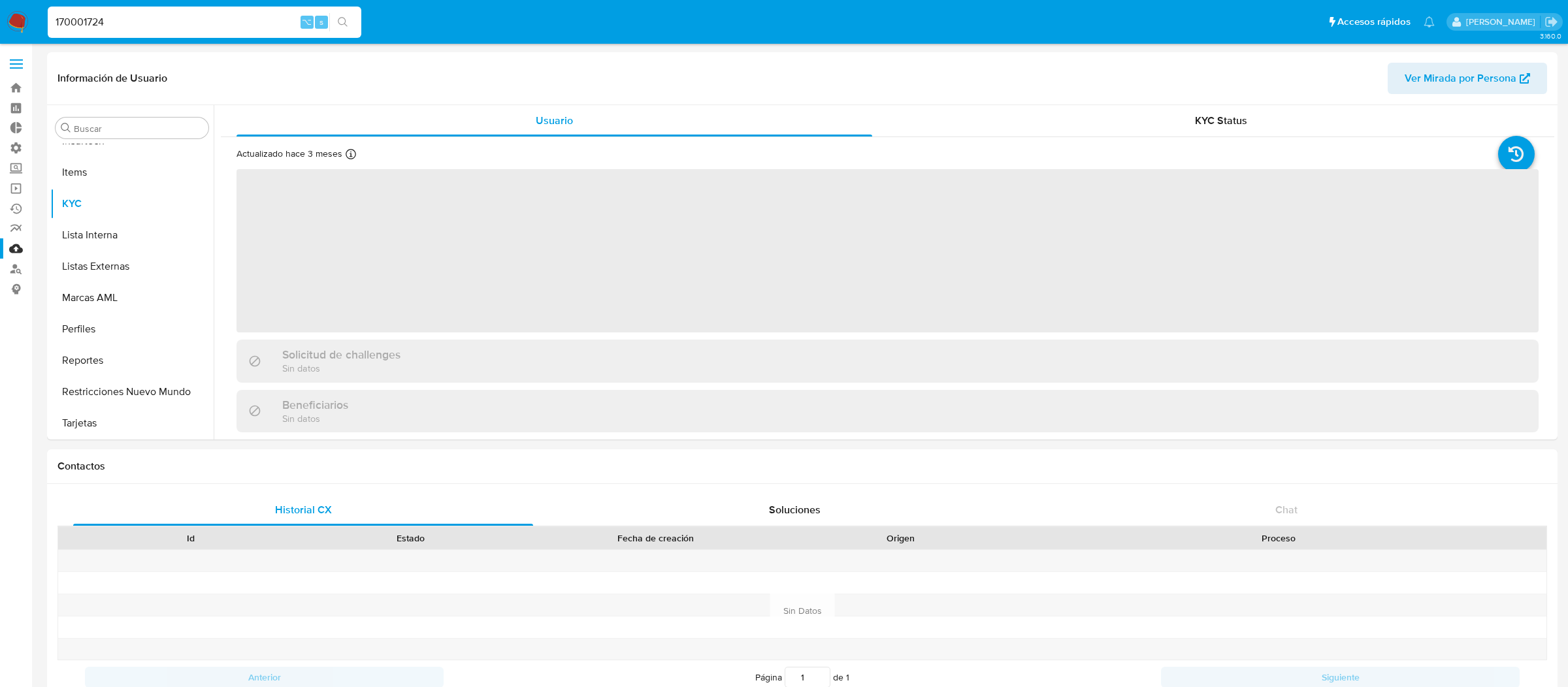
select select "10"
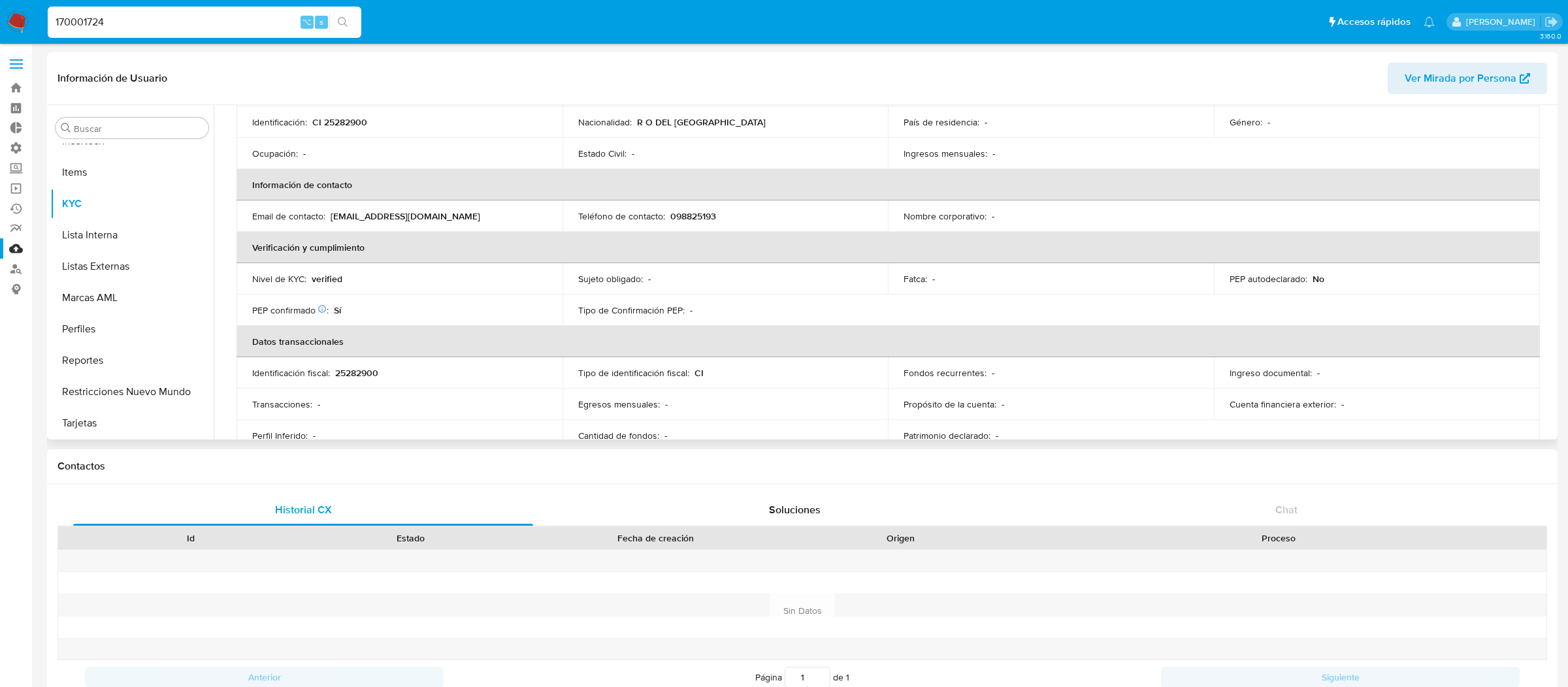
scroll to position [190, 0]
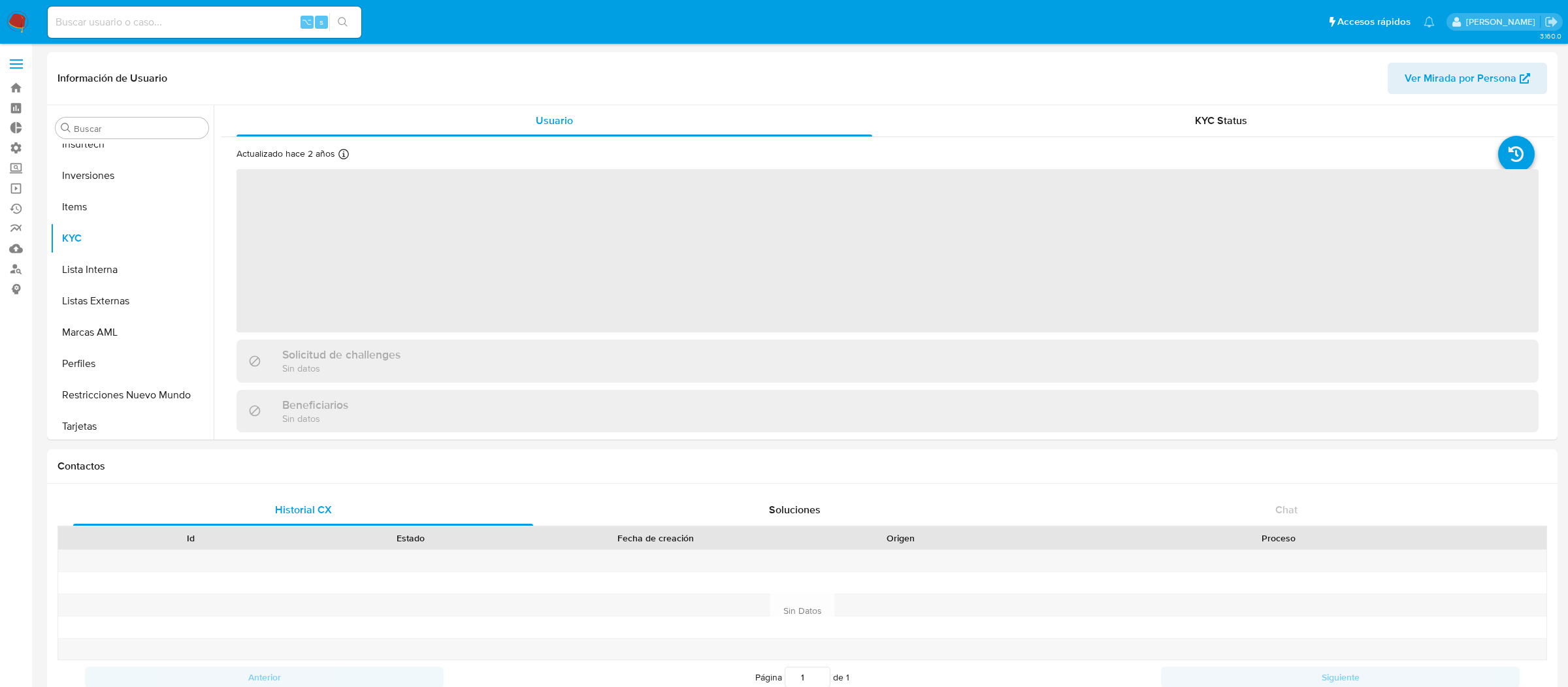
scroll to position [614, 0]
click at [194, 20] on input at bounding box center [204, 22] width 314 height 17
paste input "779644223"
type input "779644223"
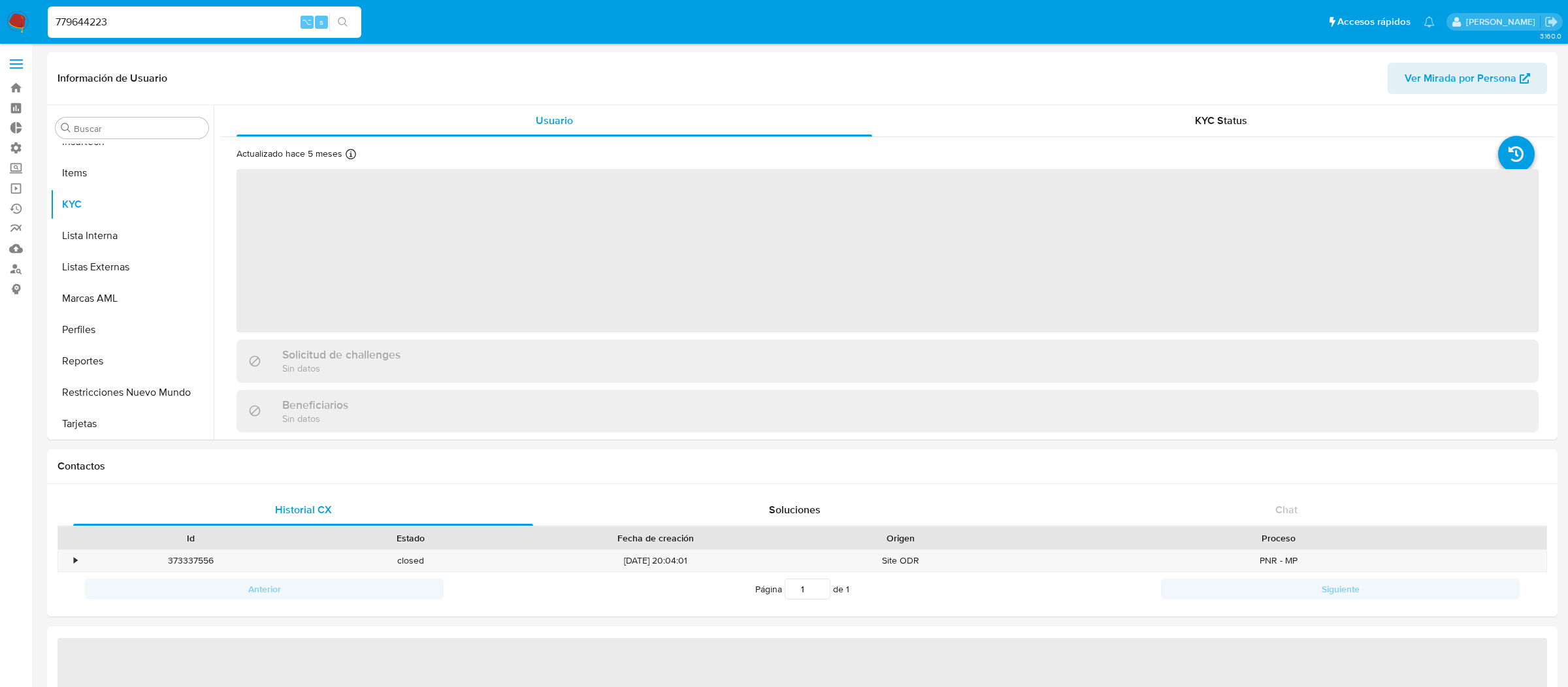
scroll to position [582, 0]
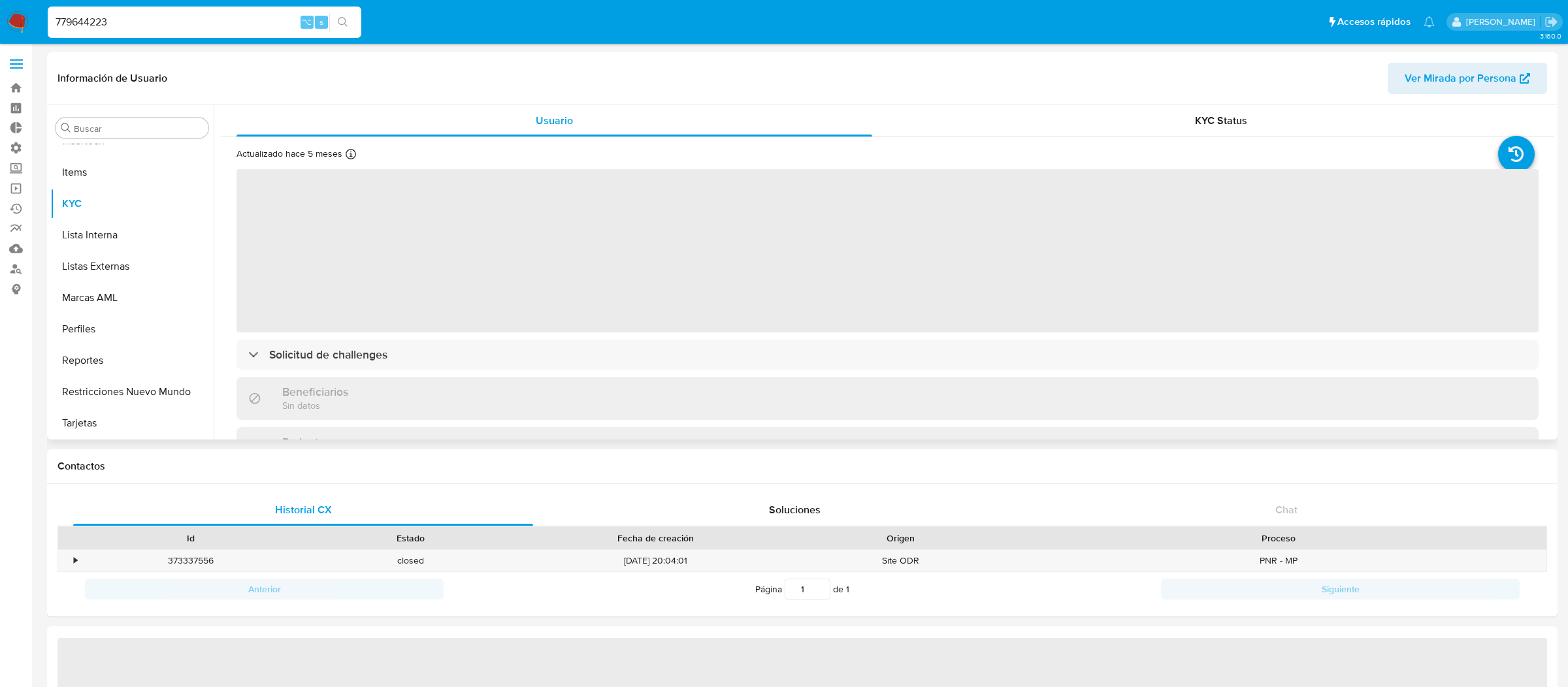
select select "10"
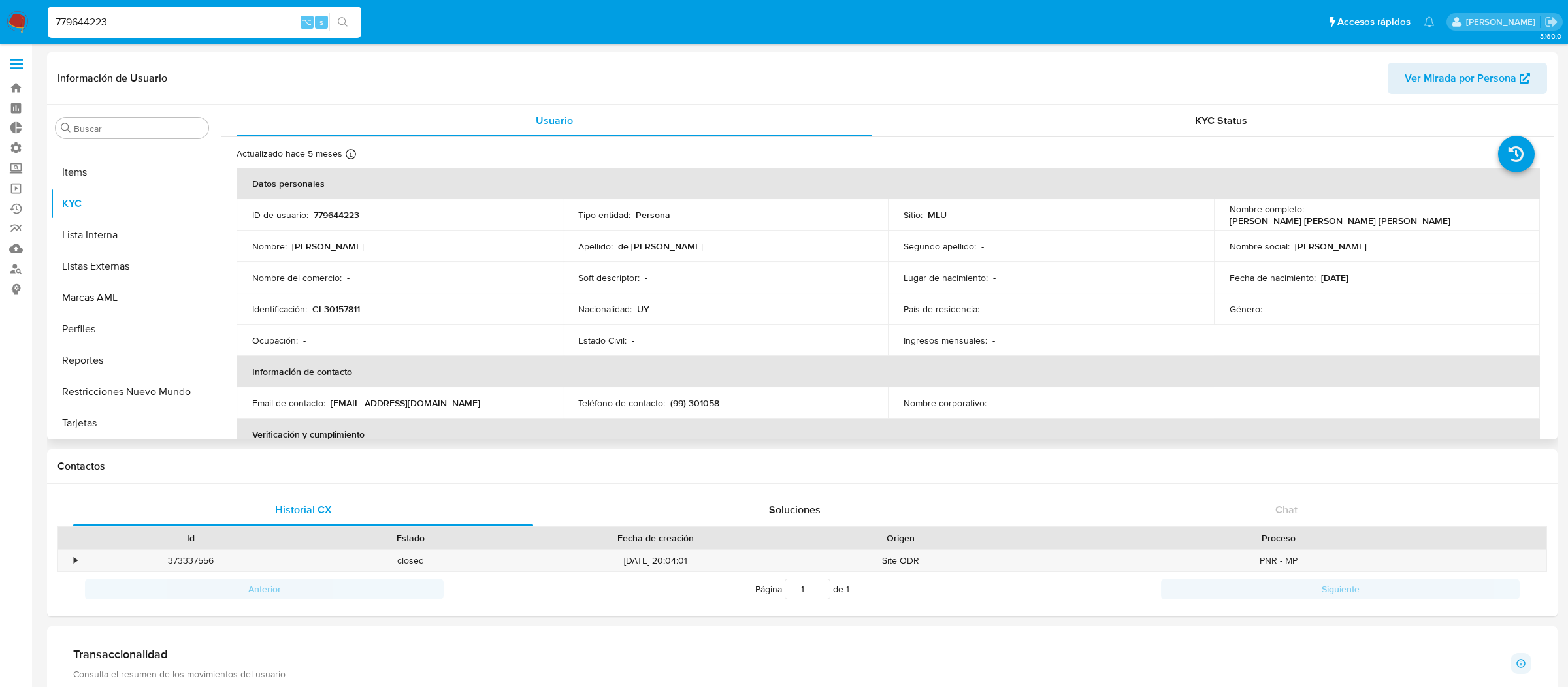
click at [226, 20] on input "779644223" at bounding box center [204, 22] width 314 height 17
paste input "170001724"
type input "170001724"
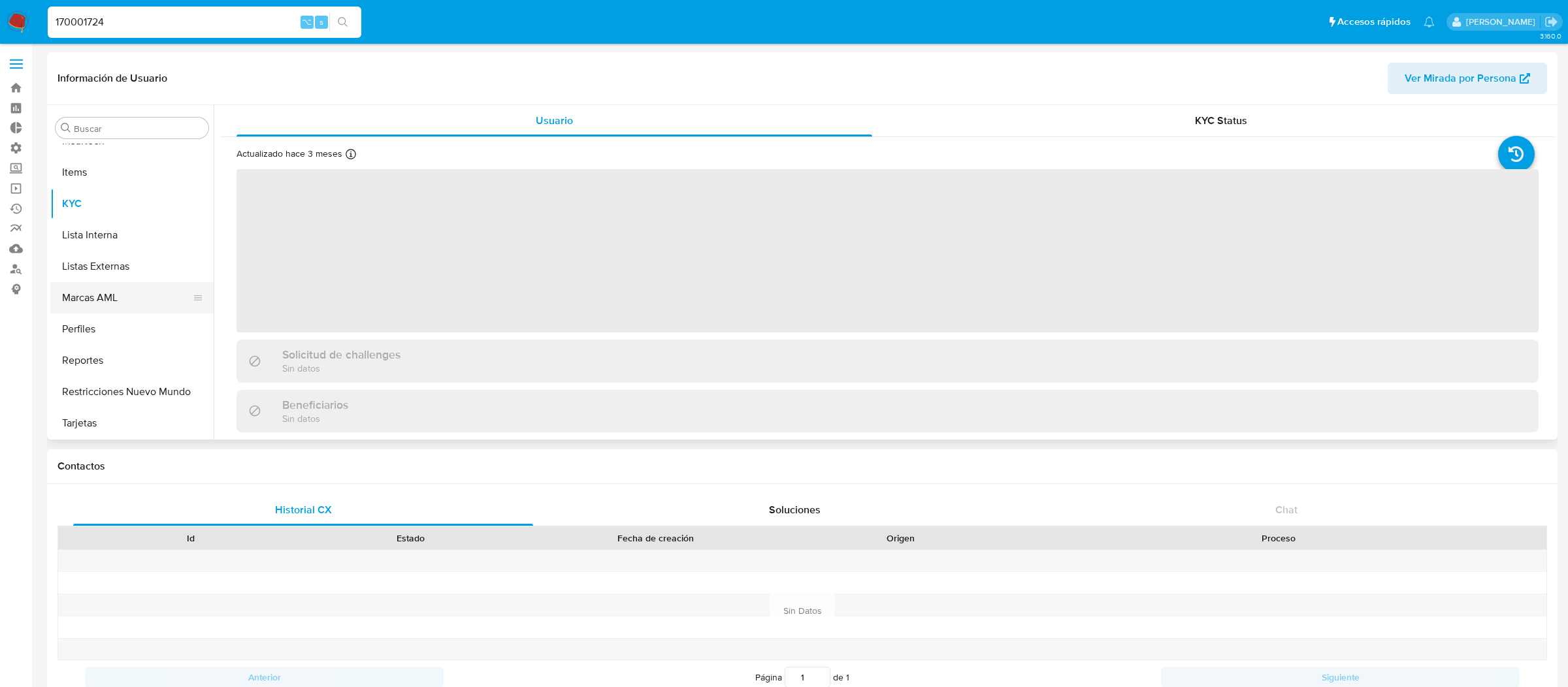
scroll to position [348, 0]
select select "10"
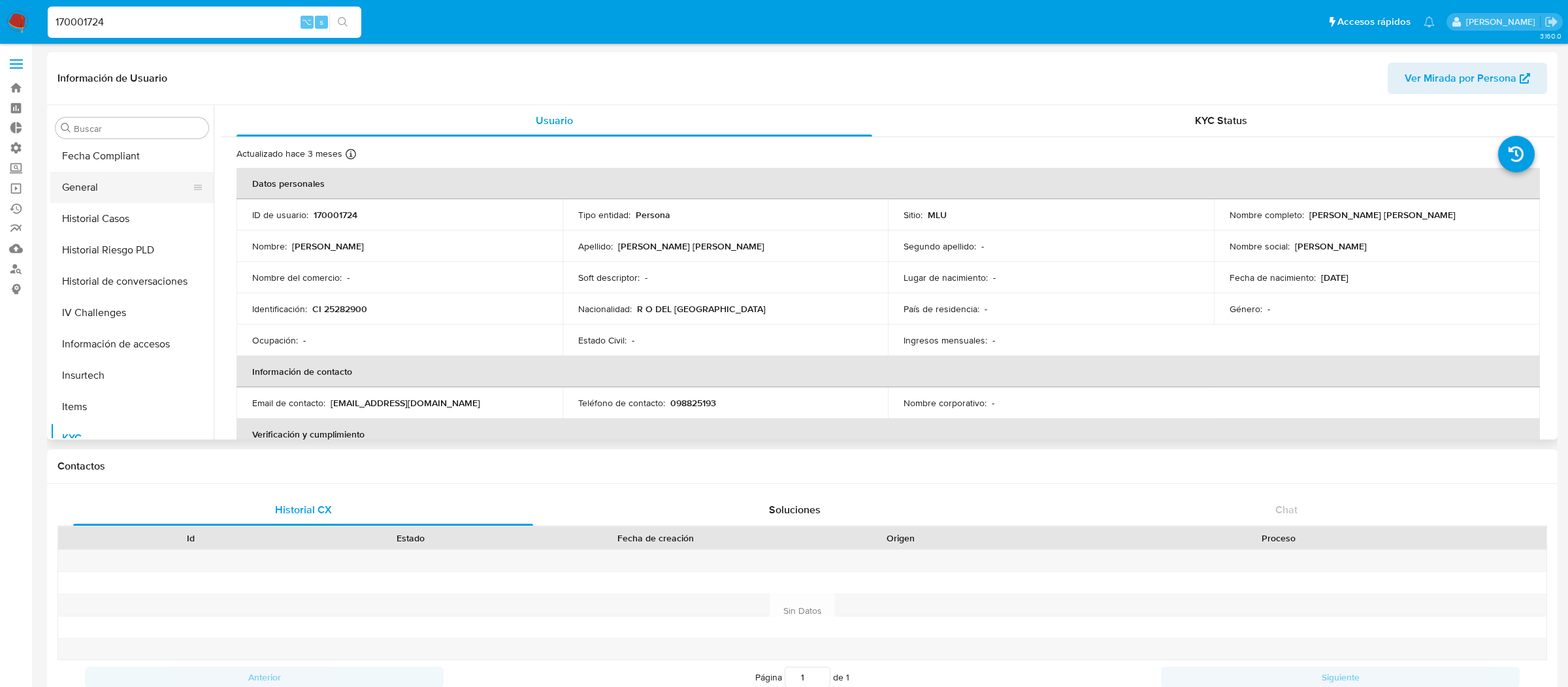
click at [137, 190] on button "General" at bounding box center [127, 187] width 153 height 32
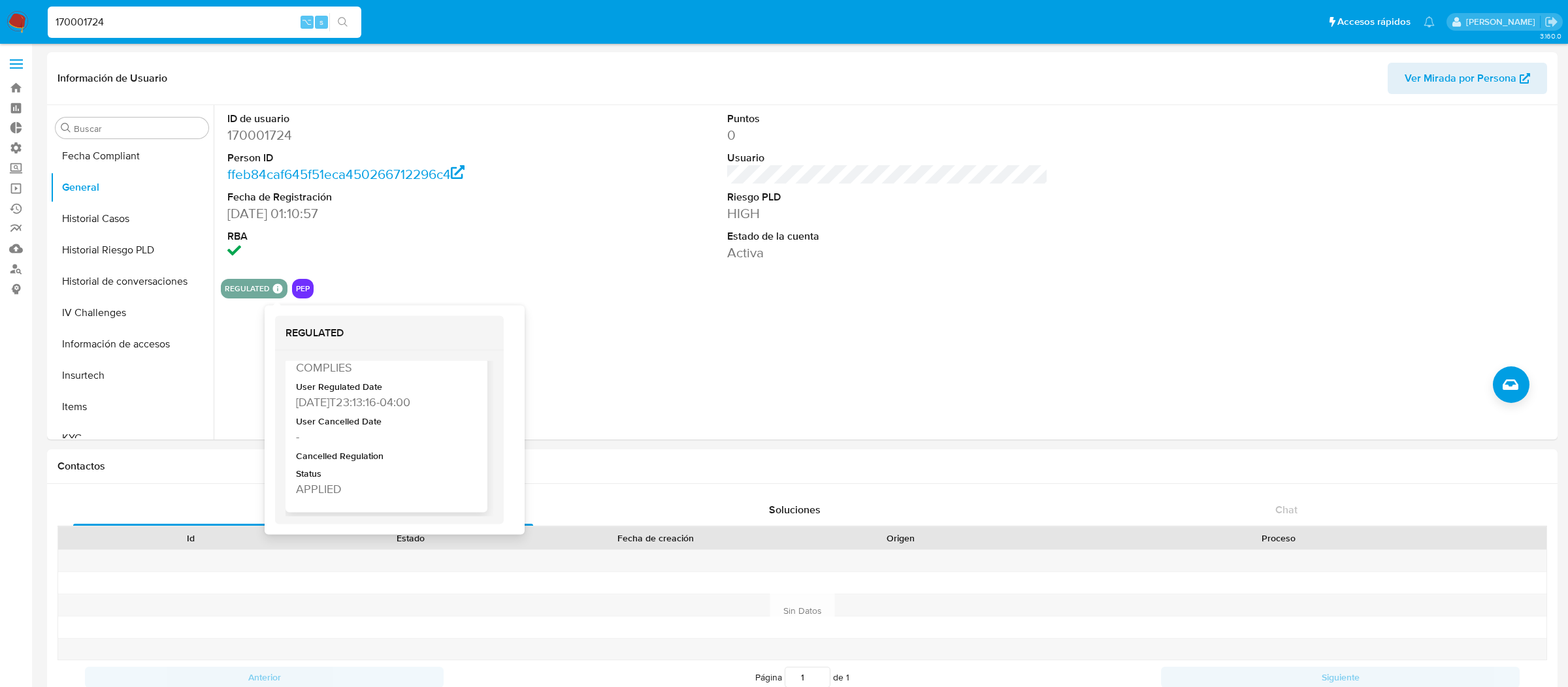
scroll to position [0, 0]
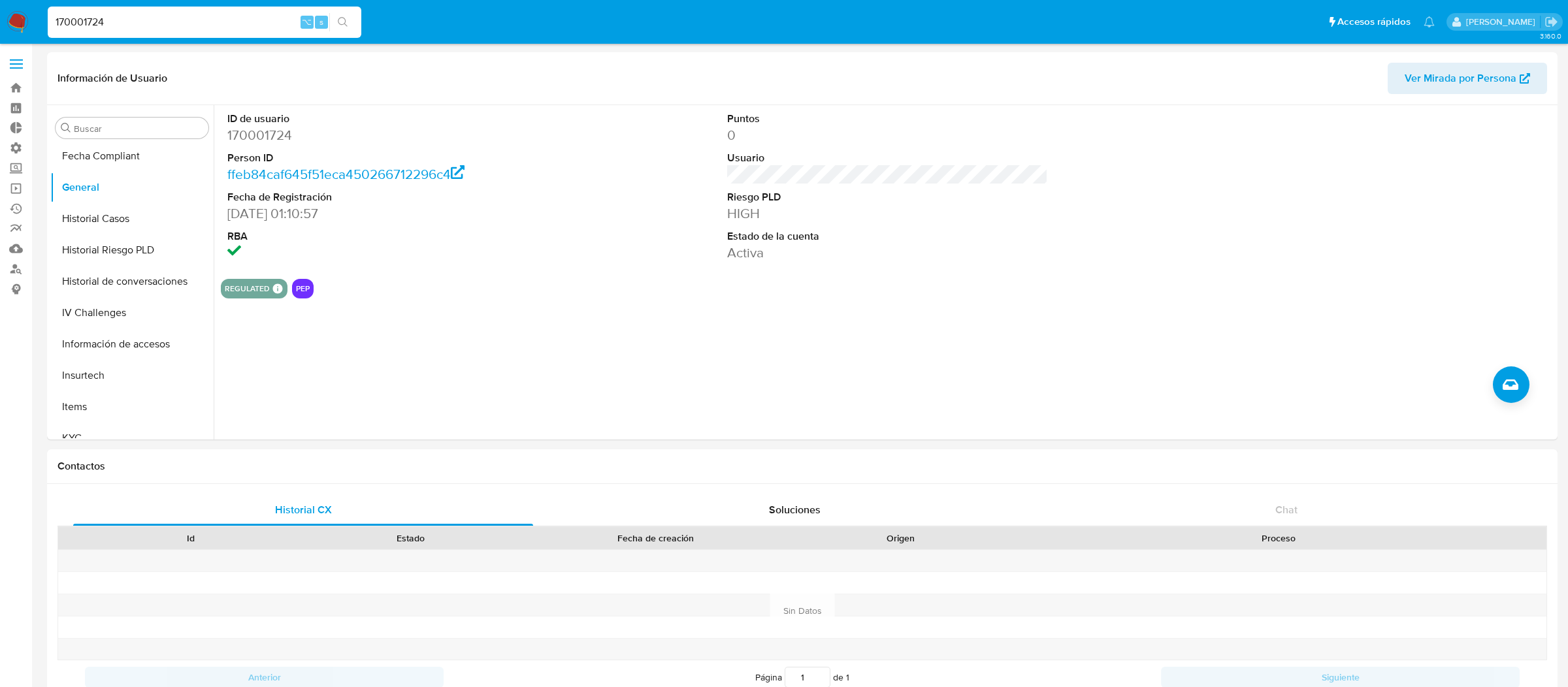
click at [265, 32] on div "170001724 ⌥ s" at bounding box center [204, 22] width 314 height 32
click at [265, 26] on input "170001724" at bounding box center [204, 22] width 314 height 17
paste input "390835587"
type input "1390835587"
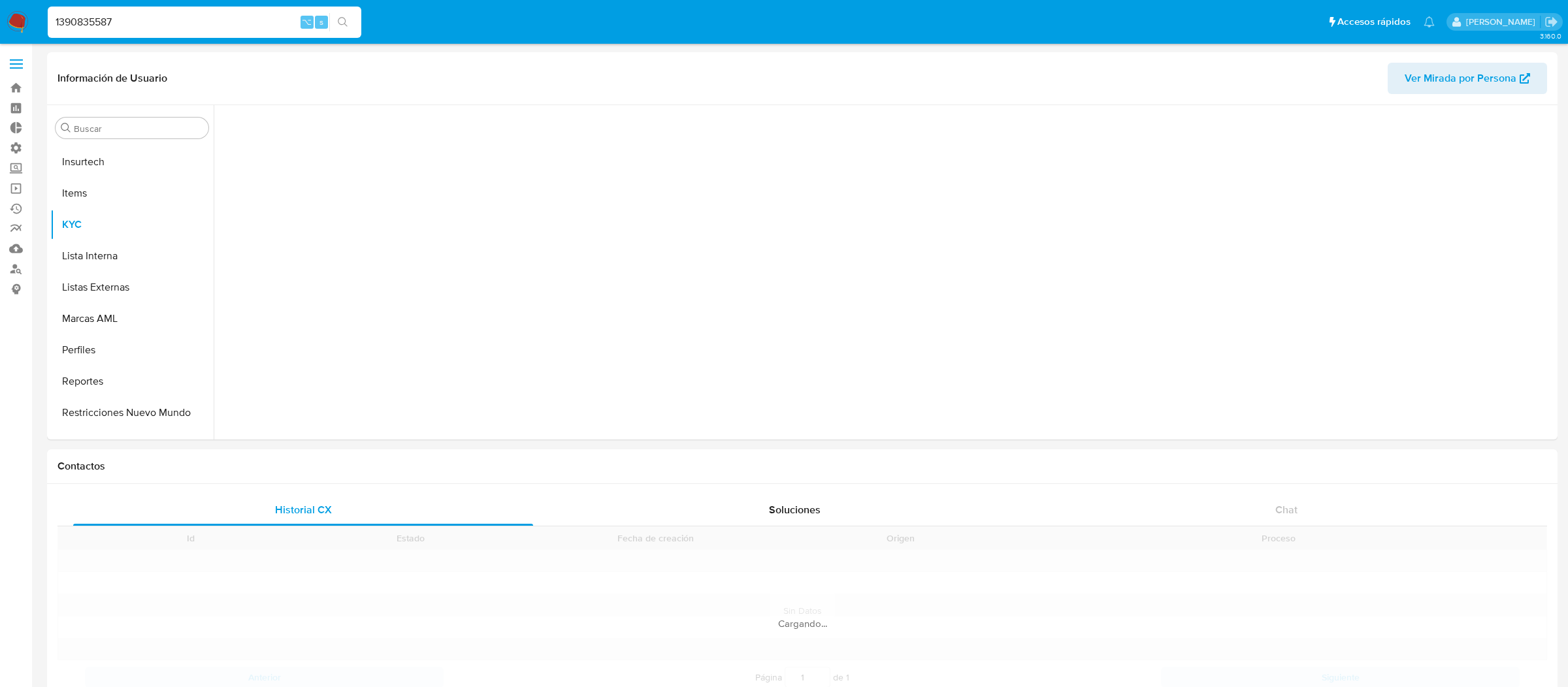
scroll to position [582, 0]
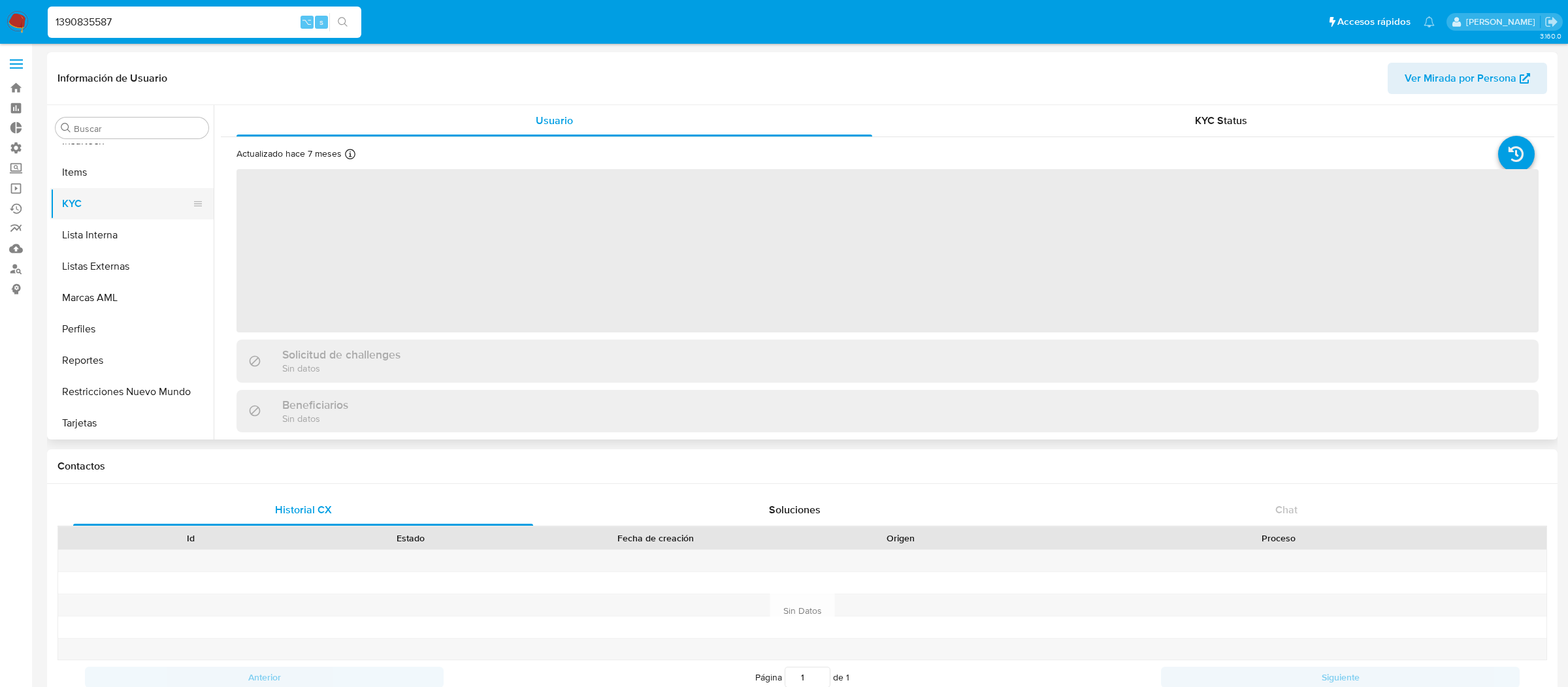
select select "10"
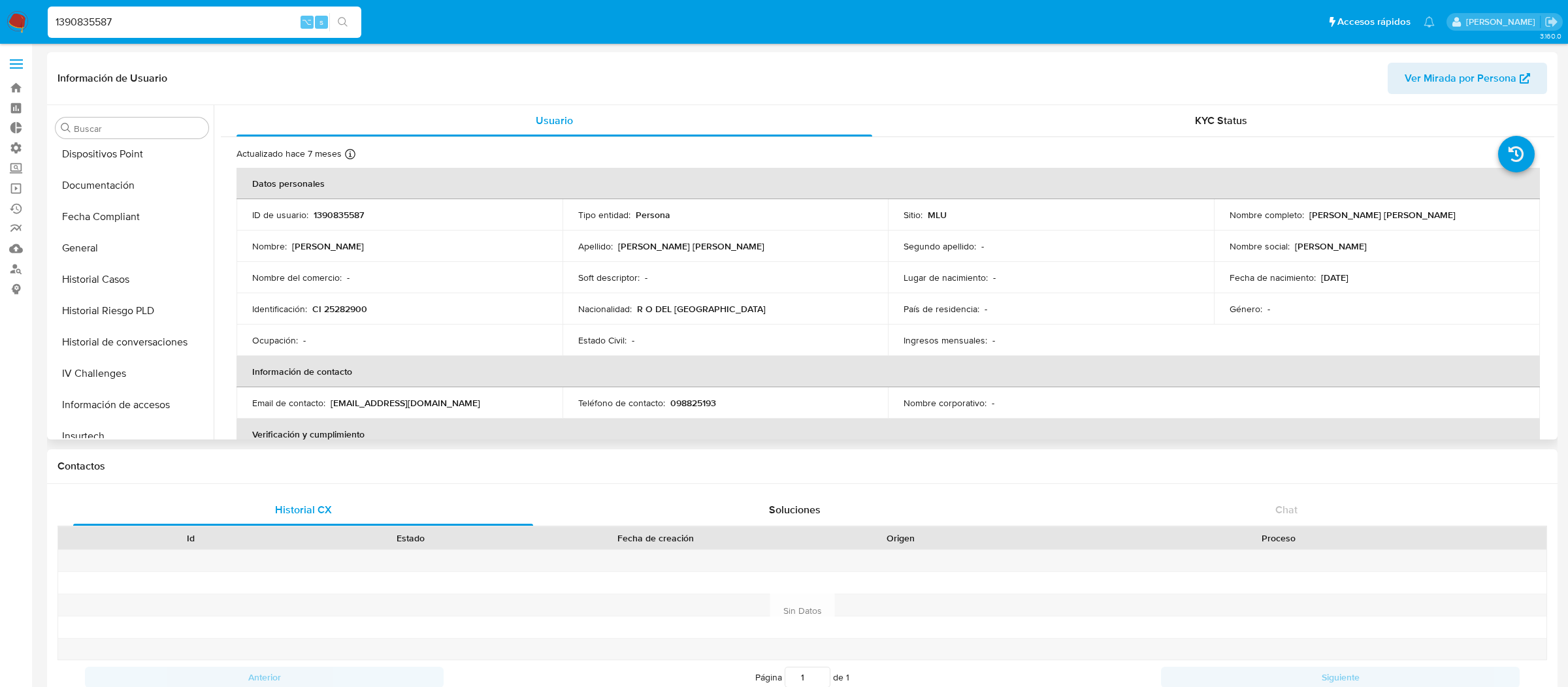
scroll to position [92, 0]
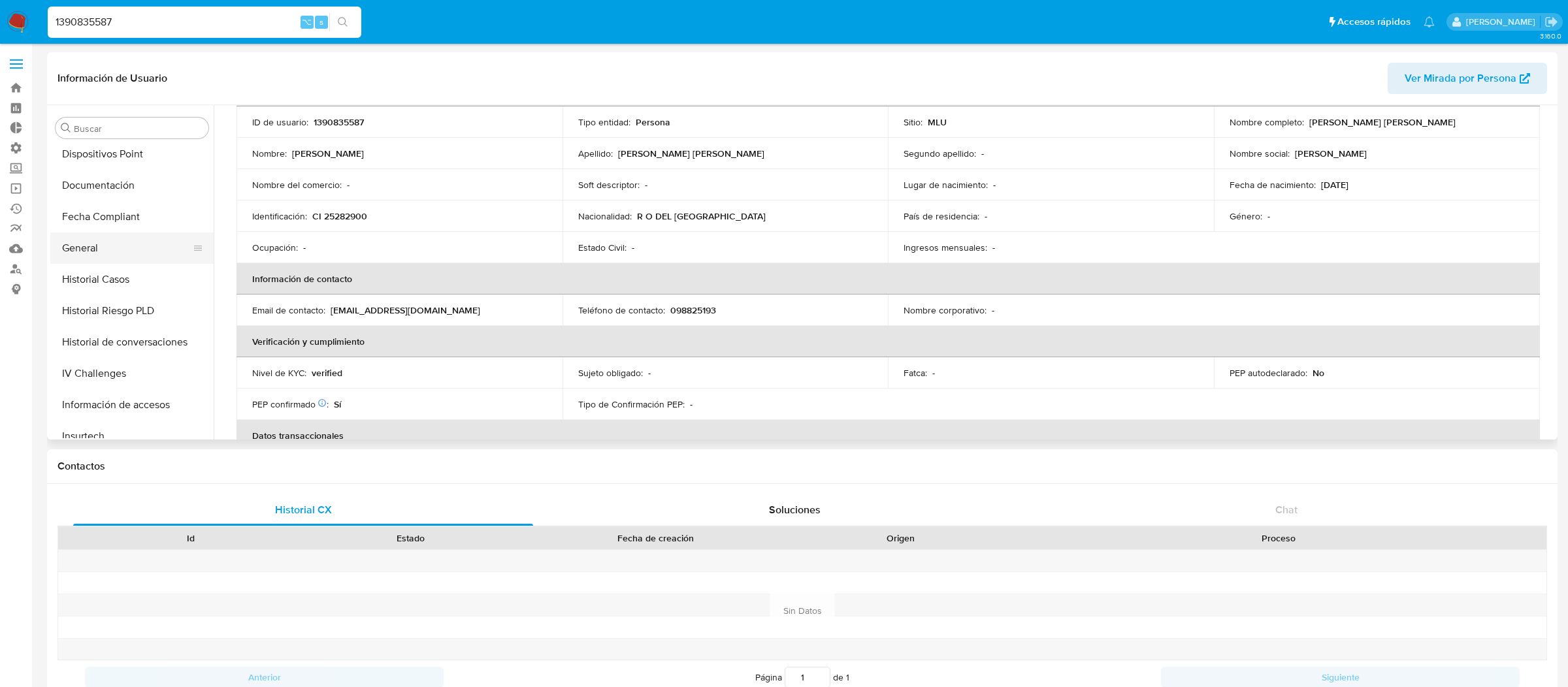
click at [121, 239] on button "General" at bounding box center [127, 248] width 153 height 32
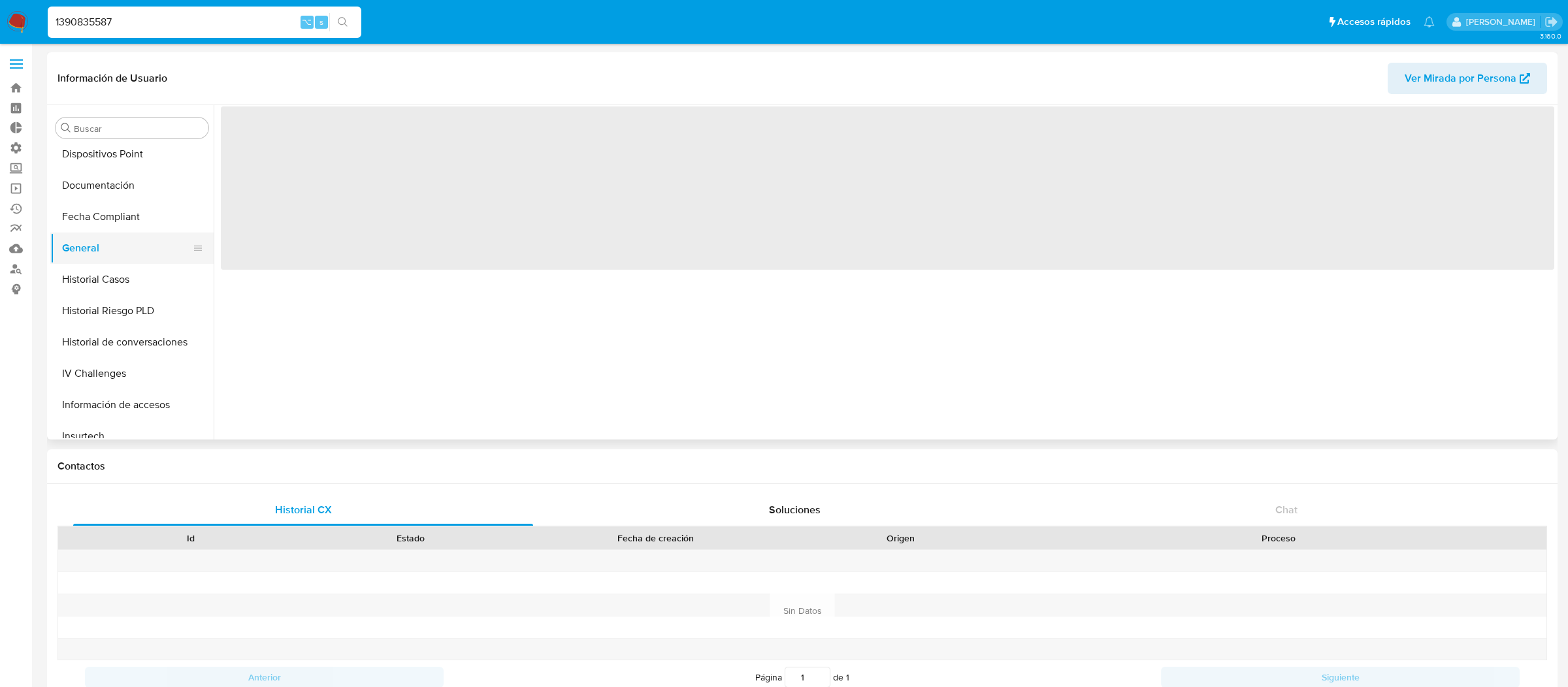
scroll to position [0, 0]
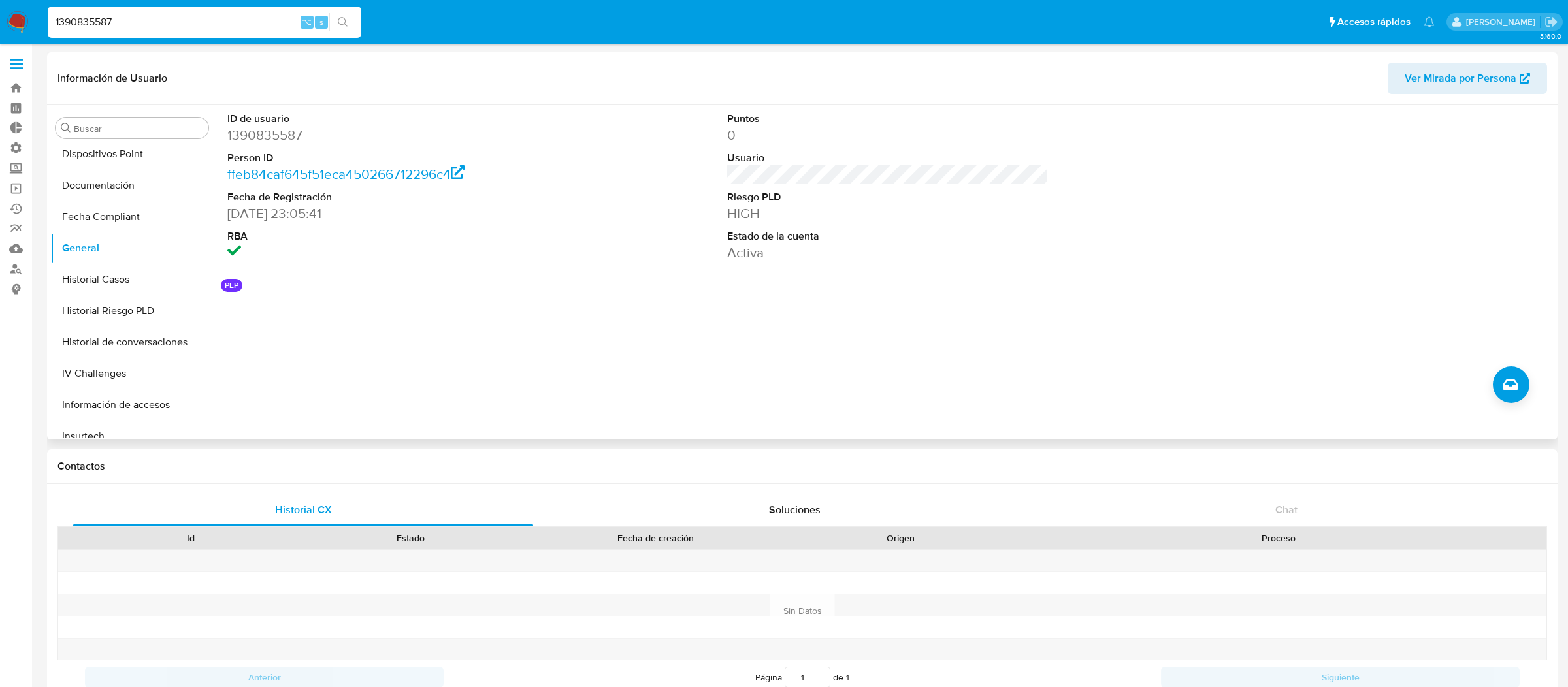
click at [230, 285] on button "PEP" at bounding box center [231, 285] width 13 height 5
drag, startPoint x: 227, startPoint y: 212, endPoint x: 409, endPoint y: 211, distance: 182.0
click at [409, 211] on dd "04/06/2023 23:05:41" at bounding box center [387, 214] width 320 height 18
